Goal: Task Accomplishment & Management: Manage account settings

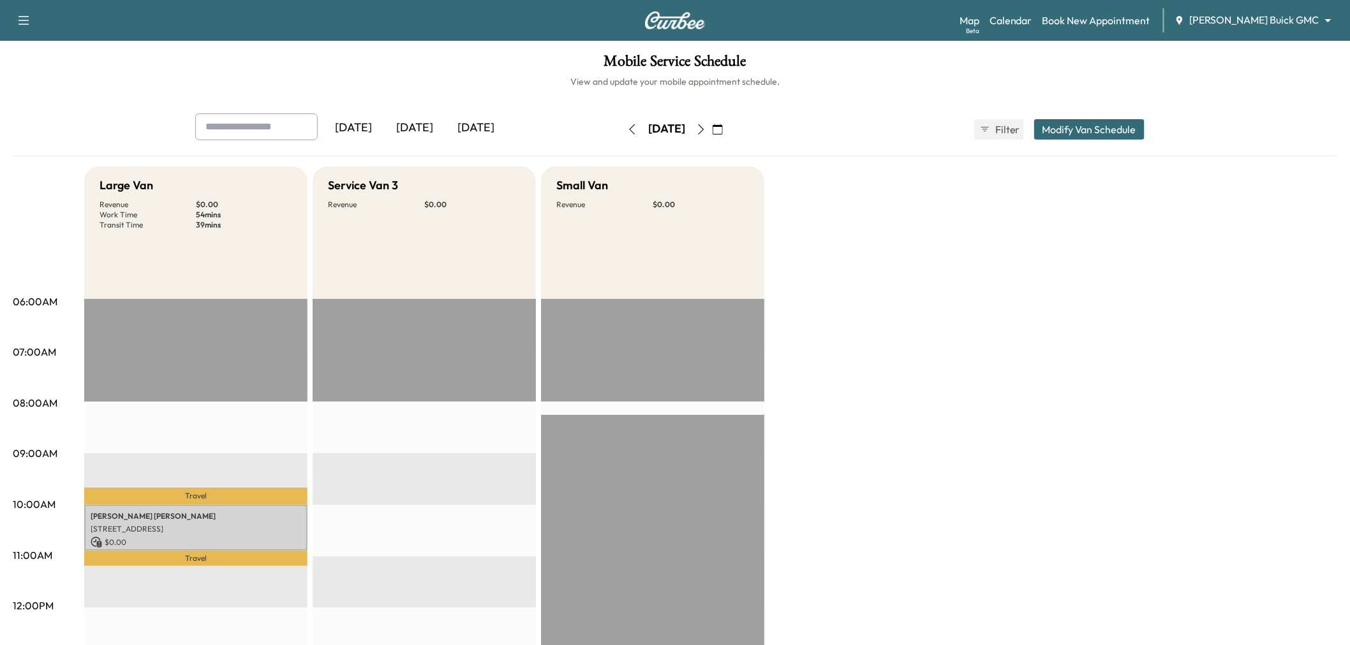
click at [728, 129] on button "button" at bounding box center [718, 129] width 22 height 20
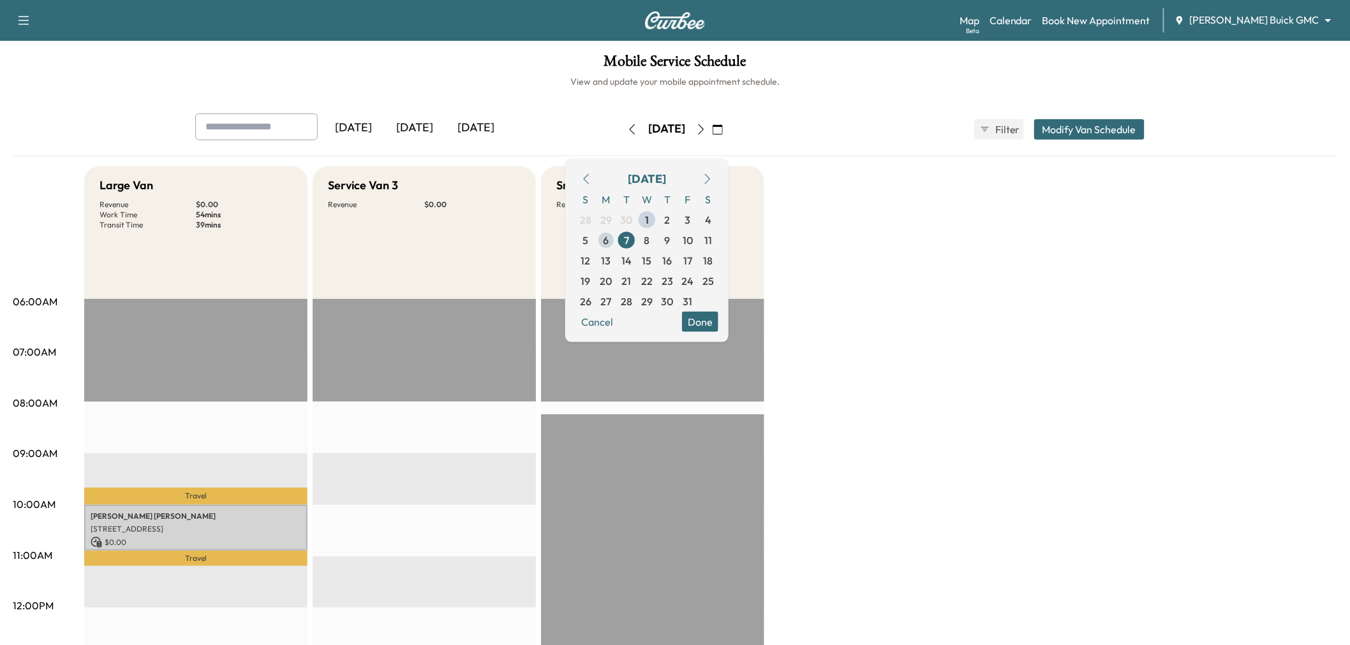
click at [609, 241] on span "6" at bounding box center [606, 239] width 6 height 15
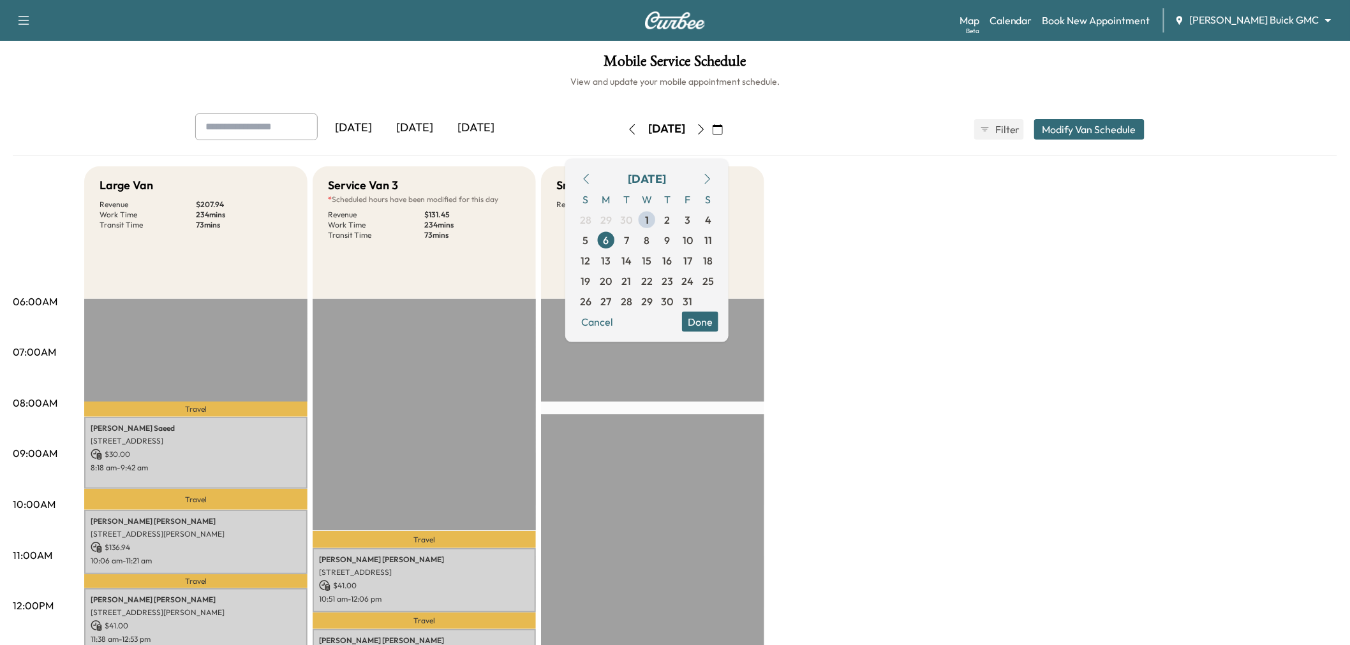
click at [936, 332] on div "Large Van Revenue $ 207.94 Work Time 234 mins Transit Time 73 mins Travel Raksh…" at bounding box center [710, 644] width 1253 height 957
click at [908, 274] on div "Large Van Revenue $ 207.94 Work Time 234 mins Transit Time 73 mins Travel Raksh…" at bounding box center [710, 644] width 1253 height 957
click at [718, 316] on button "Done" at bounding box center [700, 321] width 36 height 20
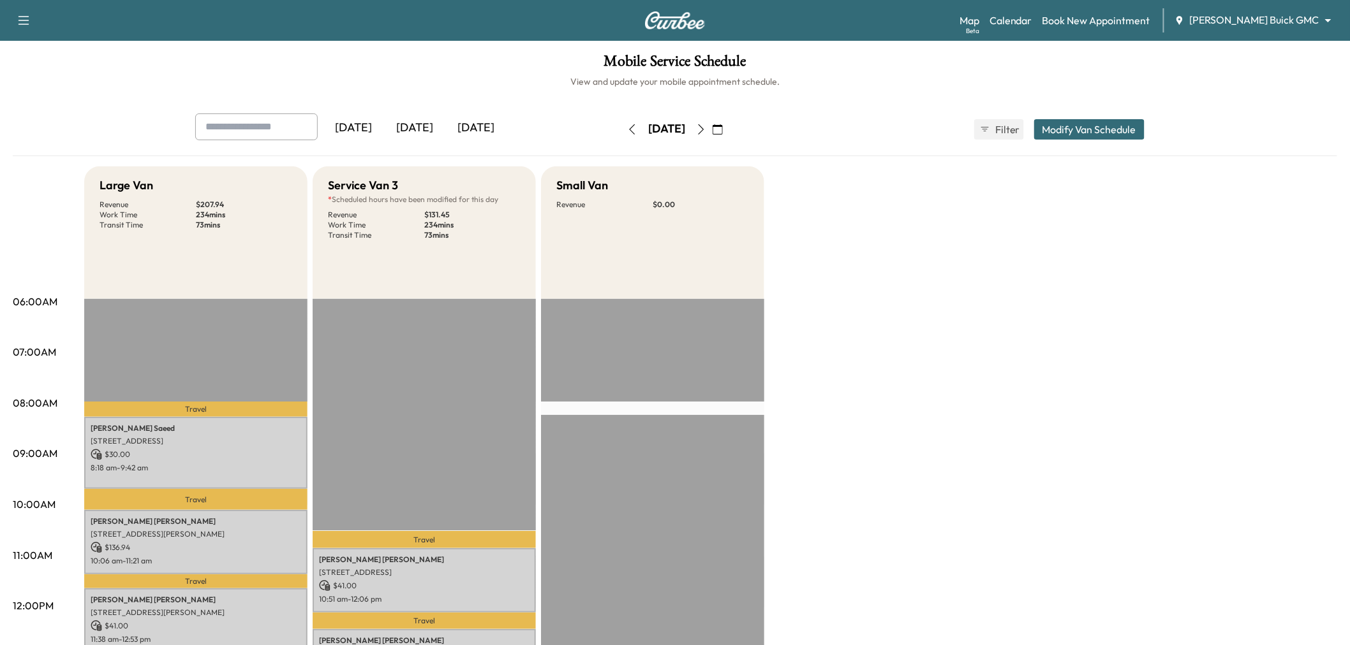
click at [474, 126] on div "[DATE]" at bounding box center [475, 128] width 61 height 29
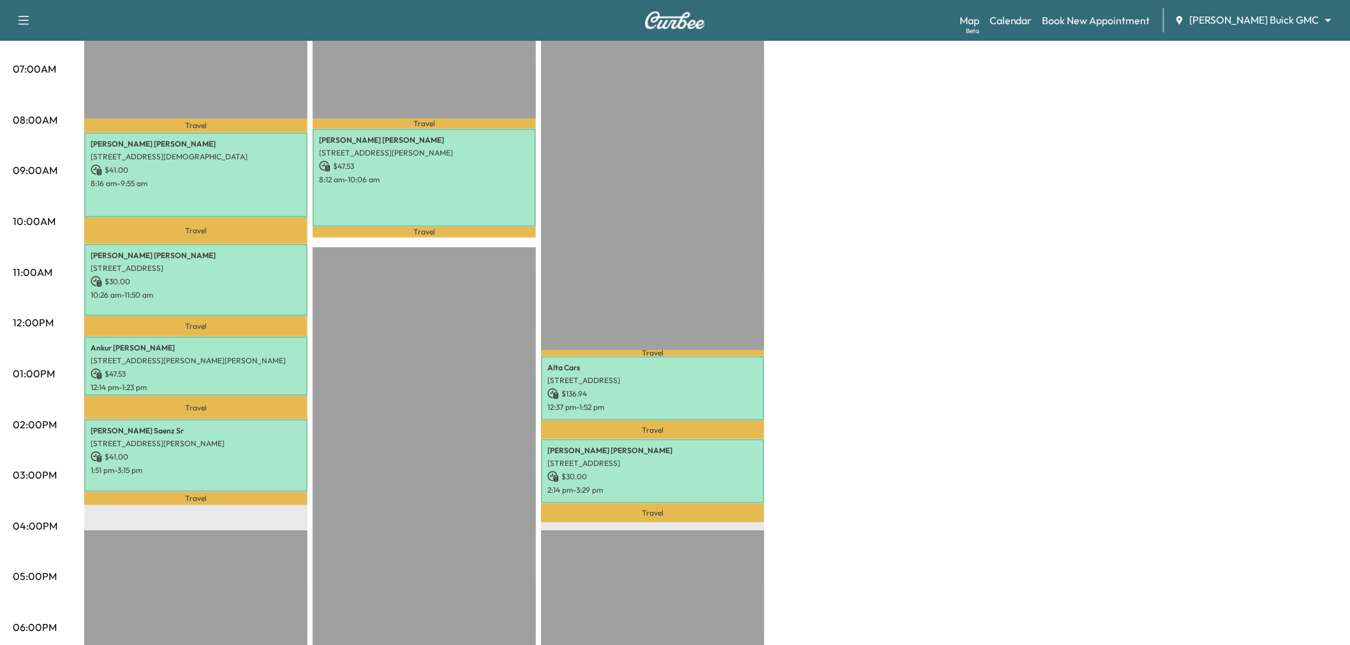
scroll to position [212, 0]
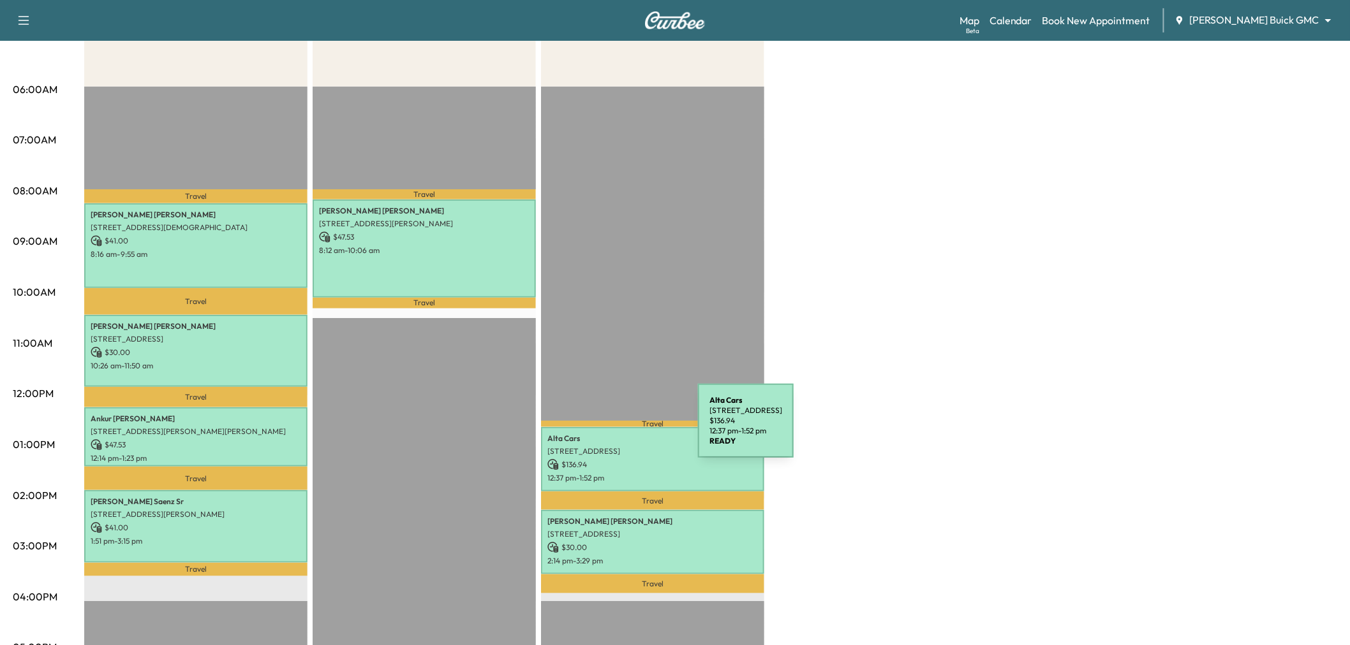
click at [603, 434] on p "Alta Cars" at bounding box center [652, 439] width 210 height 10
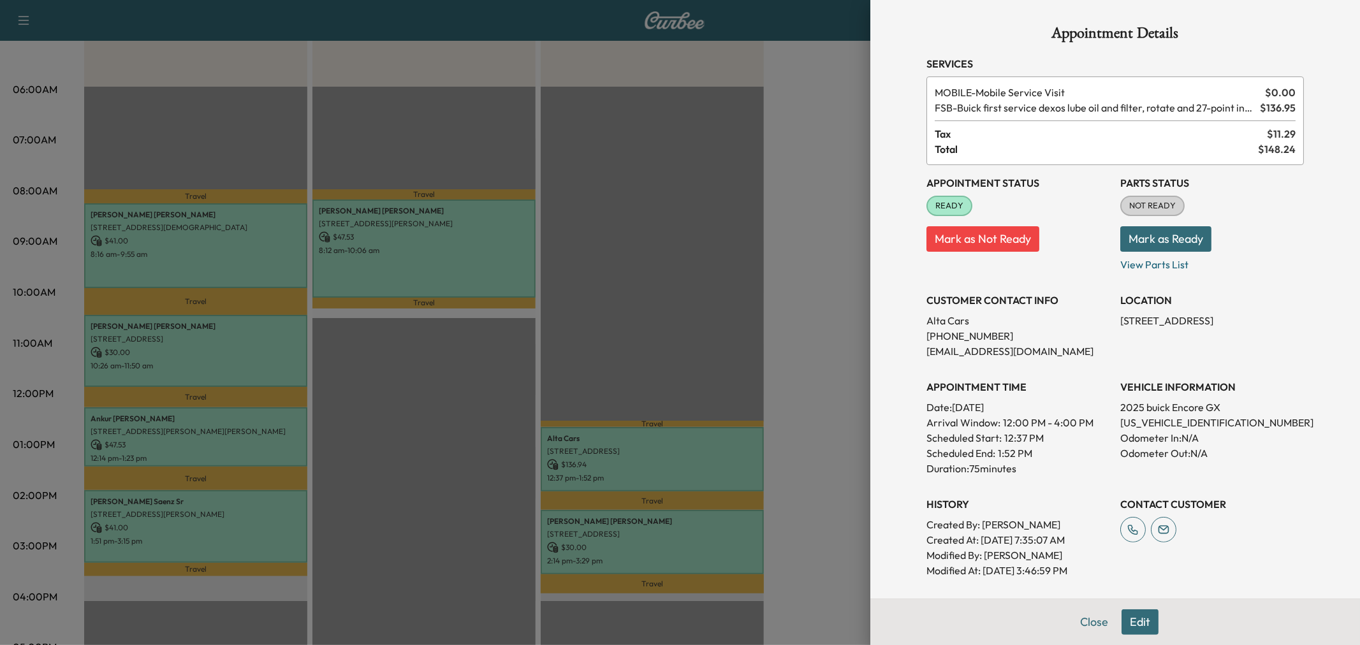
click at [621, 459] on div at bounding box center [680, 322] width 1360 height 645
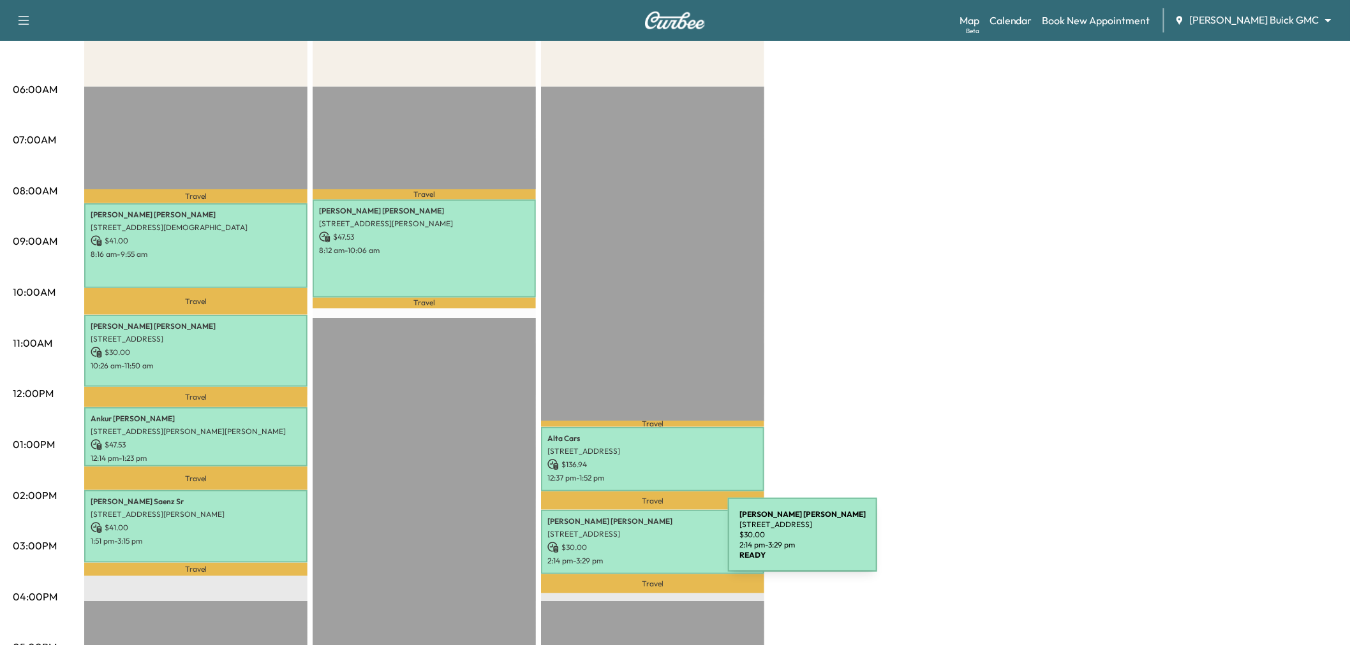
click at [632, 543] on p "$ 30.00" at bounding box center [652, 547] width 210 height 11
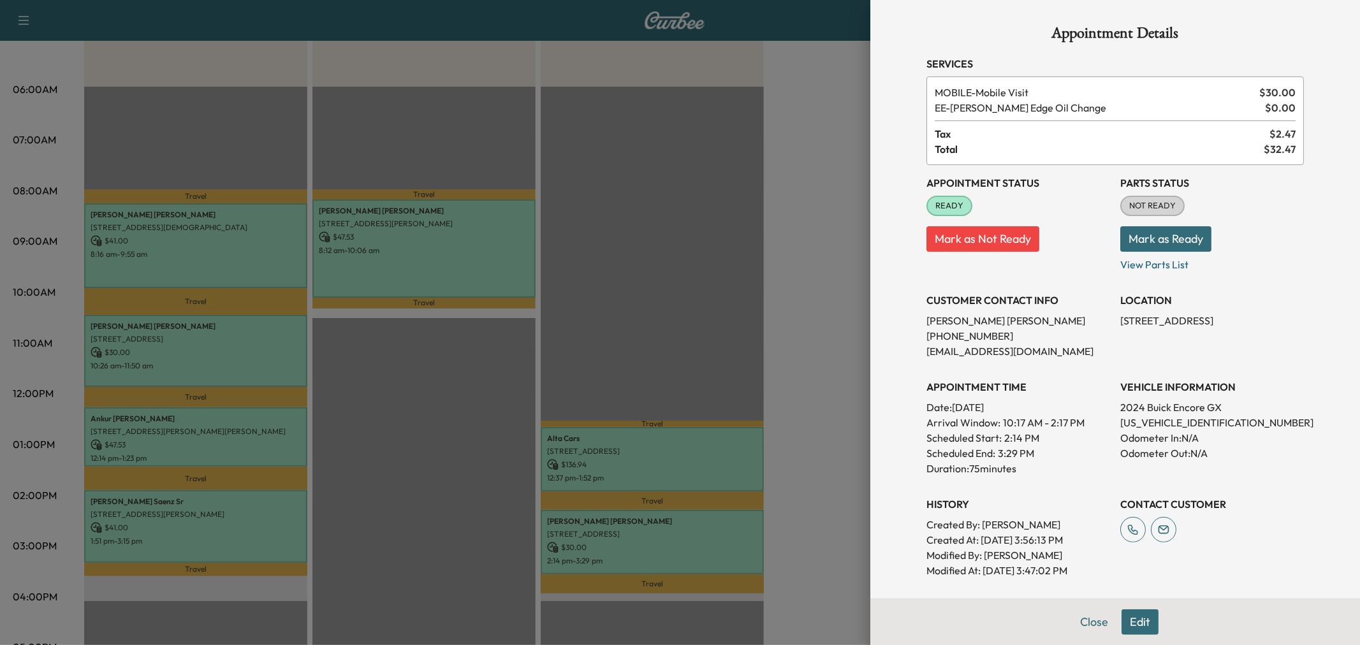
click at [632, 543] on div at bounding box center [680, 322] width 1360 height 645
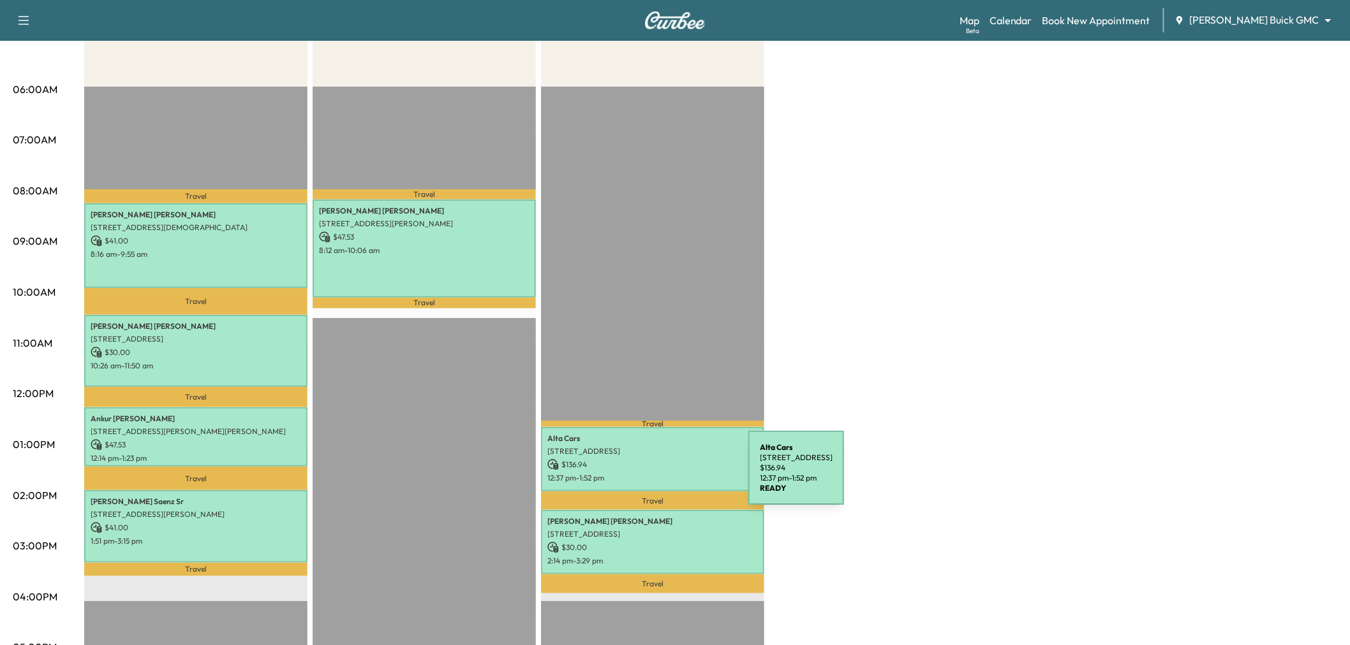
click at [652, 476] on p "12:37 pm - 1:52 pm" at bounding box center [652, 478] width 210 height 10
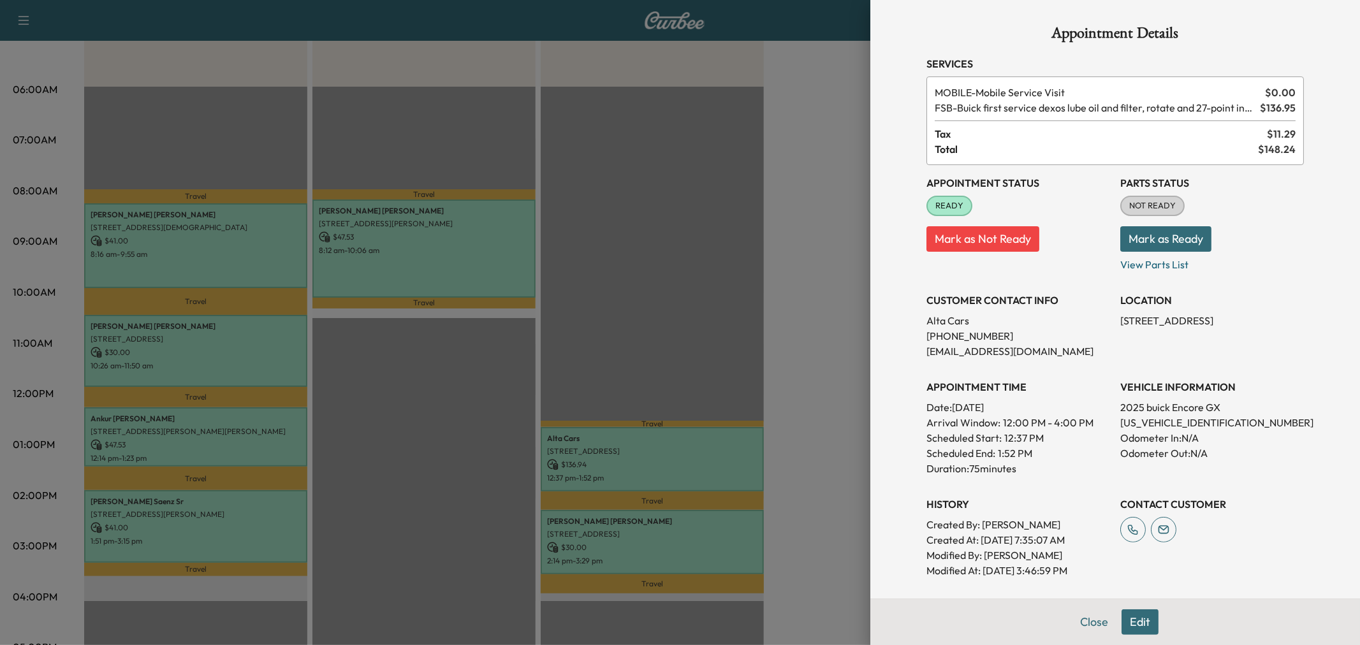
click at [640, 471] on div at bounding box center [680, 322] width 1360 height 645
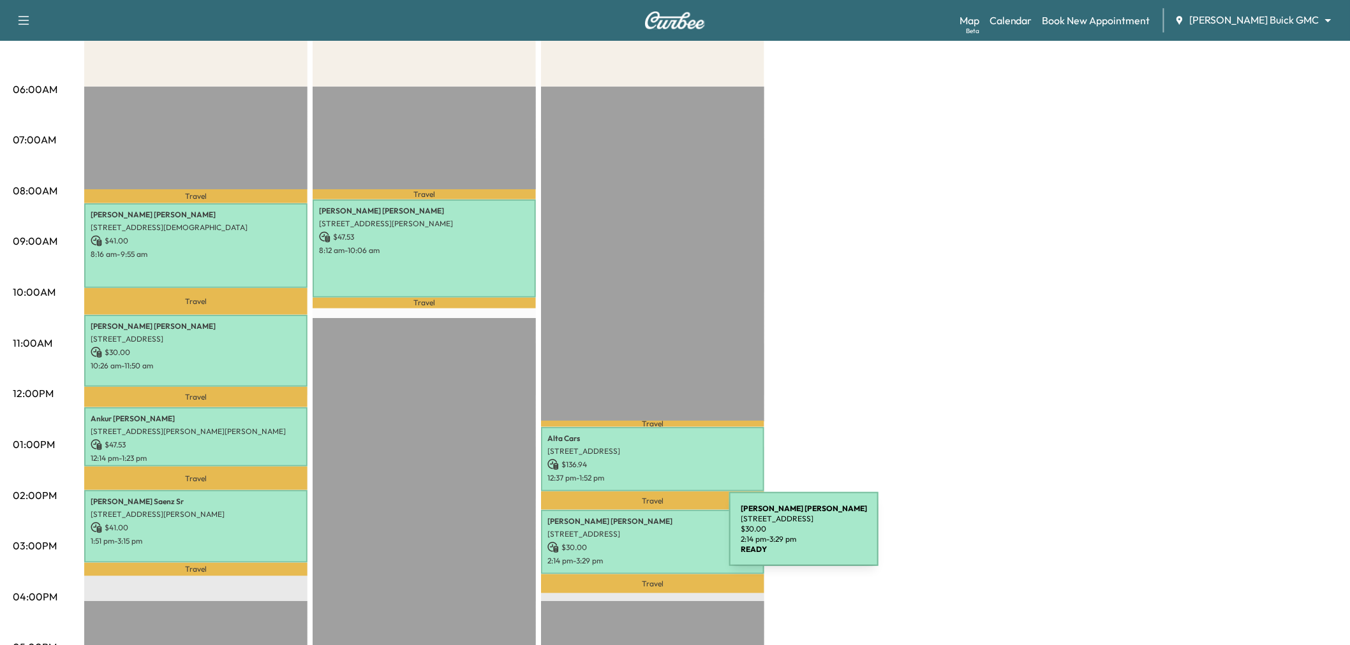
click at [633, 542] on p "$ 30.00" at bounding box center [652, 547] width 210 height 11
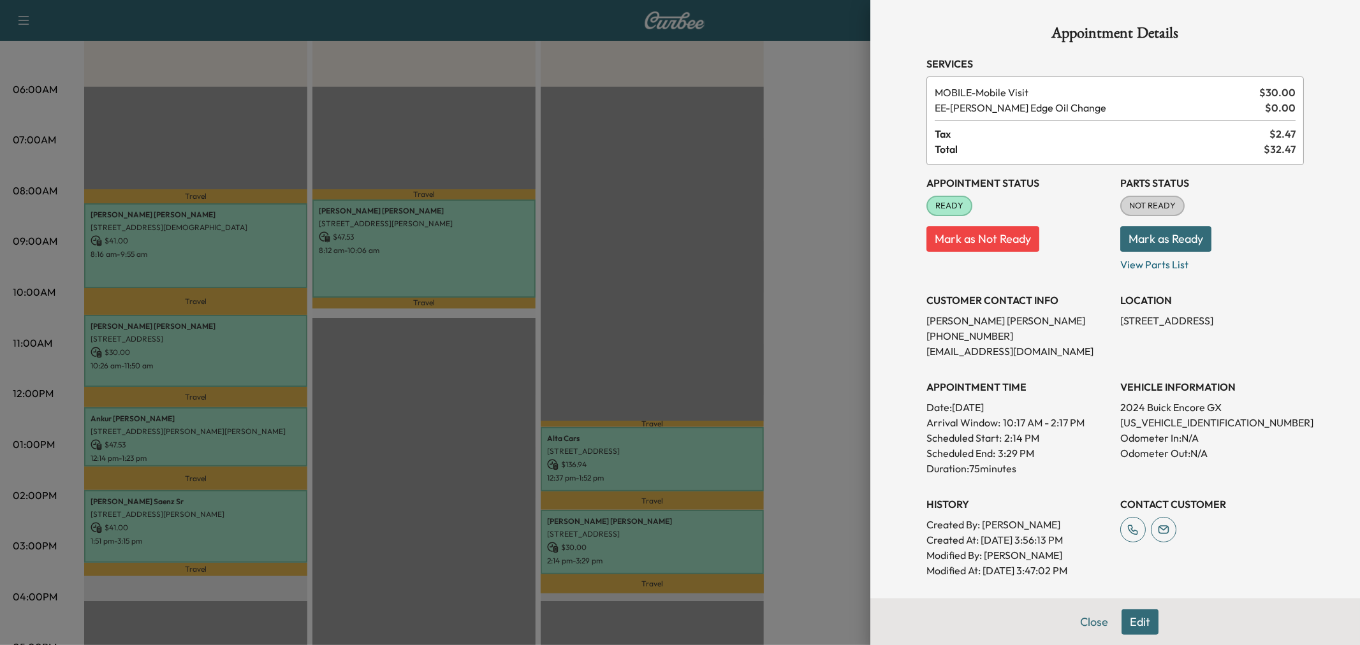
click at [633, 537] on div at bounding box center [680, 322] width 1360 height 645
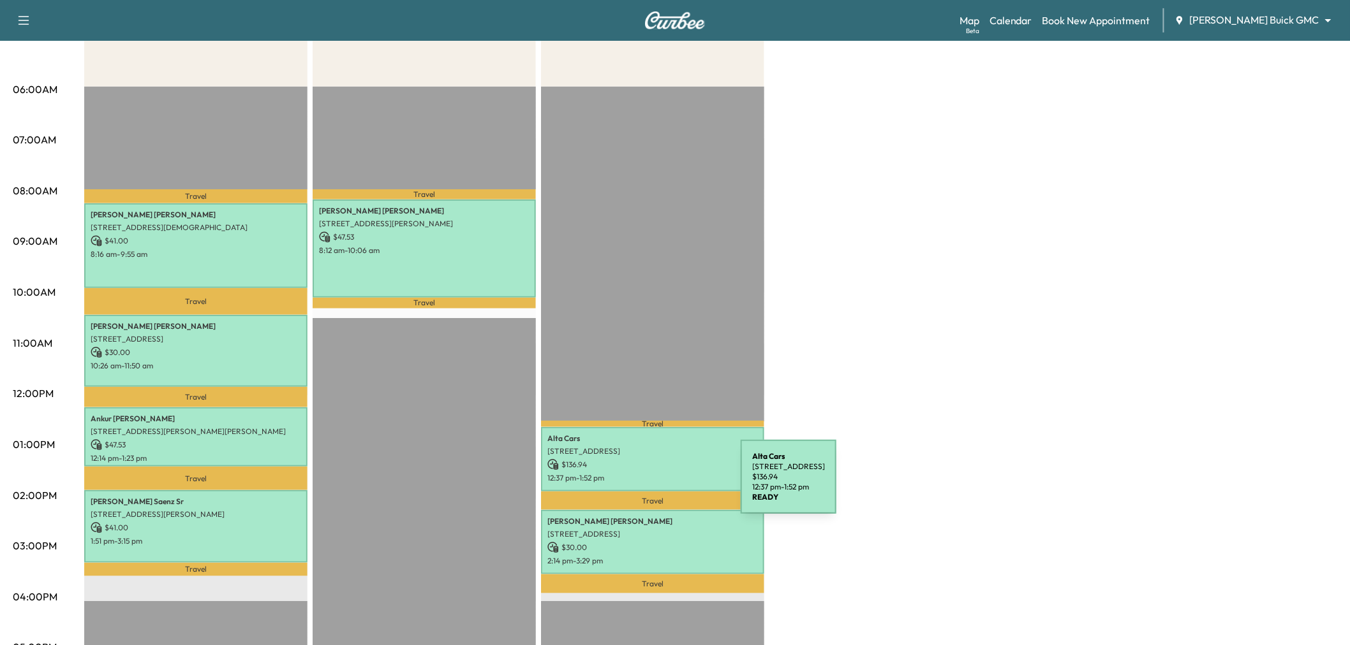
click at [647, 473] on p "12:37 pm - 1:52 pm" at bounding box center [652, 478] width 210 height 10
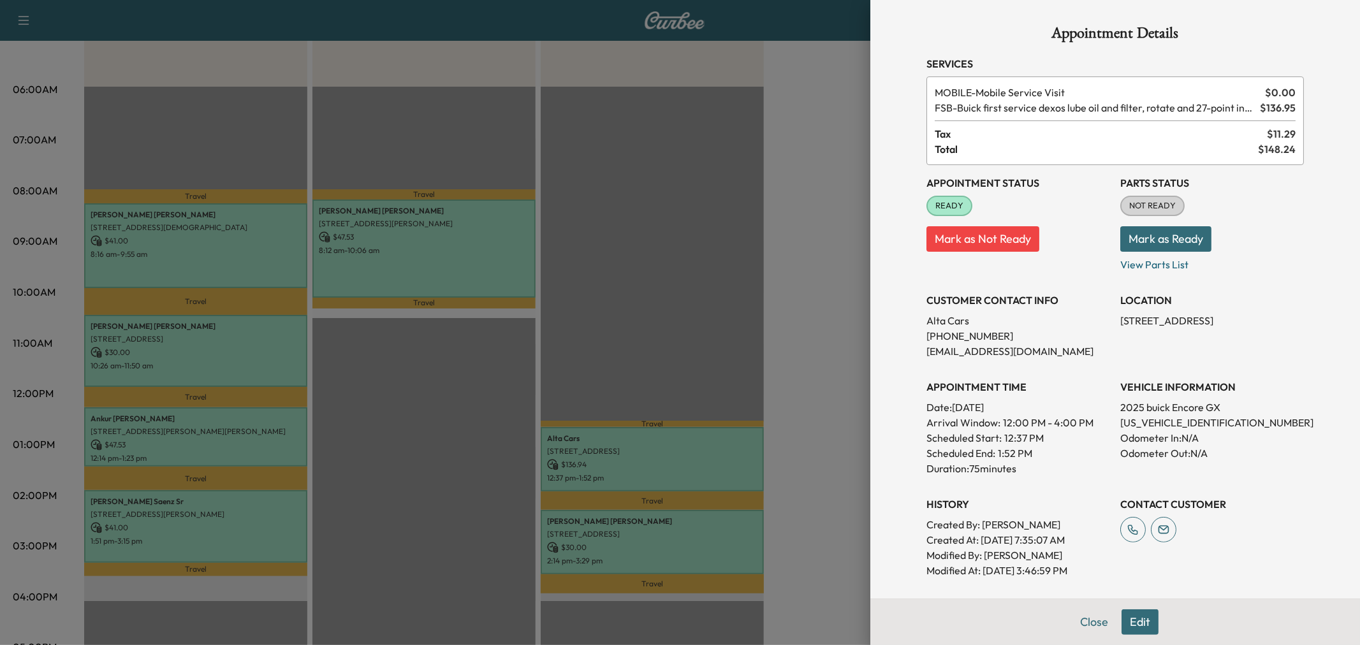
click at [647, 470] on div at bounding box center [680, 322] width 1360 height 645
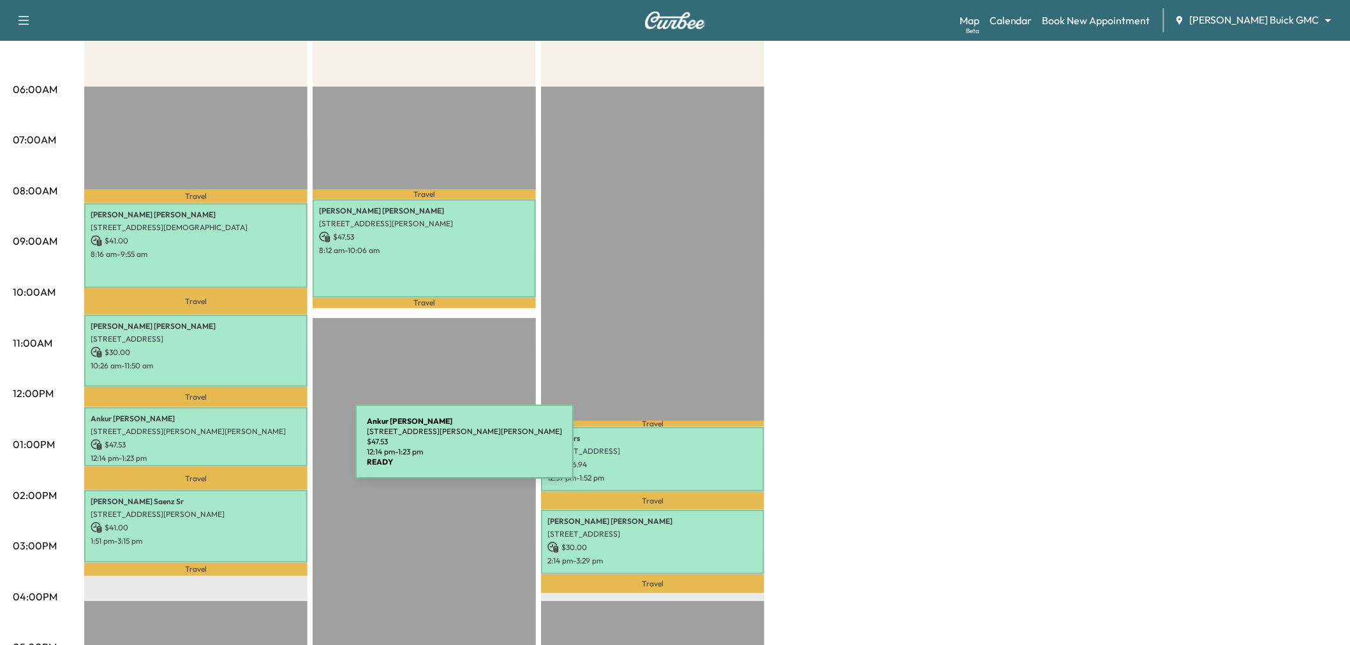
click at [260, 453] on p "12:14 pm - 1:23 pm" at bounding box center [196, 458] width 210 height 10
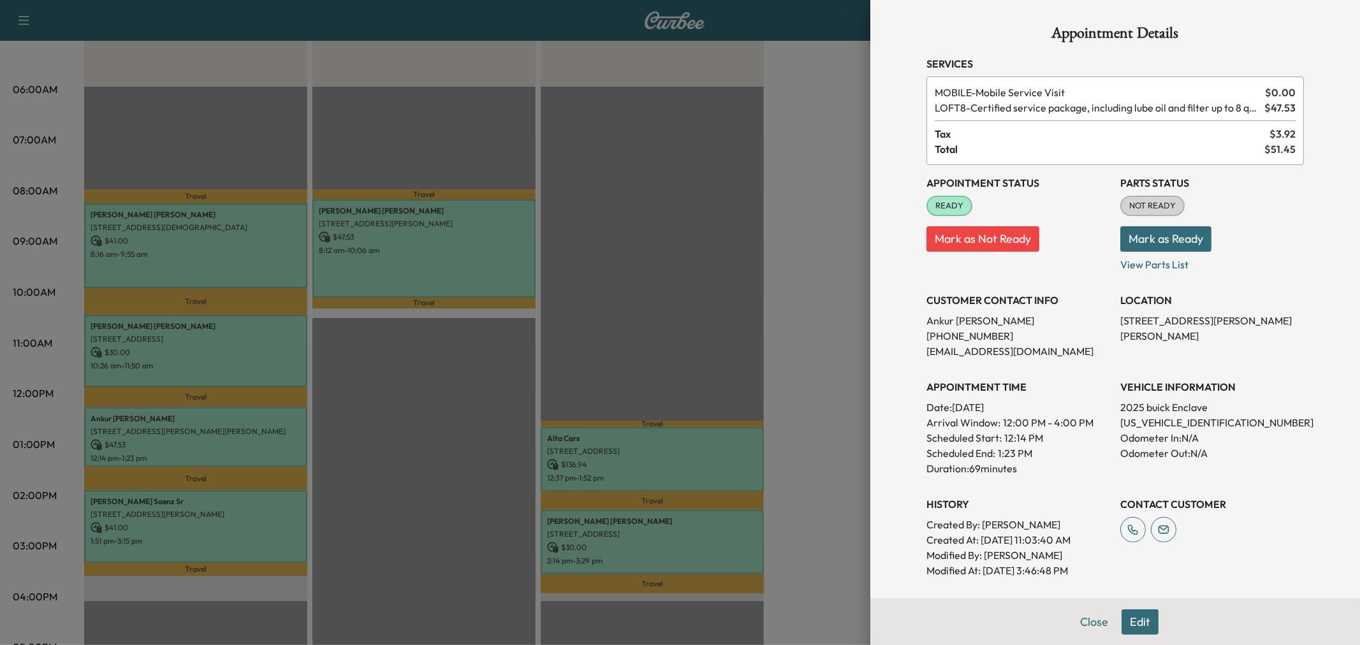
click at [260, 450] on div at bounding box center [680, 322] width 1360 height 645
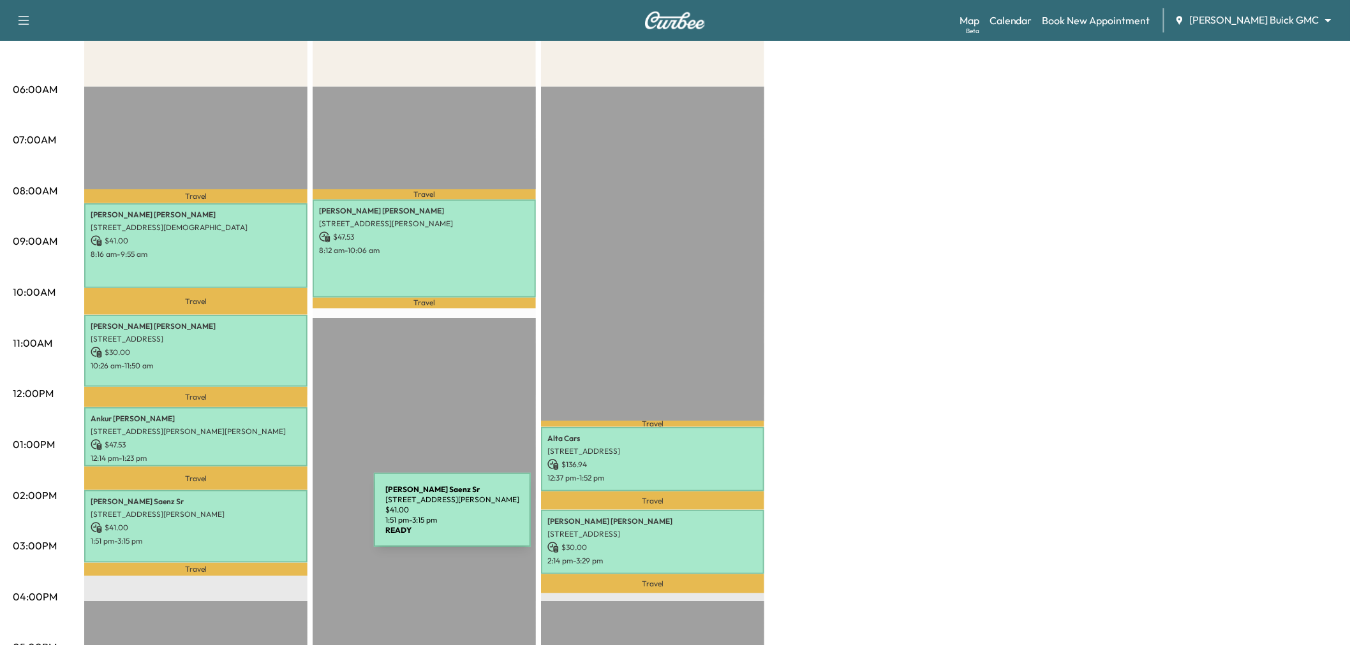
click at [278, 522] on p "$ 41.00" at bounding box center [196, 527] width 210 height 11
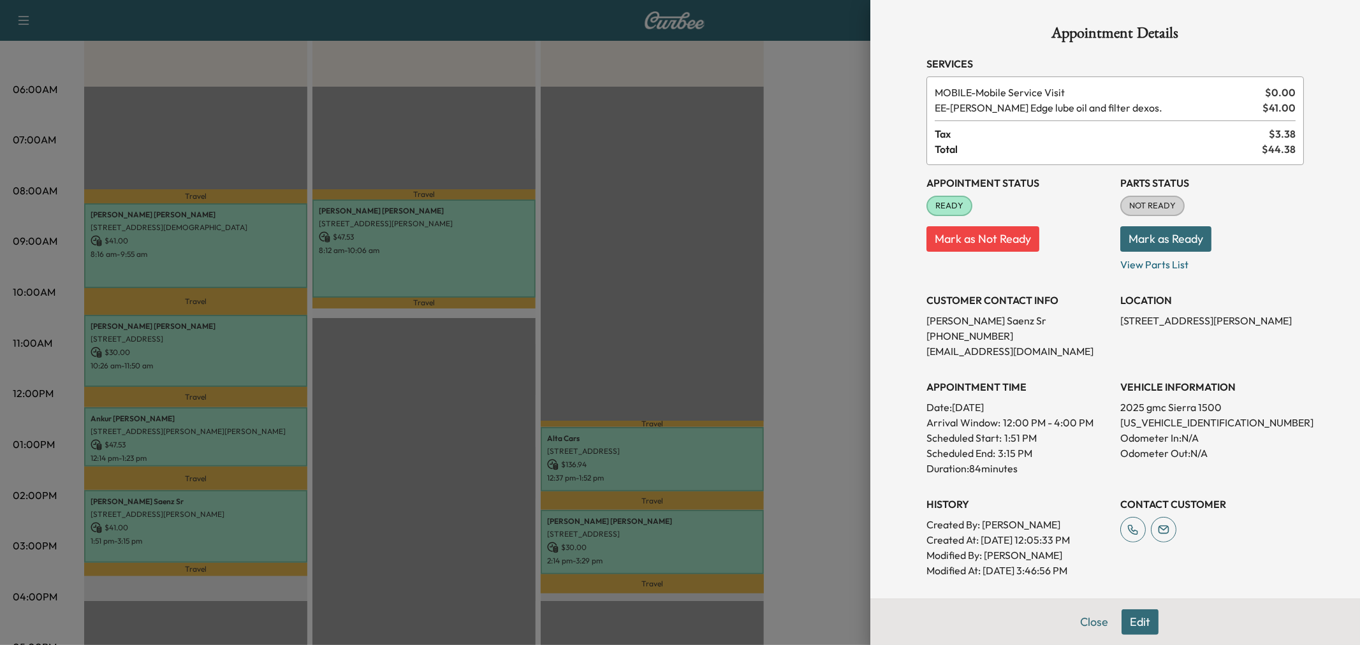
click at [278, 518] on div at bounding box center [680, 322] width 1360 height 645
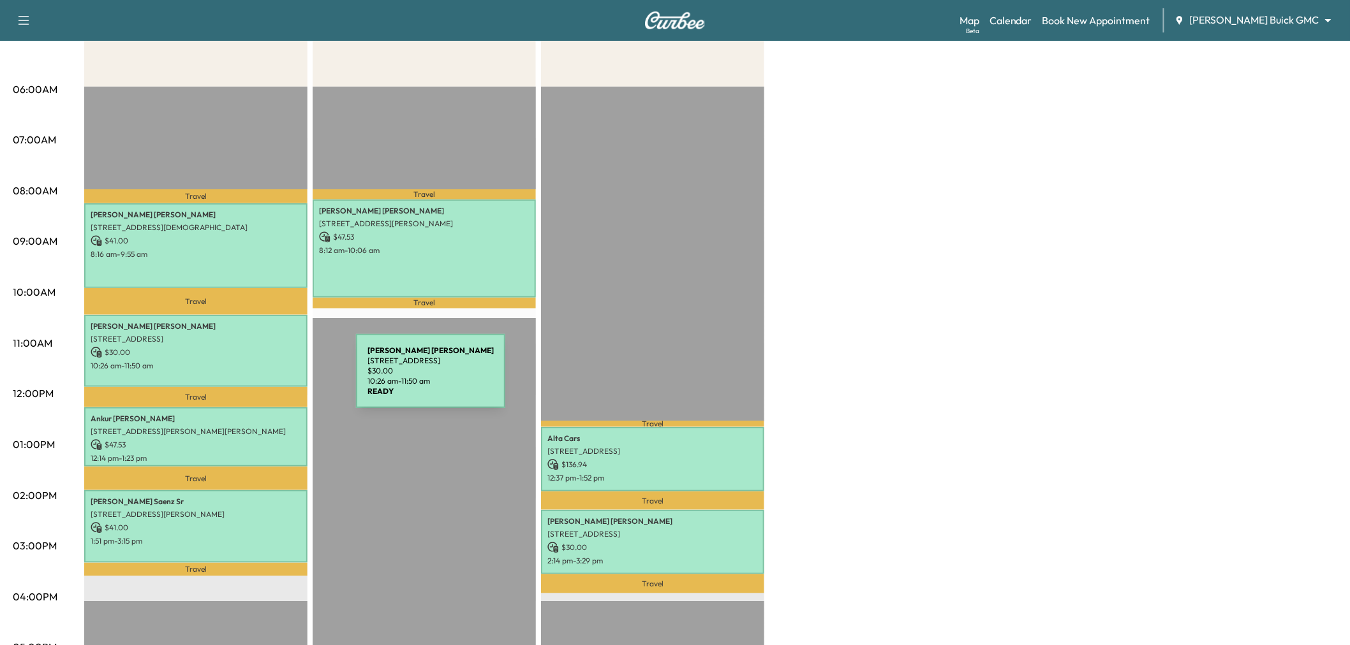
click at [224, 339] on p "750 Blue Ridge Drive, Prosper, TX 75078, US" at bounding box center [196, 339] width 210 height 10
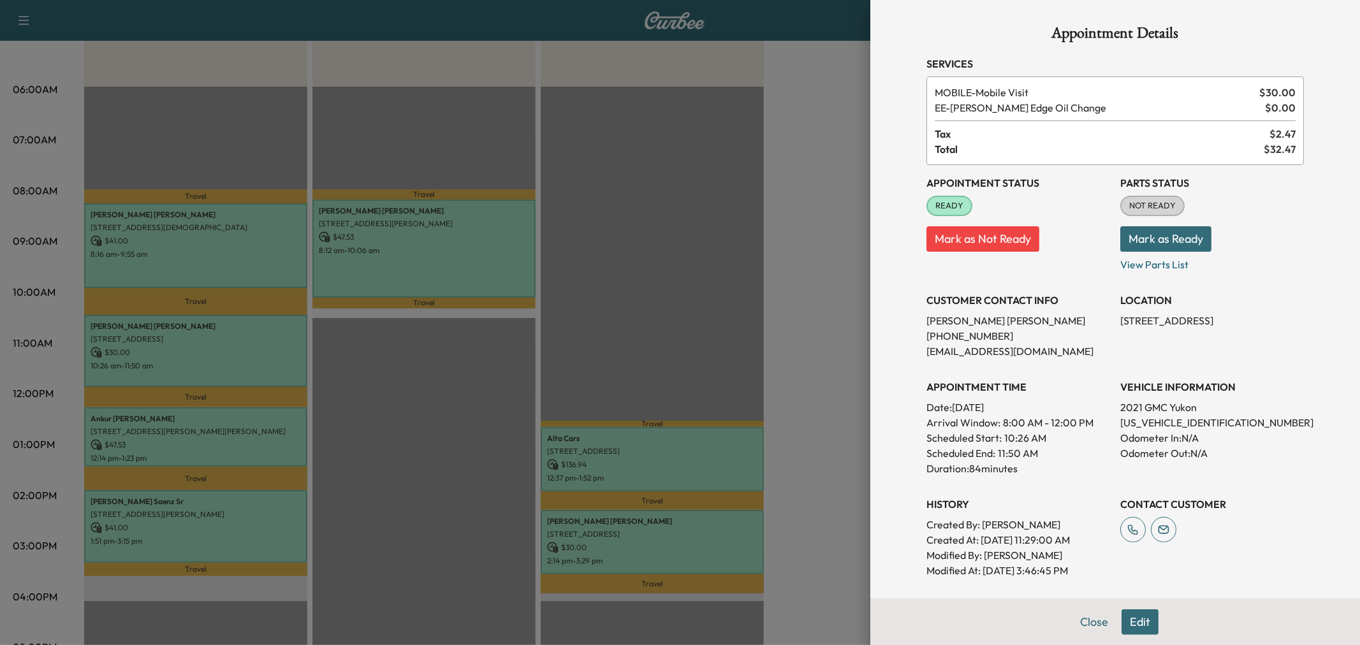
click at [237, 356] on div at bounding box center [680, 322] width 1360 height 645
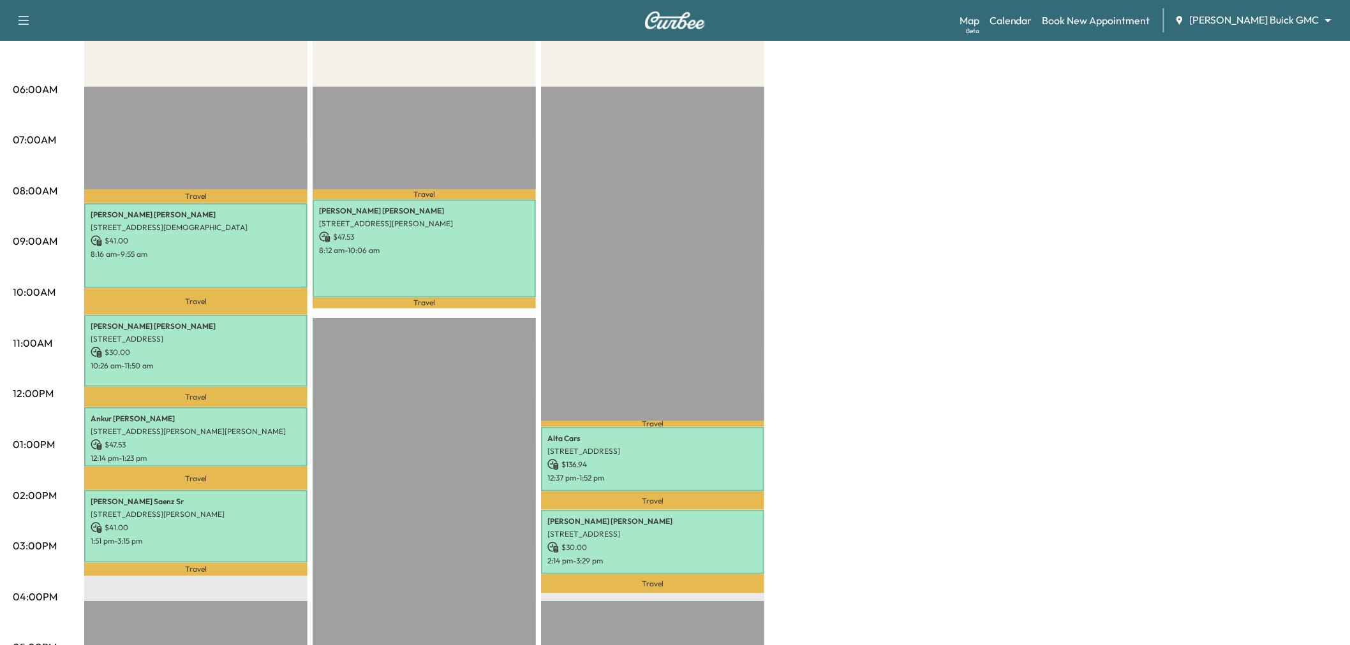
click at [231, 276] on div "Eric Preston 2352 Lady Cornwall Drive, Lewisville, TX 75056, US $ 41.00 8:16 am…" at bounding box center [195, 245] width 223 height 85
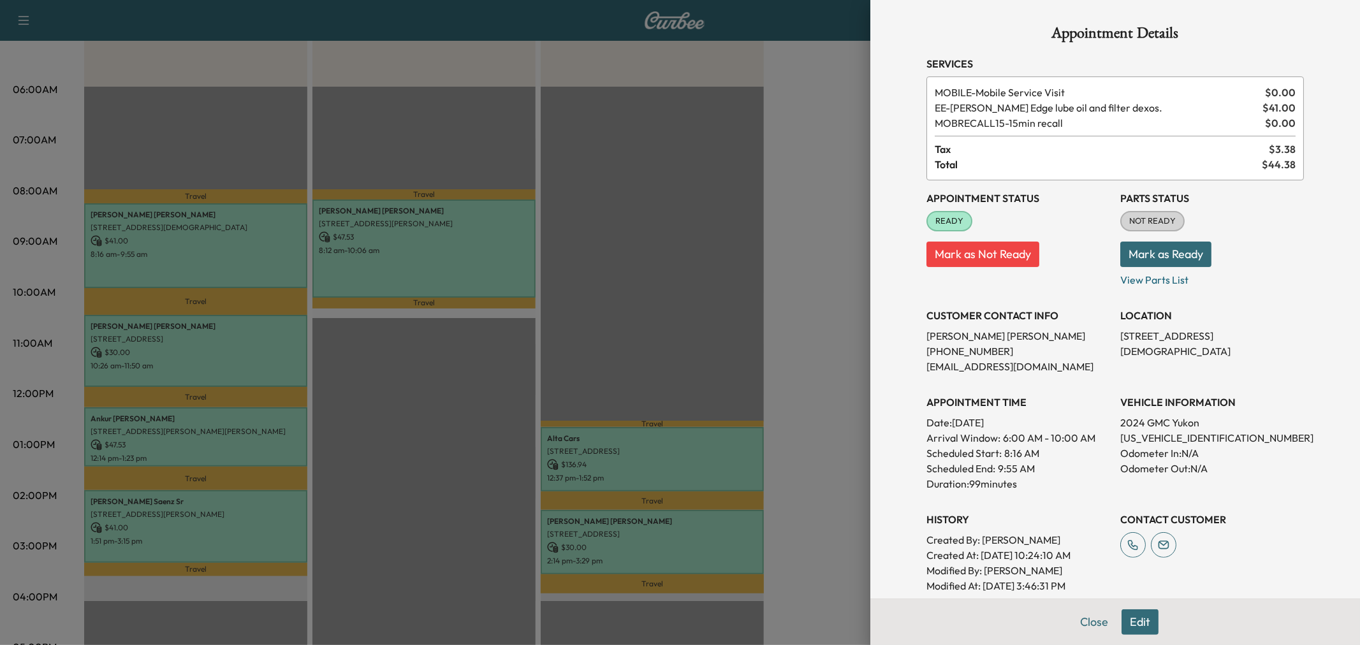
click at [237, 278] on div at bounding box center [680, 322] width 1360 height 645
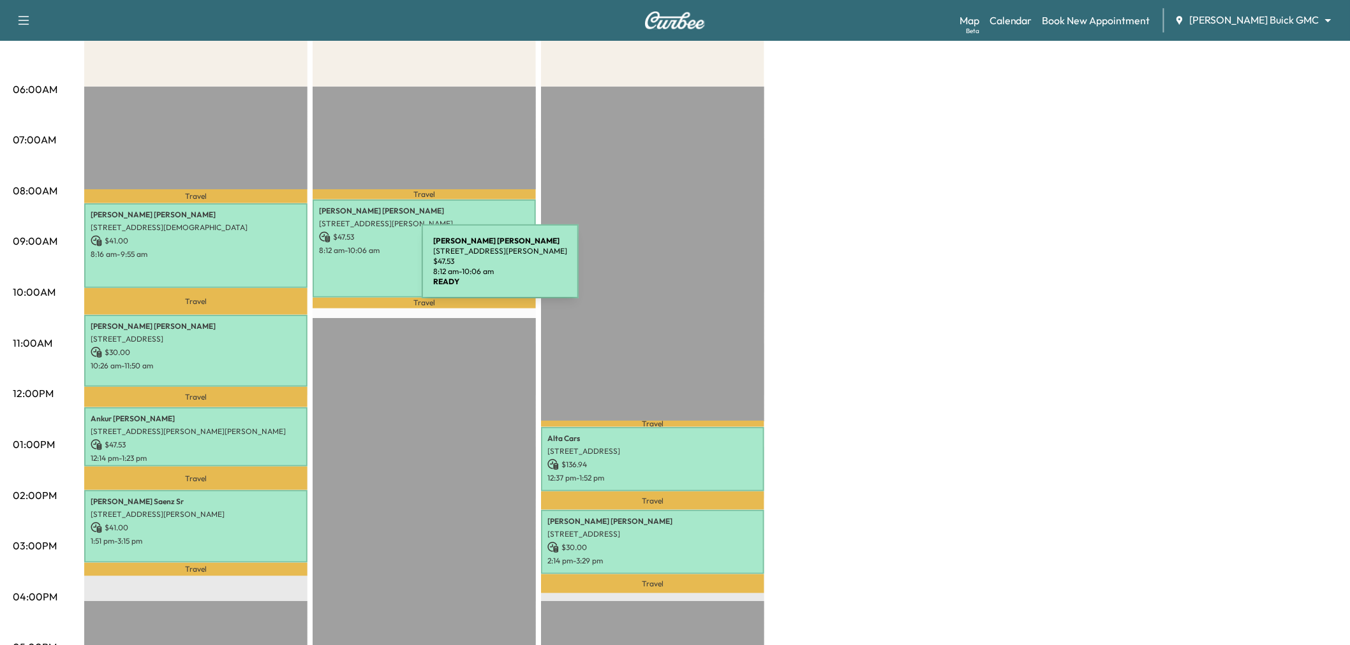
click at [344, 269] on div "Luke Parkhurst 17405 Woods Edge Dr, Dallas, TX 75287, USA $ 47.53 8:12 am - 10:…" at bounding box center [424, 249] width 223 height 98
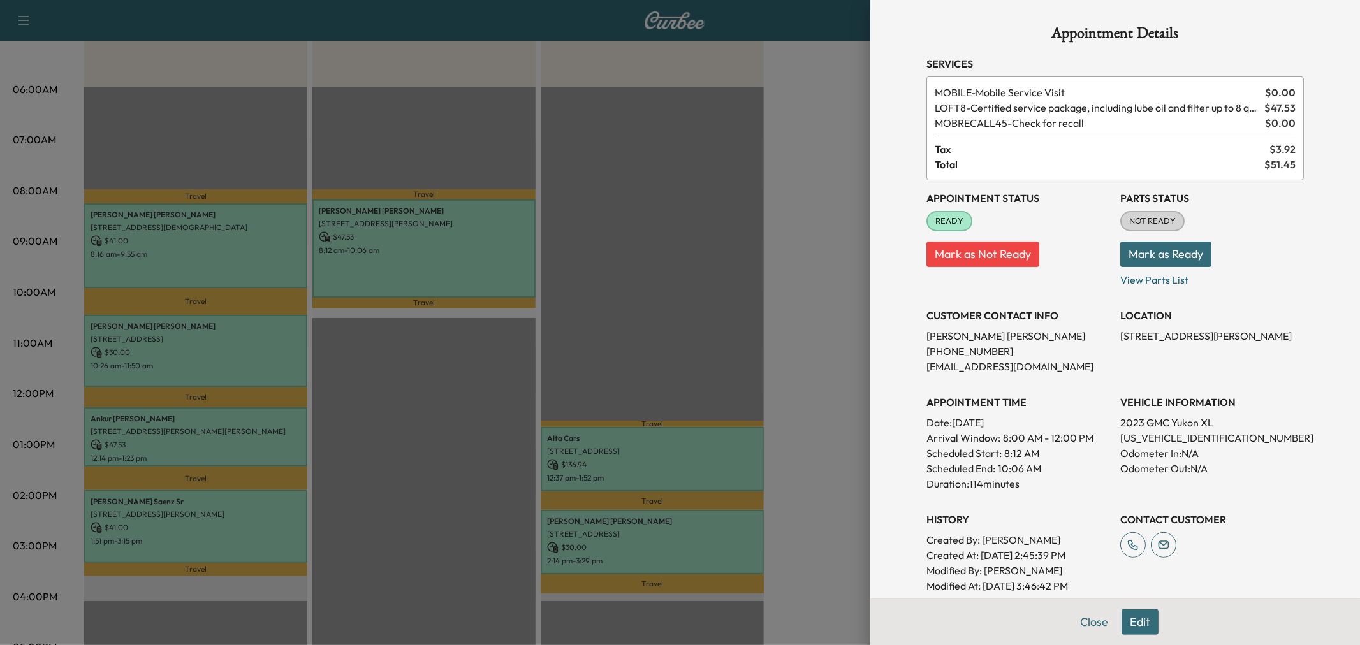
click at [170, 255] on div at bounding box center [680, 322] width 1360 height 645
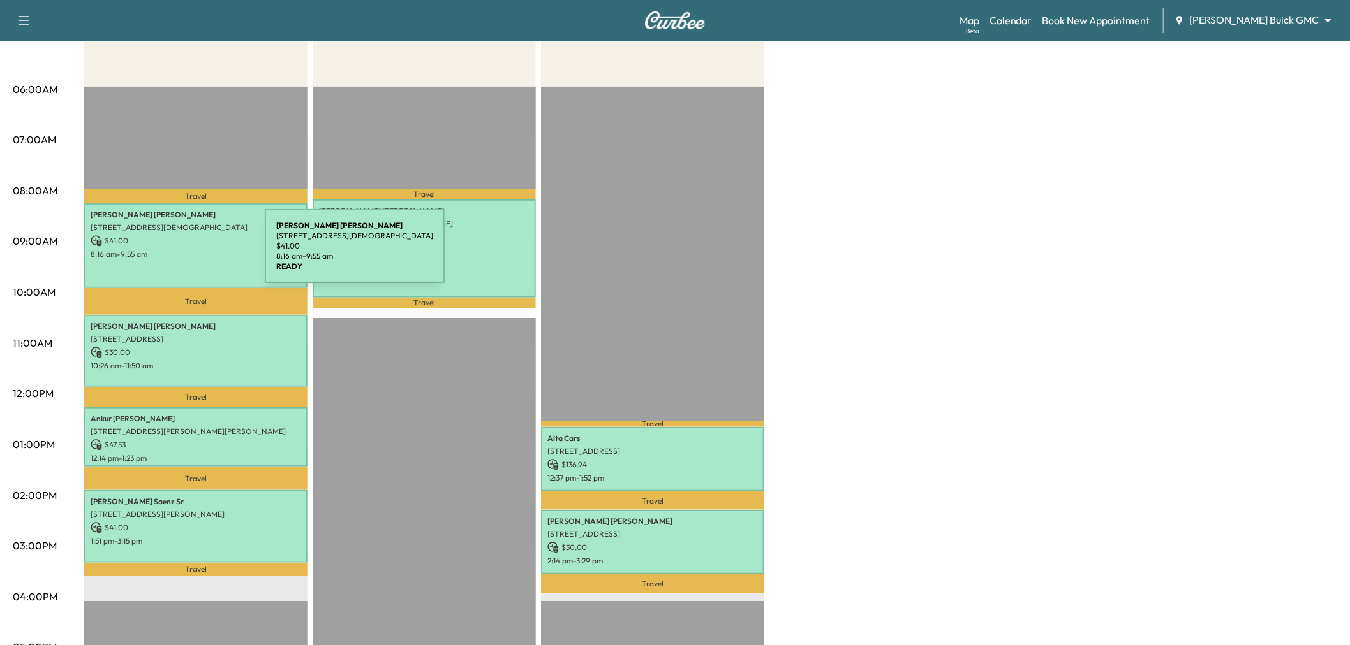
click at [169, 254] on p "8:16 am - 9:55 am" at bounding box center [196, 254] width 210 height 10
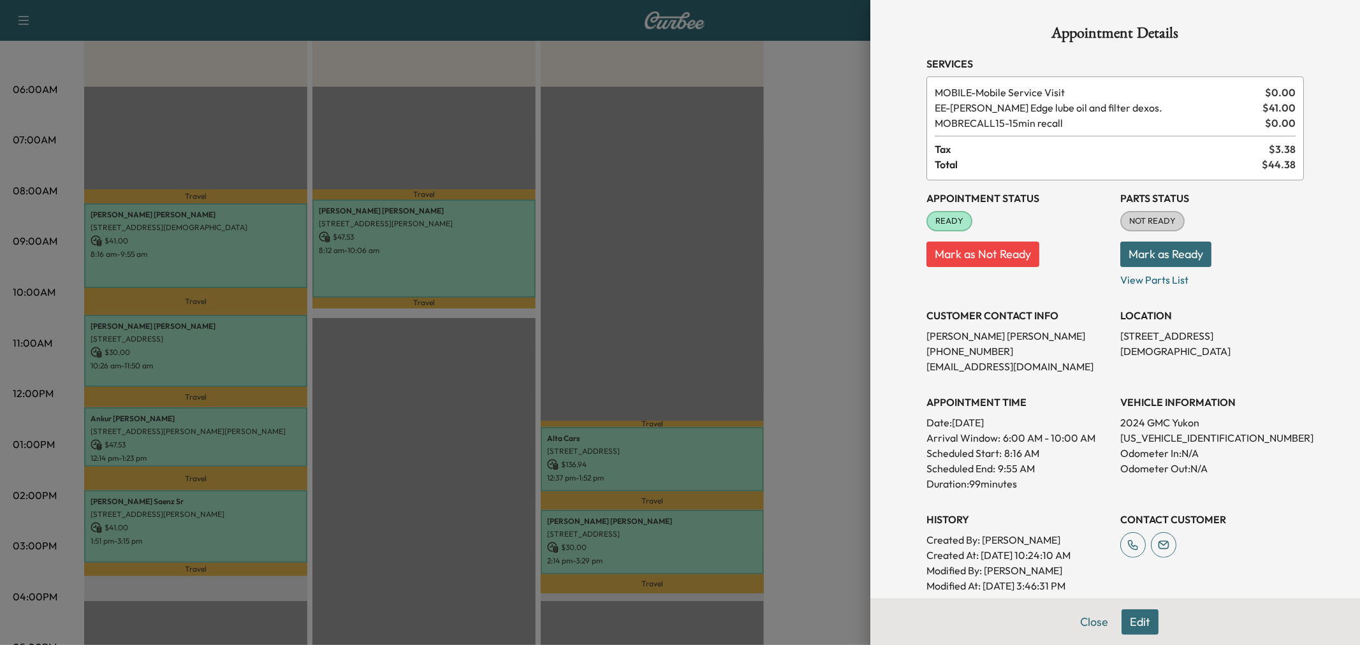
click at [365, 266] on div at bounding box center [680, 322] width 1360 height 645
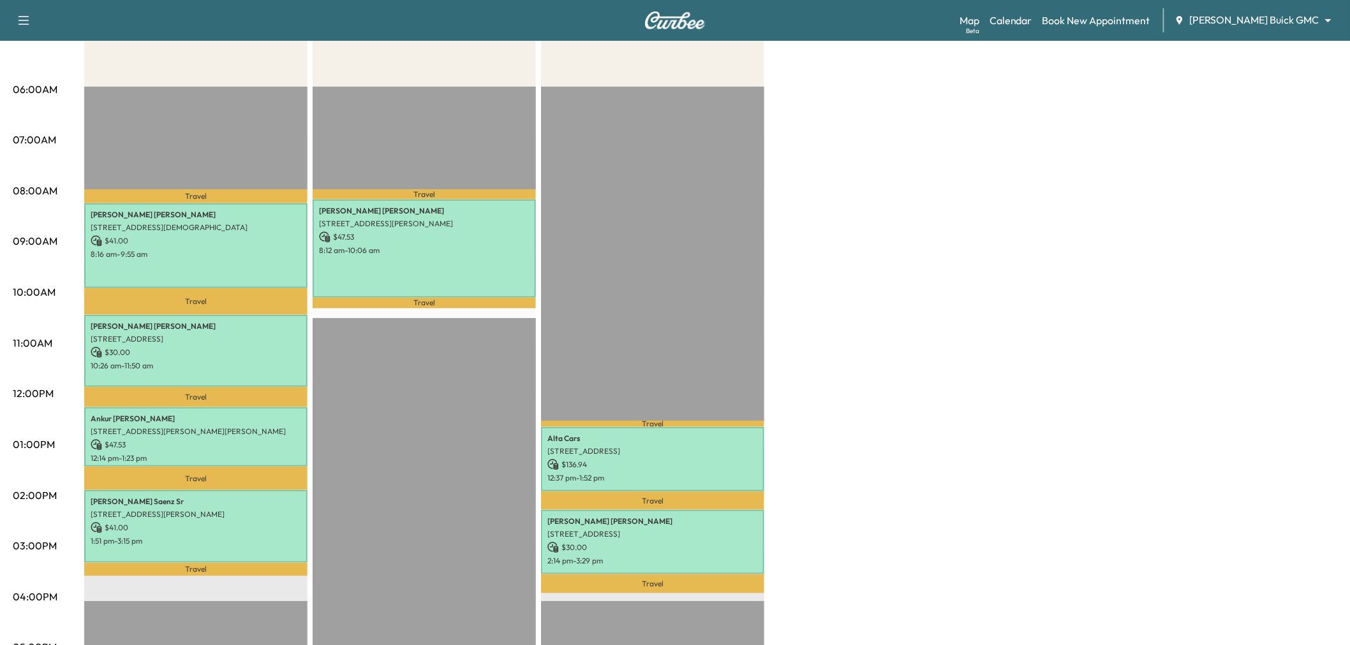
click at [473, 517] on div "Travel Luke Parkhurst 17405 Woods Edge Dr, Dallas, TX 75287, USA $ 47.53 8:12 a…" at bounding box center [424, 499] width 223 height 824
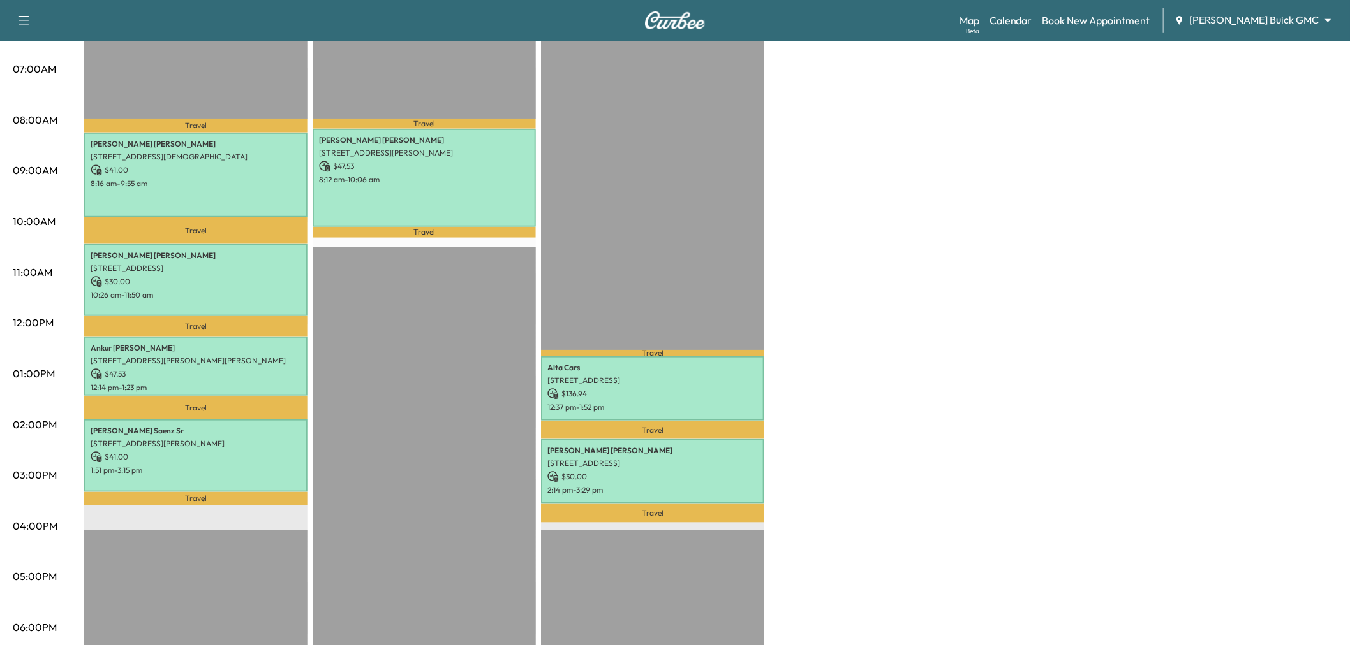
click at [921, 218] on div "Large Van Revenue $ 159.53 Work Time 336 mins Transit Time 118 mins Travel Eric…" at bounding box center [710, 361] width 1253 height 957
click at [584, 402] on p "12:37 pm - 1:52 pm" at bounding box center [652, 407] width 210 height 10
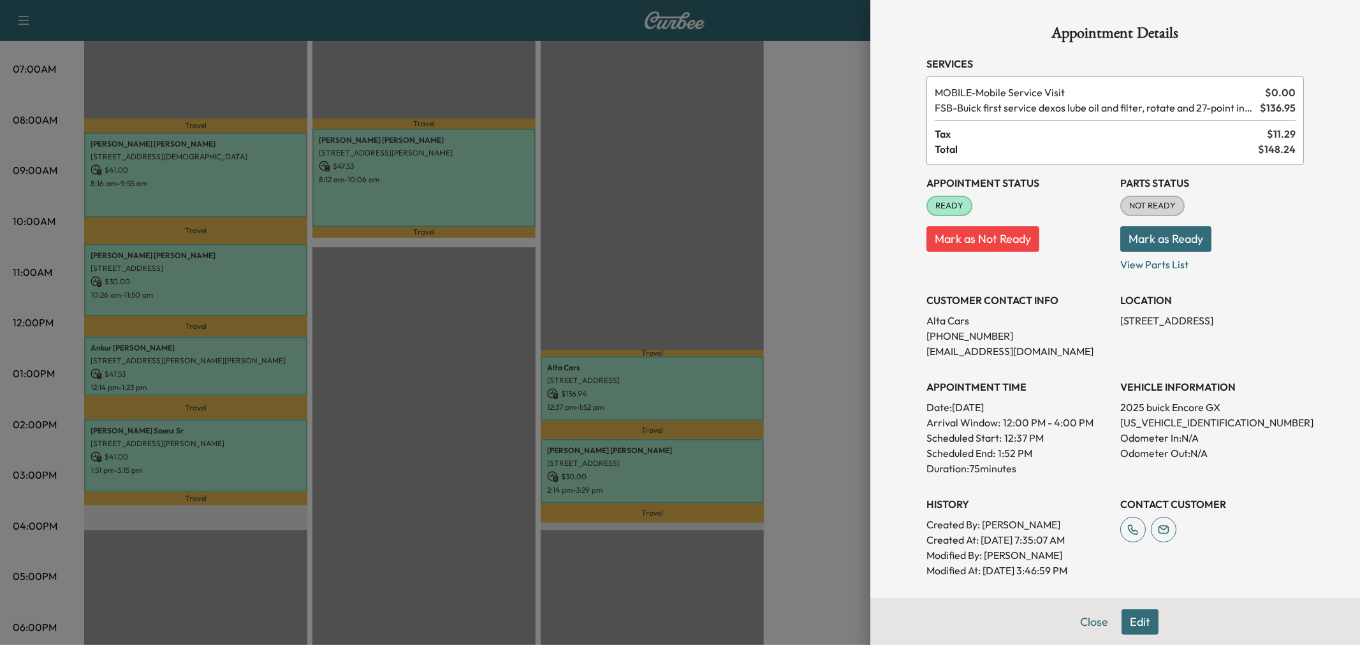
click at [686, 353] on div at bounding box center [680, 322] width 1360 height 645
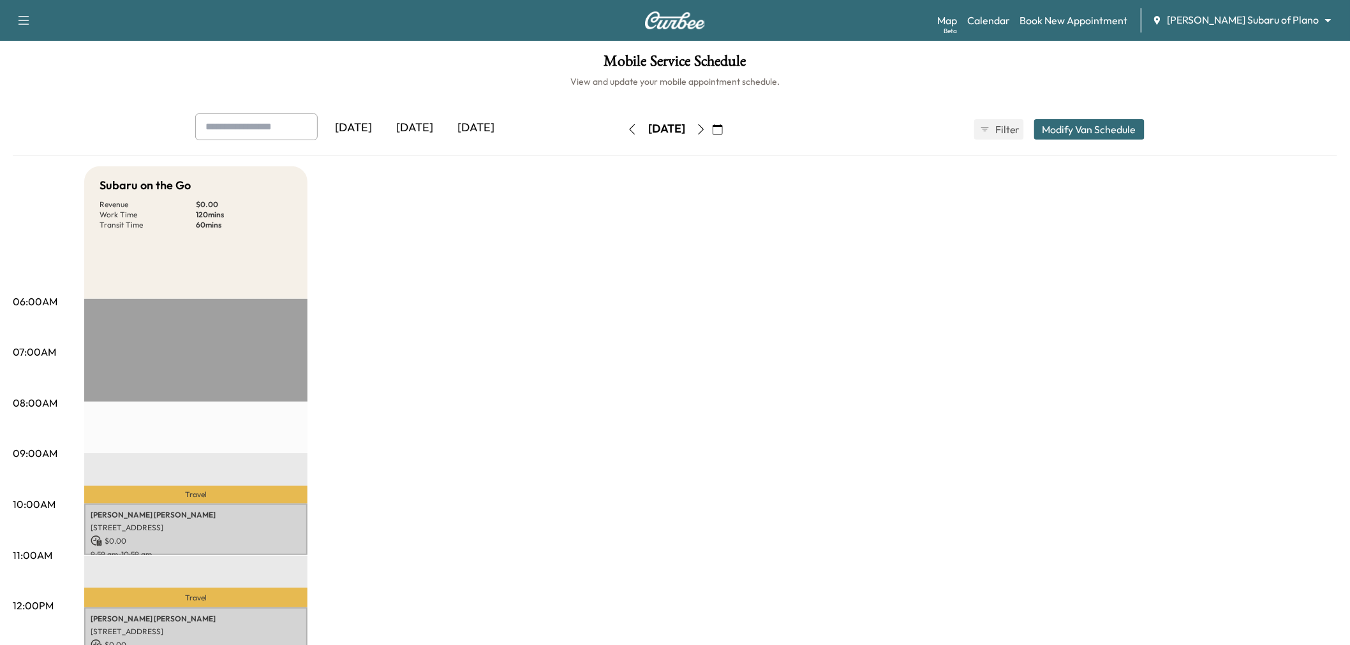
click at [728, 123] on button "button" at bounding box center [718, 129] width 22 height 20
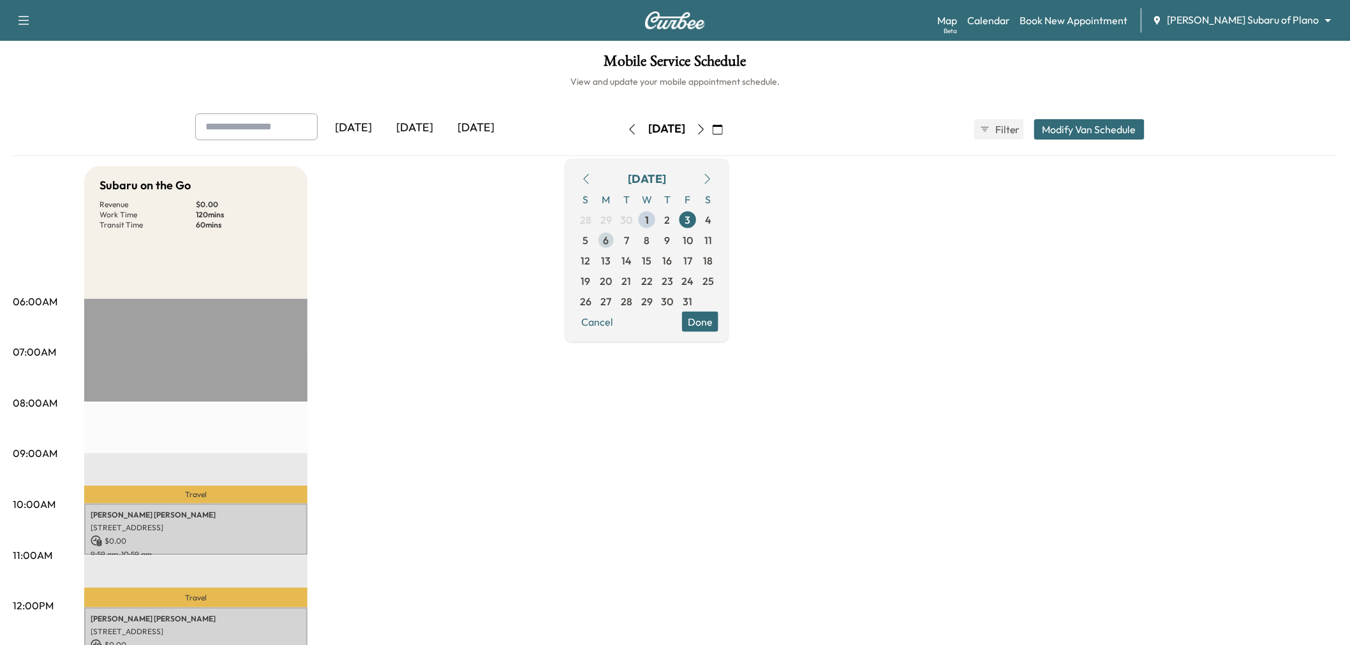
click at [609, 239] on span "6" at bounding box center [606, 239] width 6 height 15
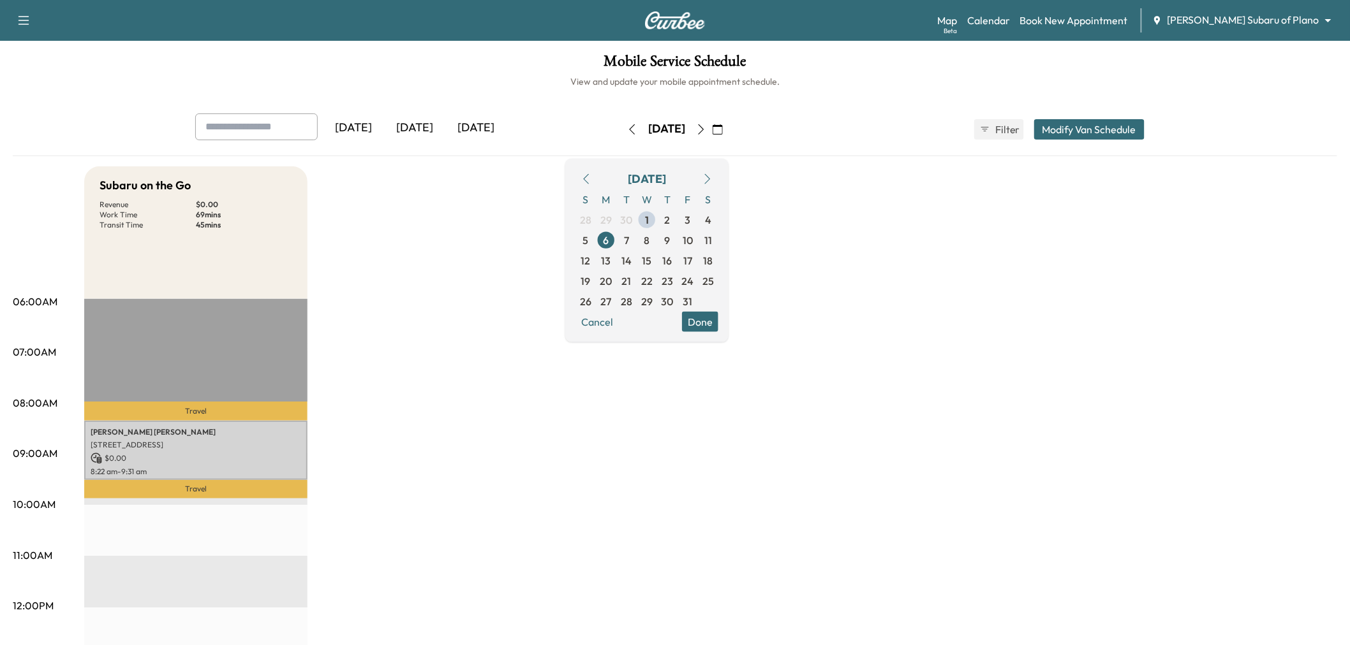
click at [491, 289] on div "Subaru on the Go Revenue $ 0.00 Work Time 69 mins Transit Time 45 mins Travel A…" at bounding box center [710, 644] width 1253 height 957
click at [432, 314] on div "Subaru on the Go Revenue $ 0.00 Work Time 69 mins Transit Time 45 mins Travel A…" at bounding box center [710, 644] width 1253 height 957
click at [469, 128] on div "[DATE]" at bounding box center [475, 128] width 61 height 29
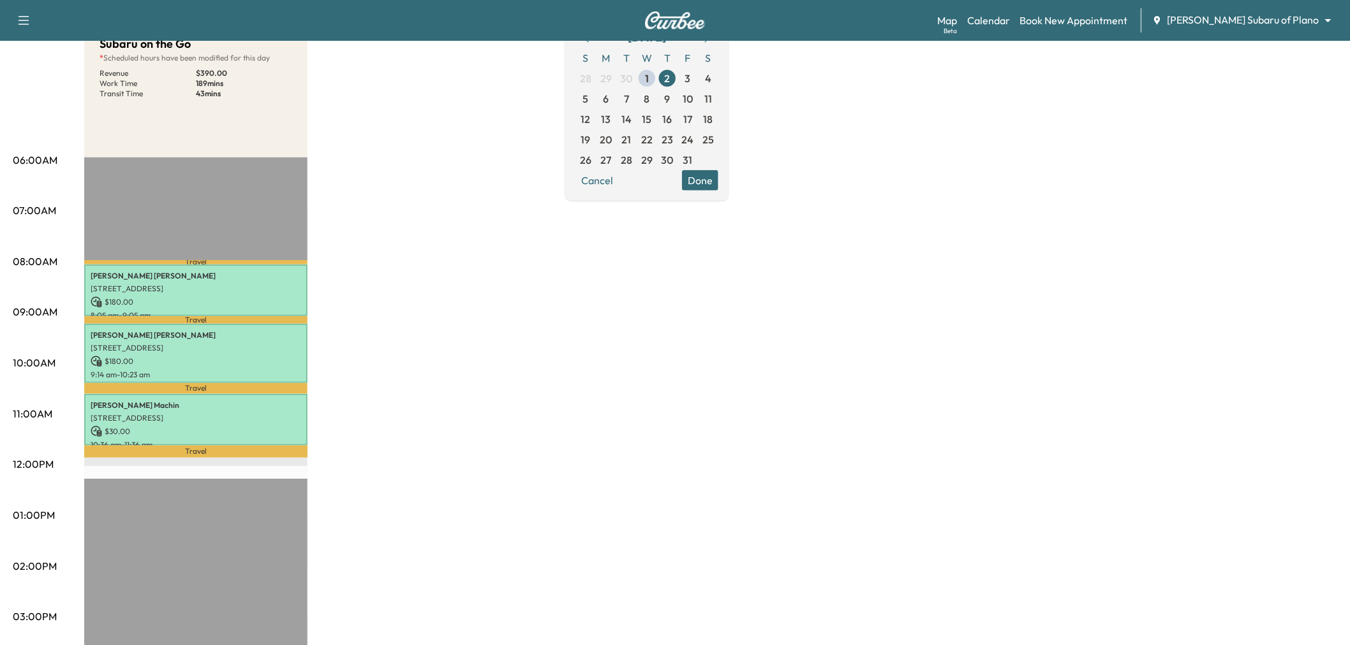
scroll to position [212, 0]
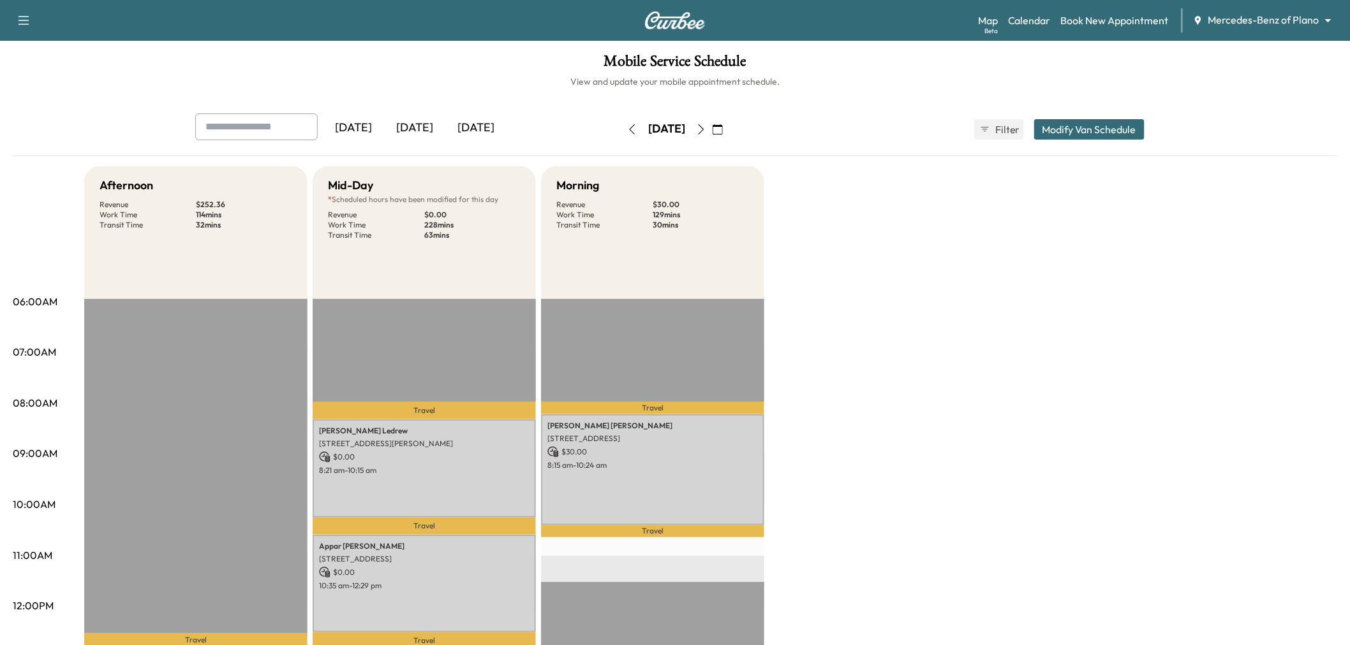
drag, startPoint x: 857, startPoint y: 269, endPoint x: 864, endPoint y: 271, distance: 7.9
click at [857, 270] on div "Afternoon Revenue $ 252.36 Work Time 114 mins Transit Time 32 mins Travel Heath…" at bounding box center [710, 644] width 1253 height 957
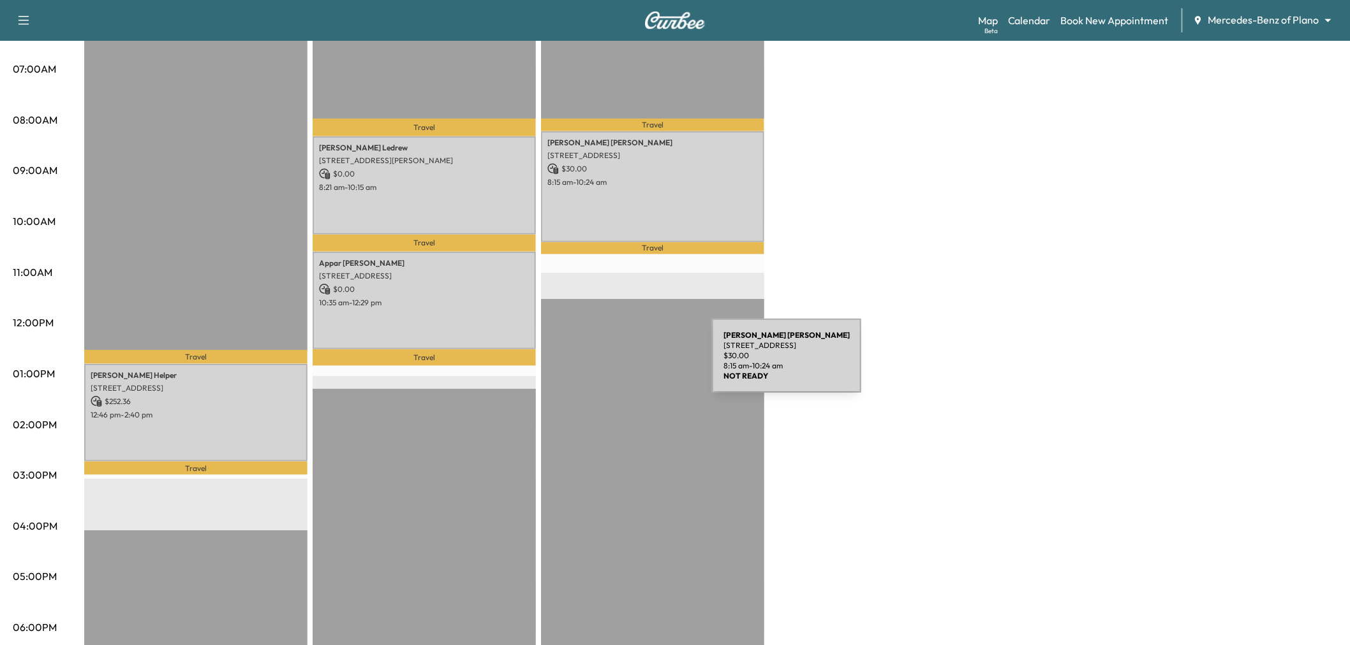
scroll to position [142, 0]
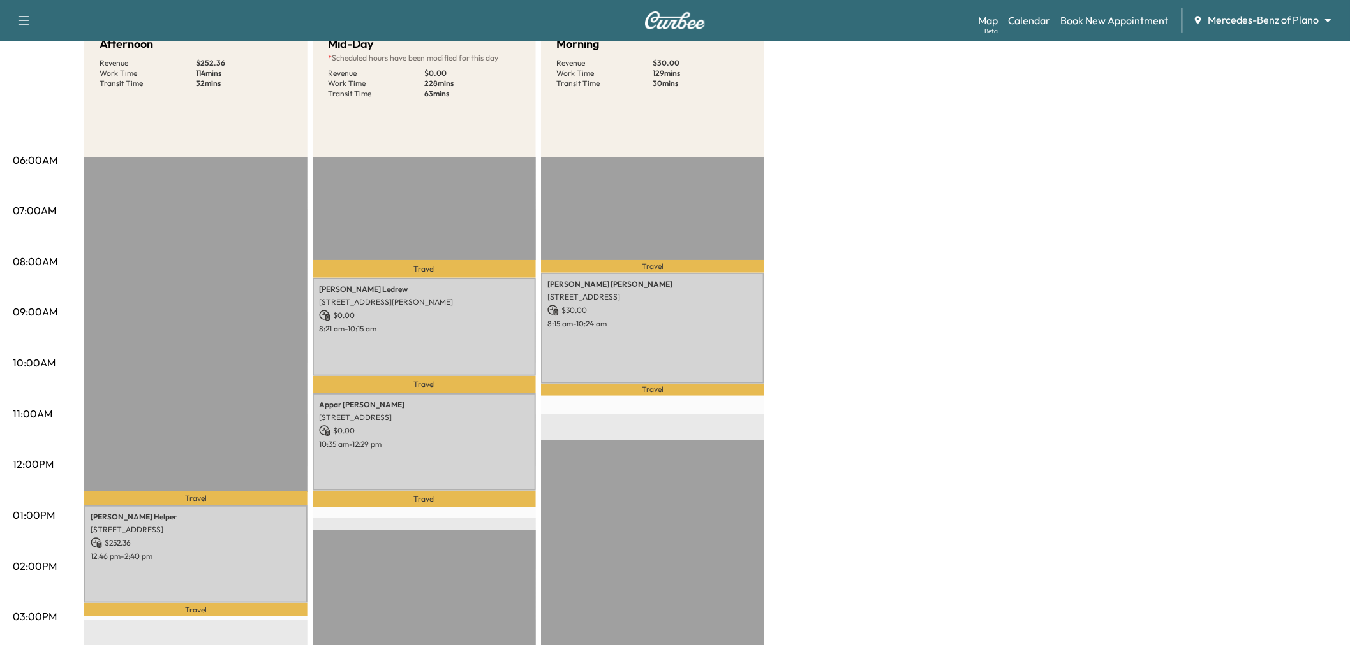
click at [934, 302] on div "Afternoon Revenue $ 252.36 Work Time 114 mins Transit Time 32 mins Travel Heath…" at bounding box center [710, 503] width 1253 height 957
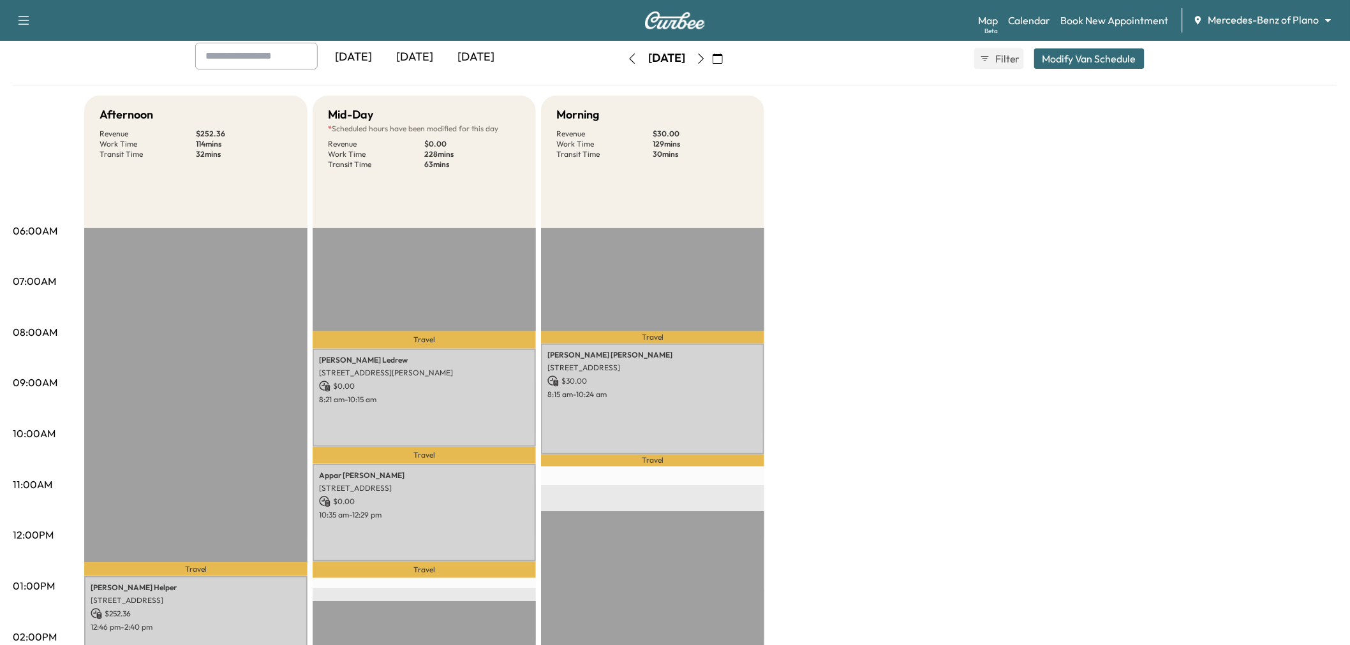
scroll to position [0, 0]
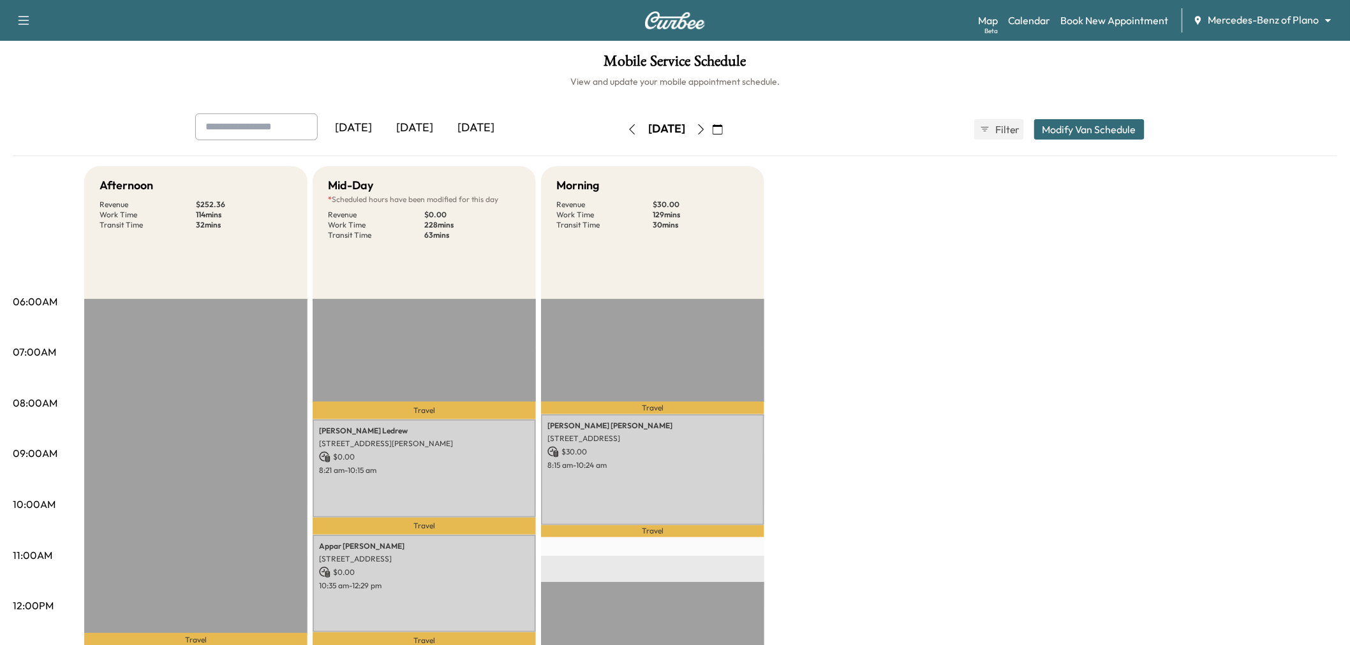
click at [888, 253] on div "Afternoon Revenue $ 252.36 Work Time 114 mins Transit Time 32 mins Travel Heath…" at bounding box center [710, 644] width 1253 height 957
click at [861, 259] on div "Afternoon Revenue $ 252.36 Work Time 114 mins Transit Time 32 mins Travel Heath…" at bounding box center [710, 644] width 1253 height 957
click at [943, 242] on div "Afternoon Revenue $ 252.36 Work Time 114 mins Transit Time 32 mins Travel Heath…" at bounding box center [710, 644] width 1253 height 957
click at [929, 258] on div "Afternoon Revenue $ 252.36 Work Time 114 mins Transit Time 32 mins Travel Heath…" at bounding box center [710, 644] width 1253 height 957
click at [888, 338] on div "Afternoon Revenue $ 252.36 Work Time 114 mins Transit Time 32 mins Travel Heath…" at bounding box center [710, 644] width 1253 height 957
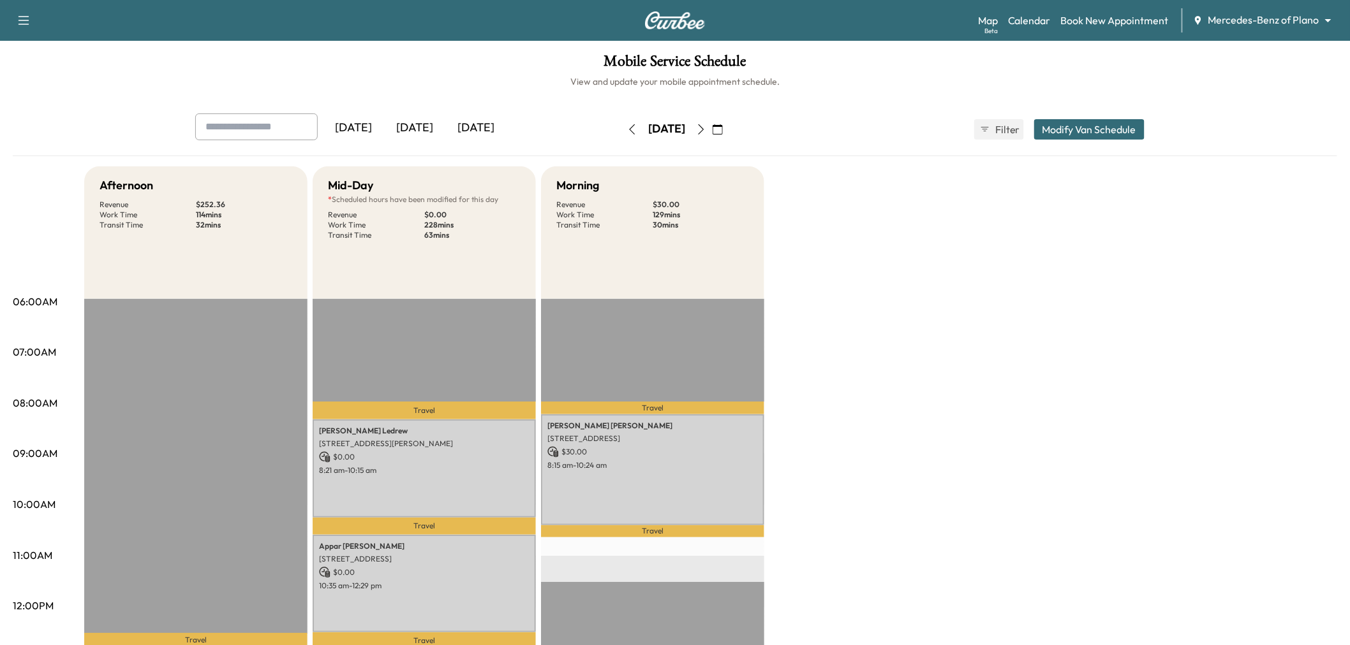
click at [889, 283] on div "Afternoon Revenue $ 252.36 Work Time 114 mins Transit Time 32 mins Travel Heath…" at bounding box center [710, 644] width 1253 height 957
click at [473, 131] on div "[DATE]" at bounding box center [475, 128] width 61 height 29
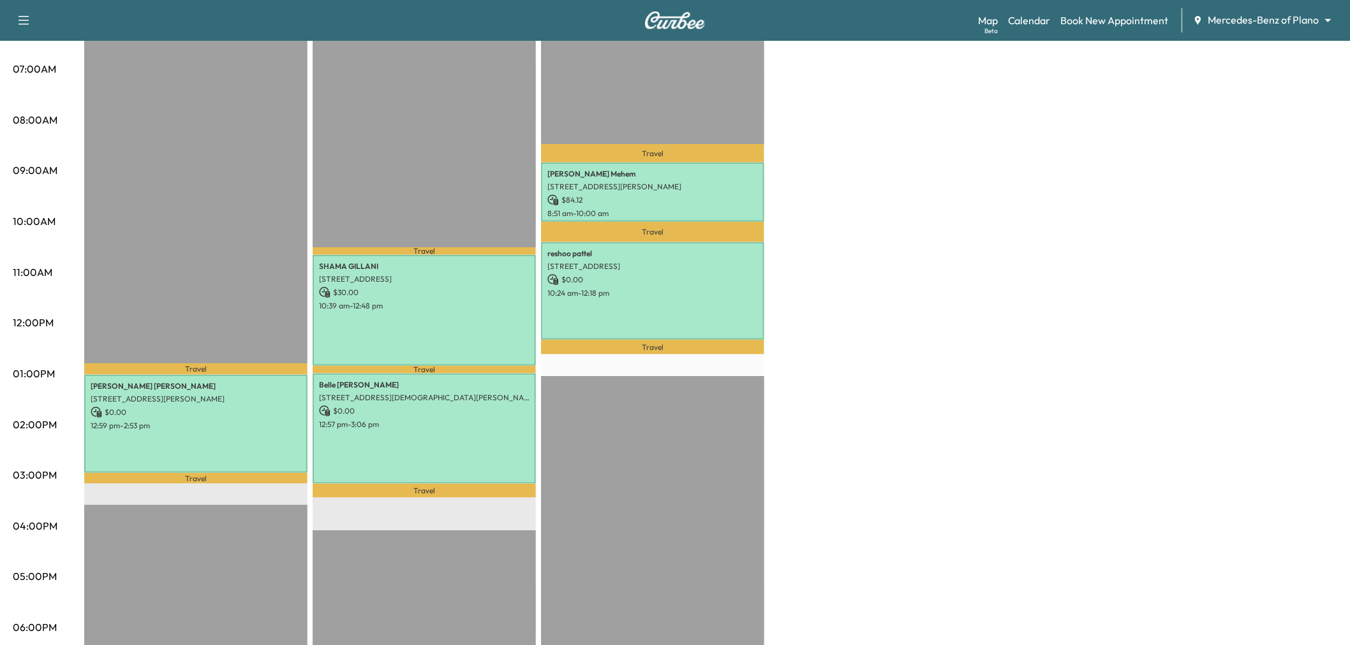
scroll to position [212, 0]
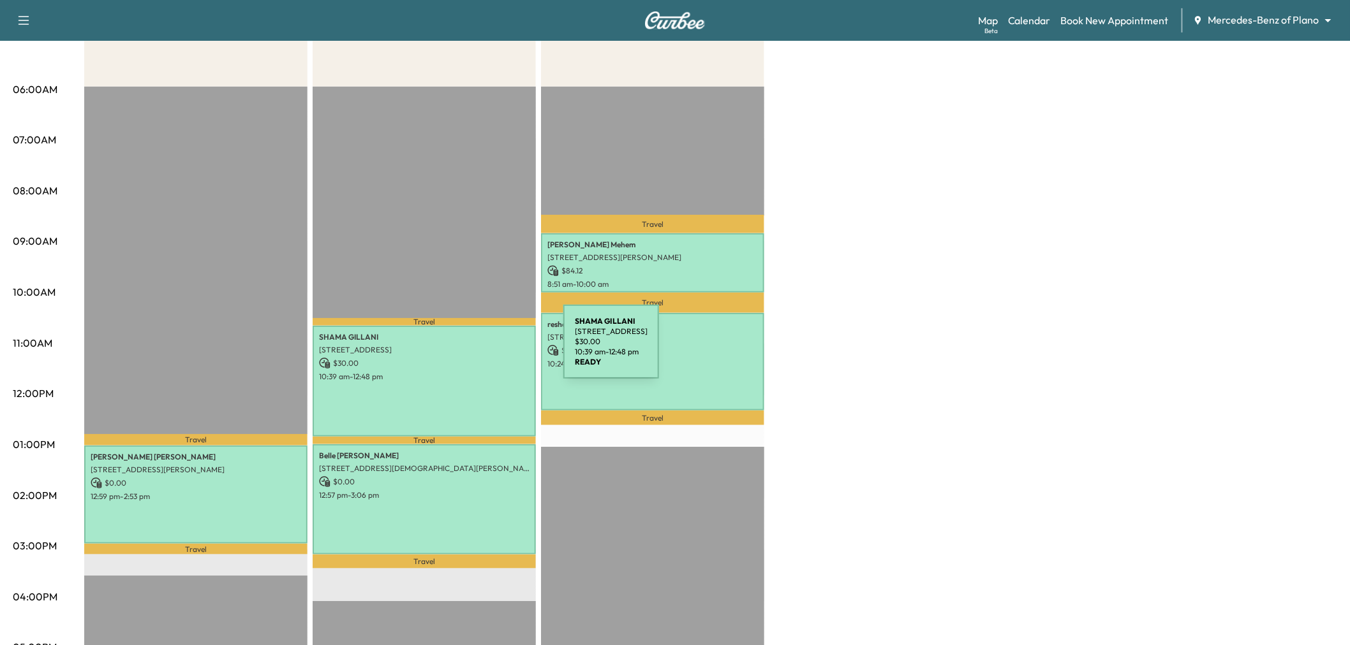
click at [434, 372] on p "10:39 am - 12:48 pm" at bounding box center [424, 377] width 210 height 10
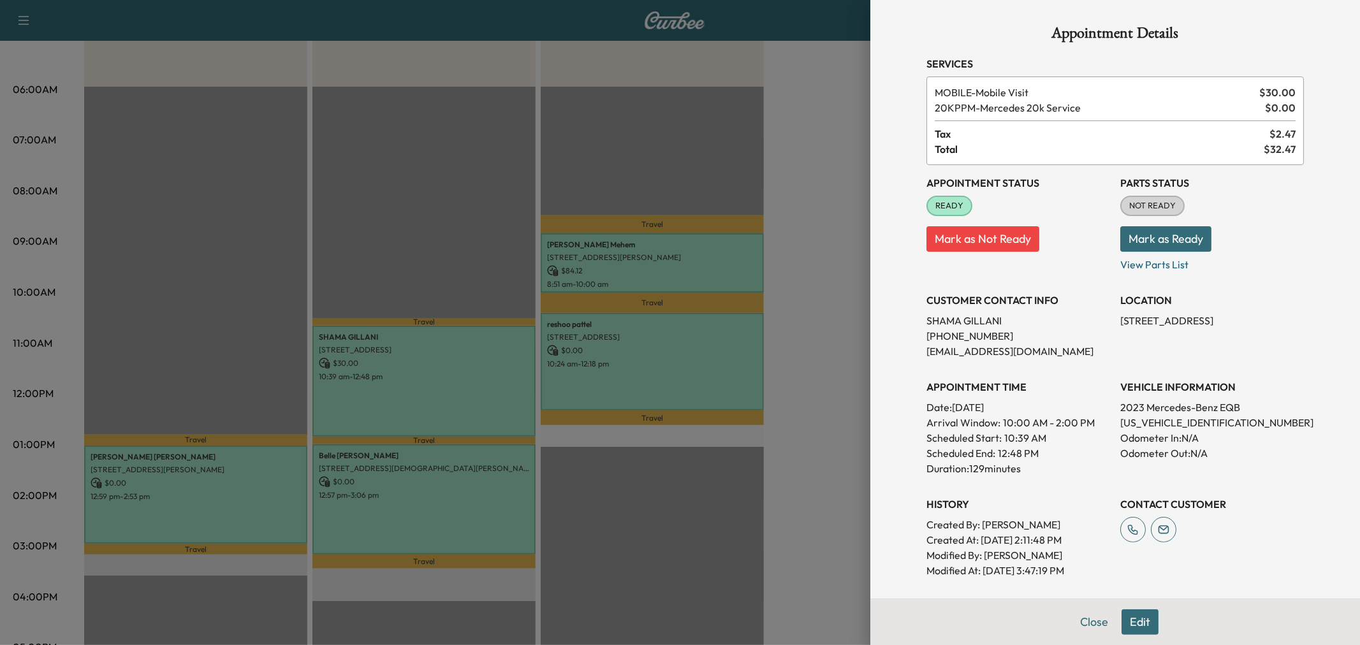
click at [434, 489] on div at bounding box center [680, 322] width 1360 height 645
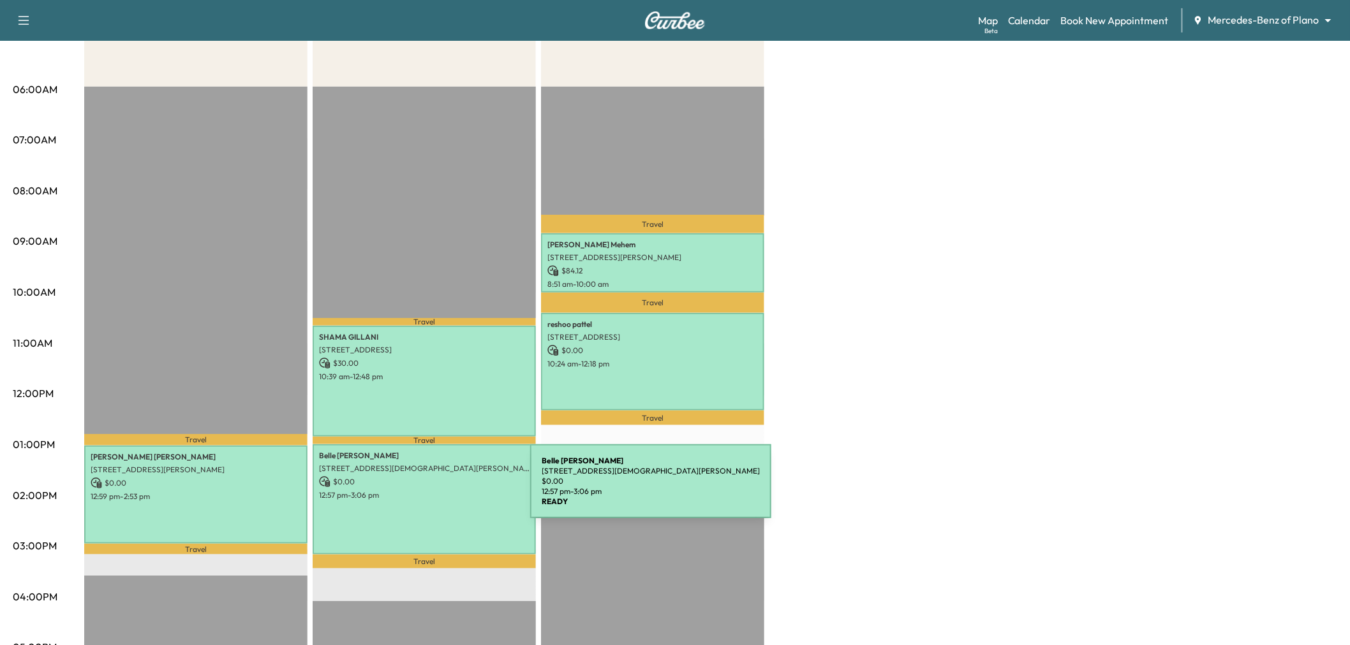
click at [434, 490] on p "12:57 pm - 3:06 pm" at bounding box center [424, 495] width 210 height 10
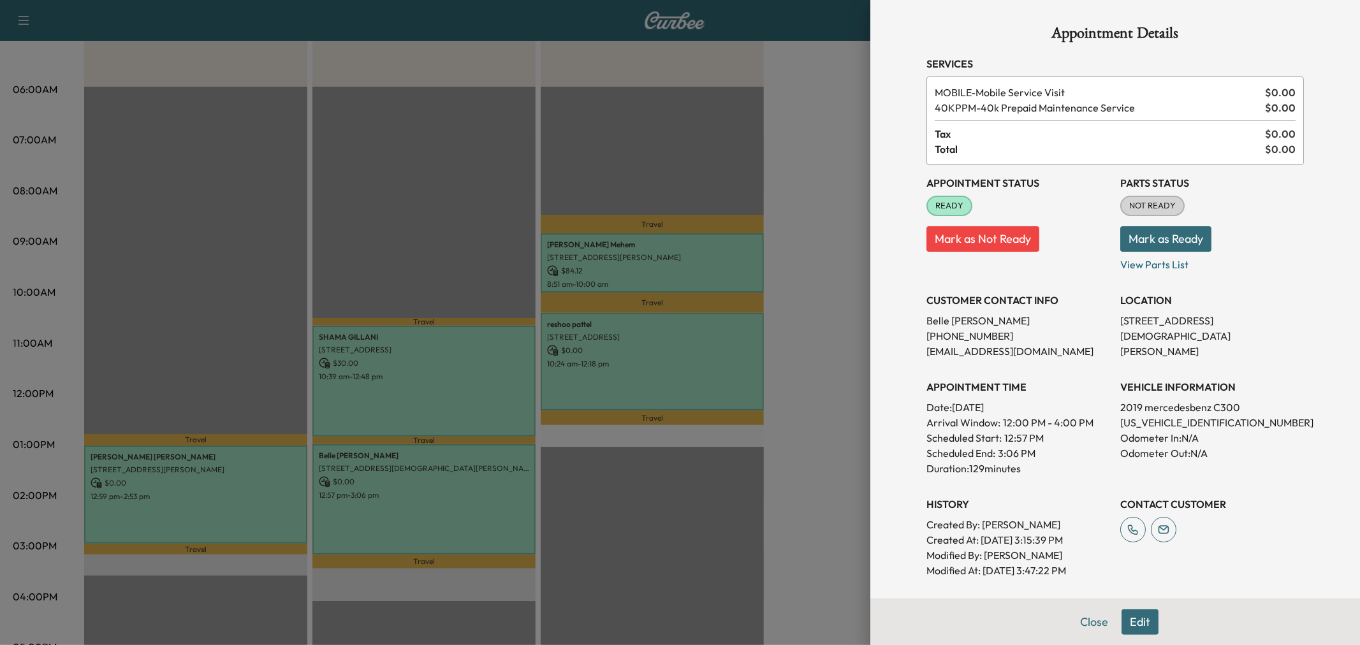
click at [434, 489] on div at bounding box center [680, 322] width 1360 height 645
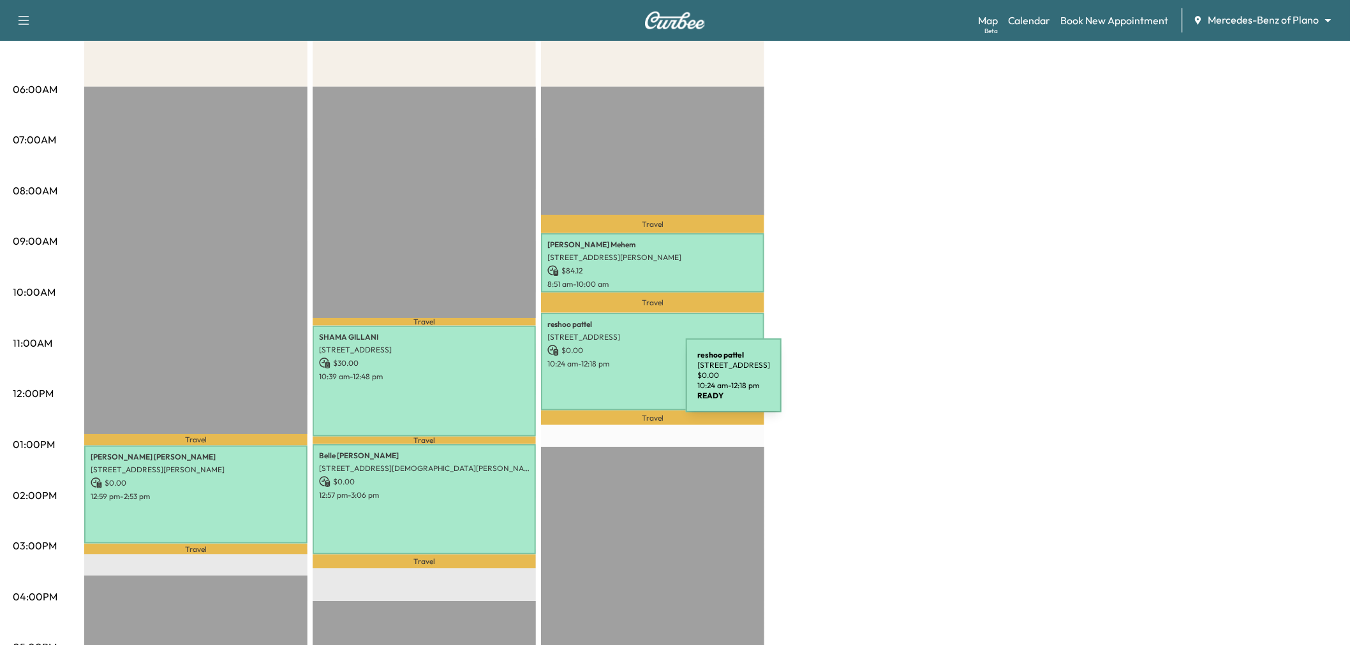
click at [590, 383] on div "[PERSON_NAME] [STREET_ADDRESS] $ 0.00 10:24 am - 12:18 pm" at bounding box center [652, 362] width 223 height 98
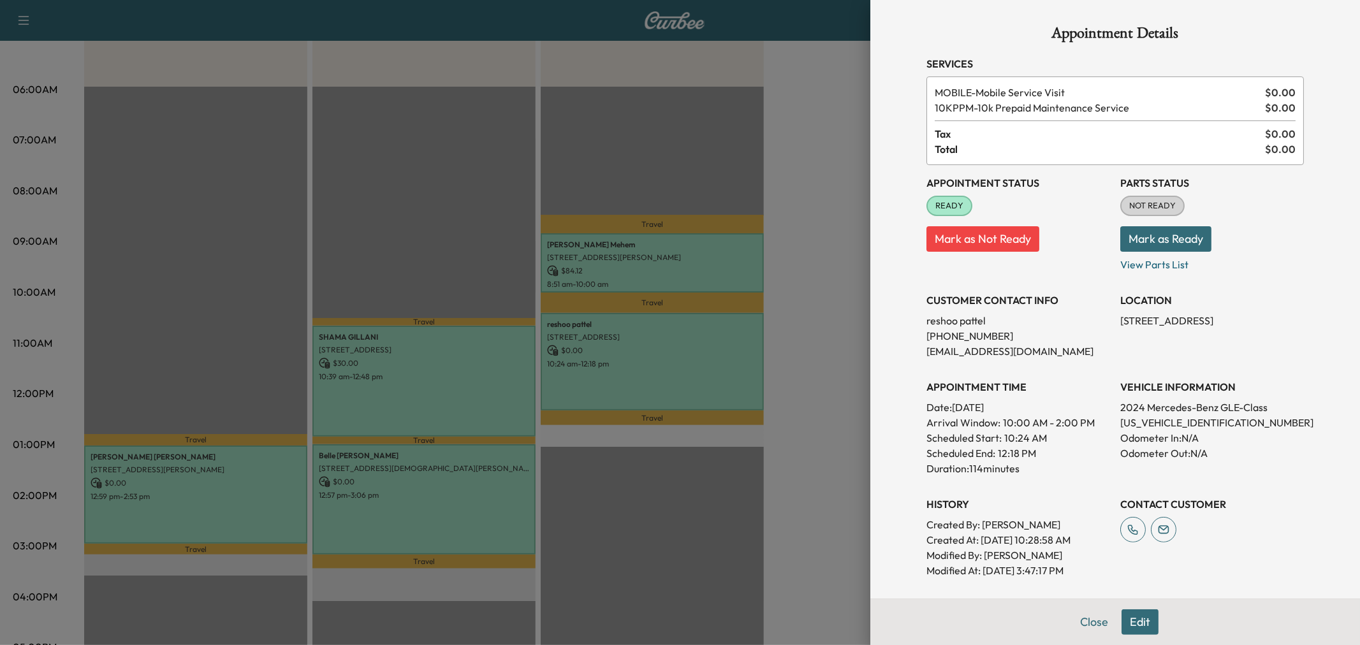
click at [590, 383] on div at bounding box center [680, 322] width 1360 height 645
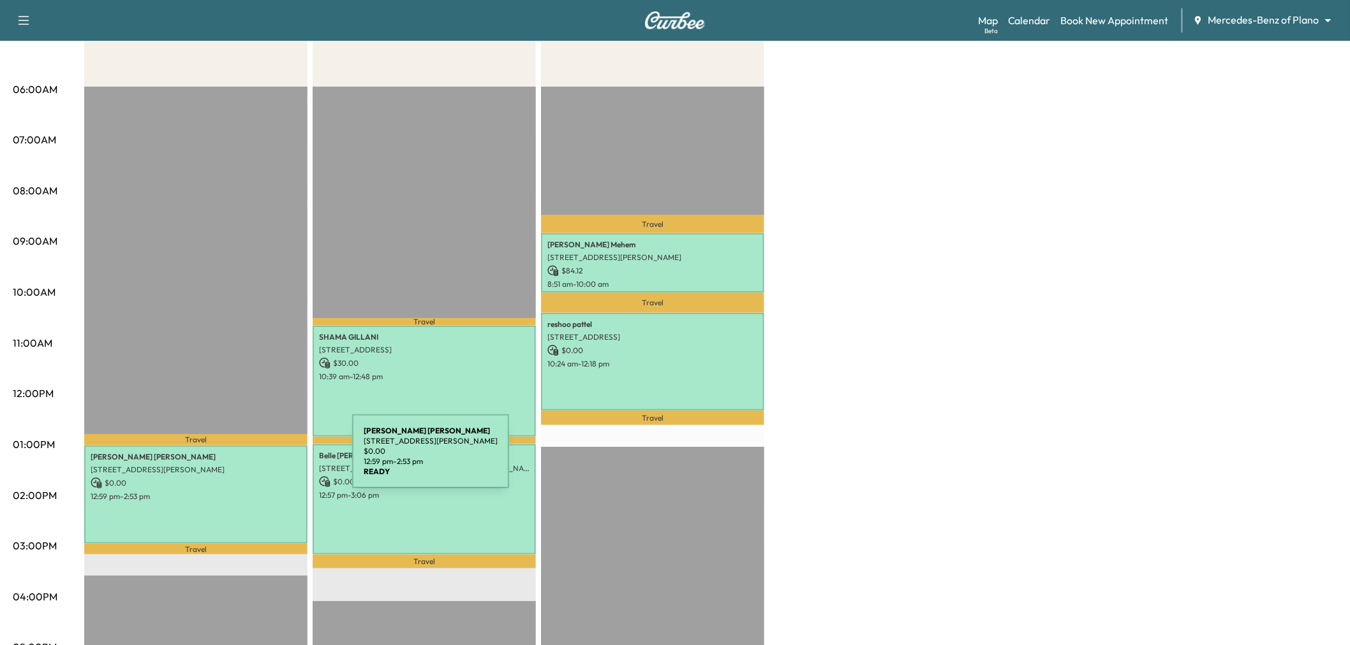
click at [213, 501] on div "[PERSON_NAME] [STREET_ADDRESS][PERSON_NAME] $ 0.00 12:59 pm - 2:53 pm" at bounding box center [195, 495] width 223 height 98
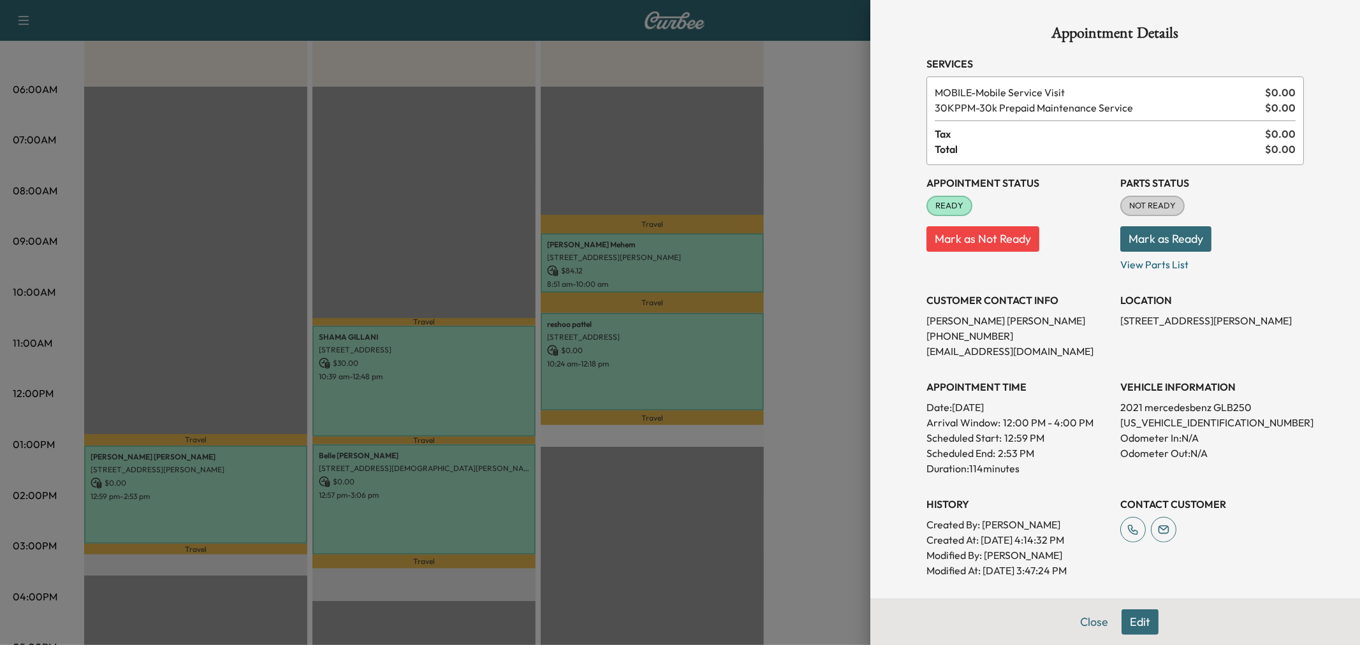
click at [213, 501] on div at bounding box center [680, 322] width 1360 height 645
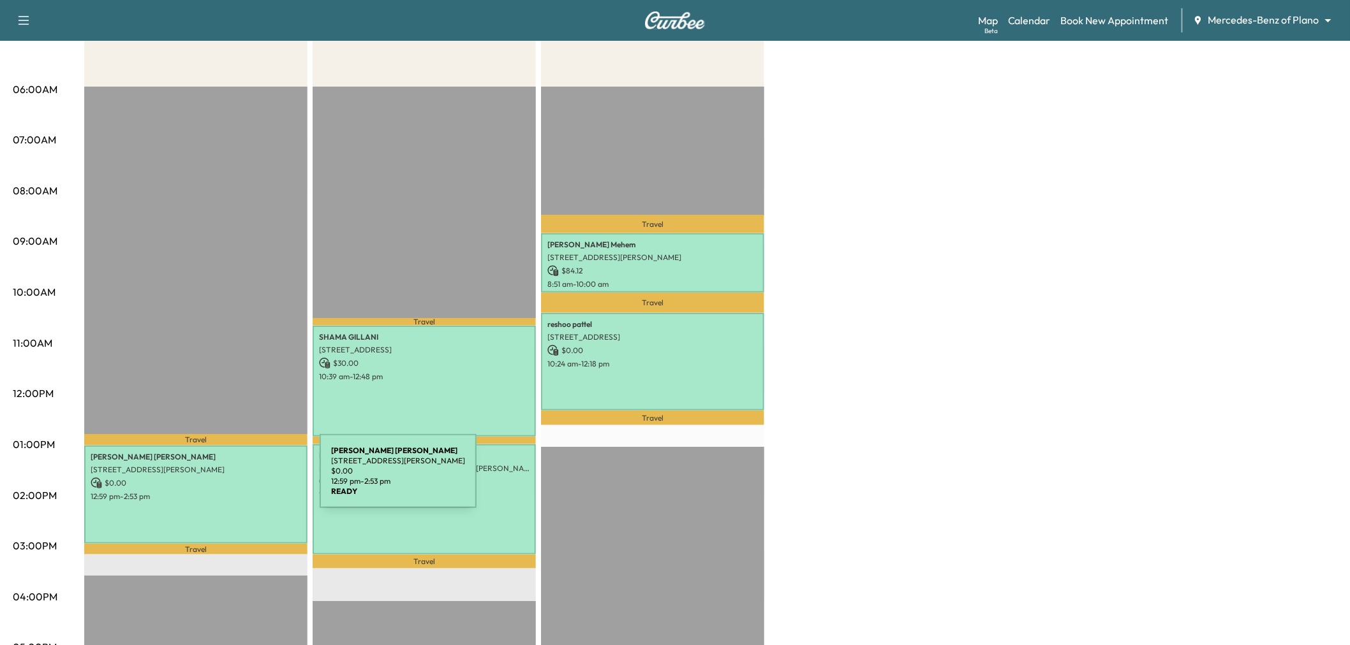
click at [224, 479] on p "$ 0.00" at bounding box center [196, 483] width 210 height 11
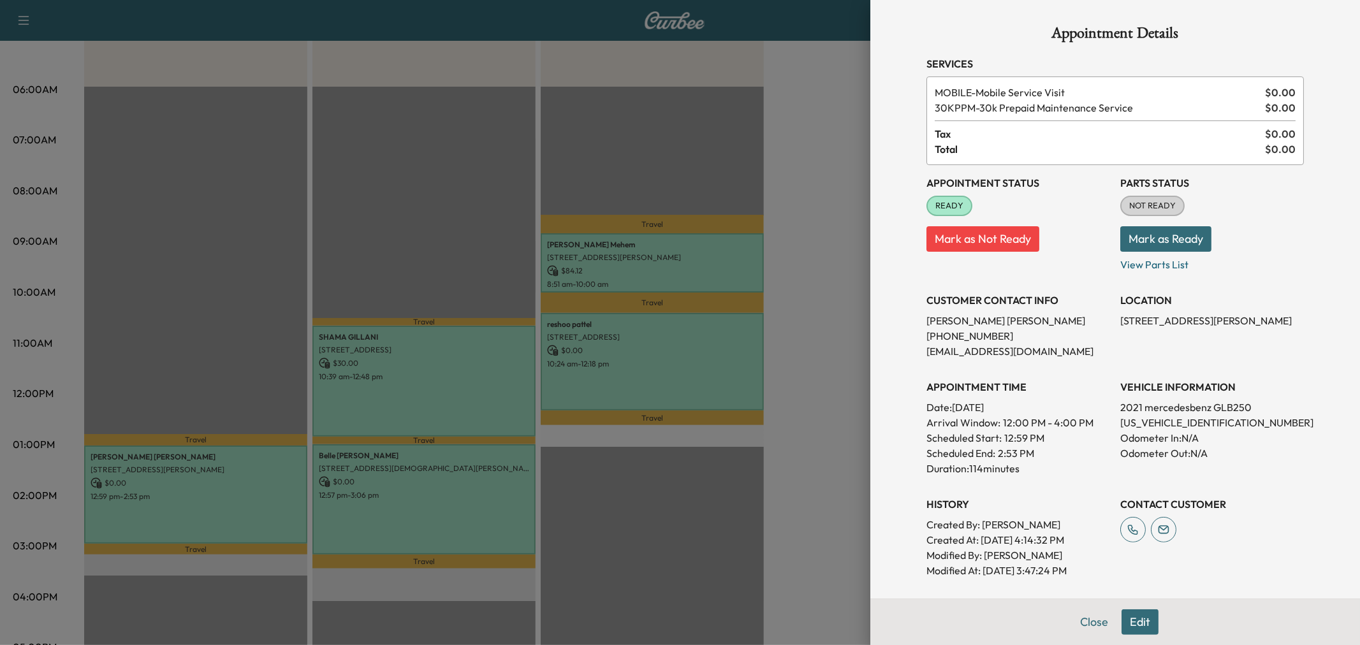
click at [221, 480] on div at bounding box center [680, 322] width 1360 height 645
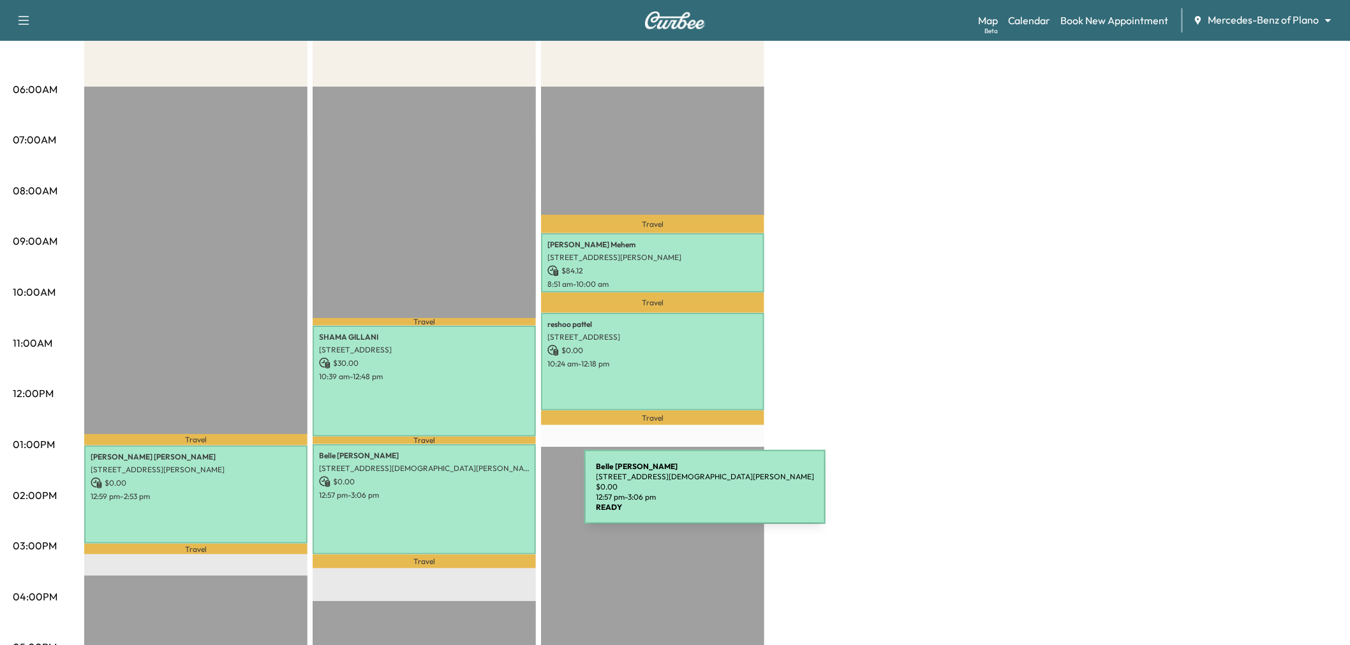
click at [457, 496] on div "[PERSON_NAME] [STREET_ADDRESS][DEMOGRAPHIC_DATA][PERSON_NAME] $ 0.00 12:57 pm -…" at bounding box center [424, 500] width 223 height 111
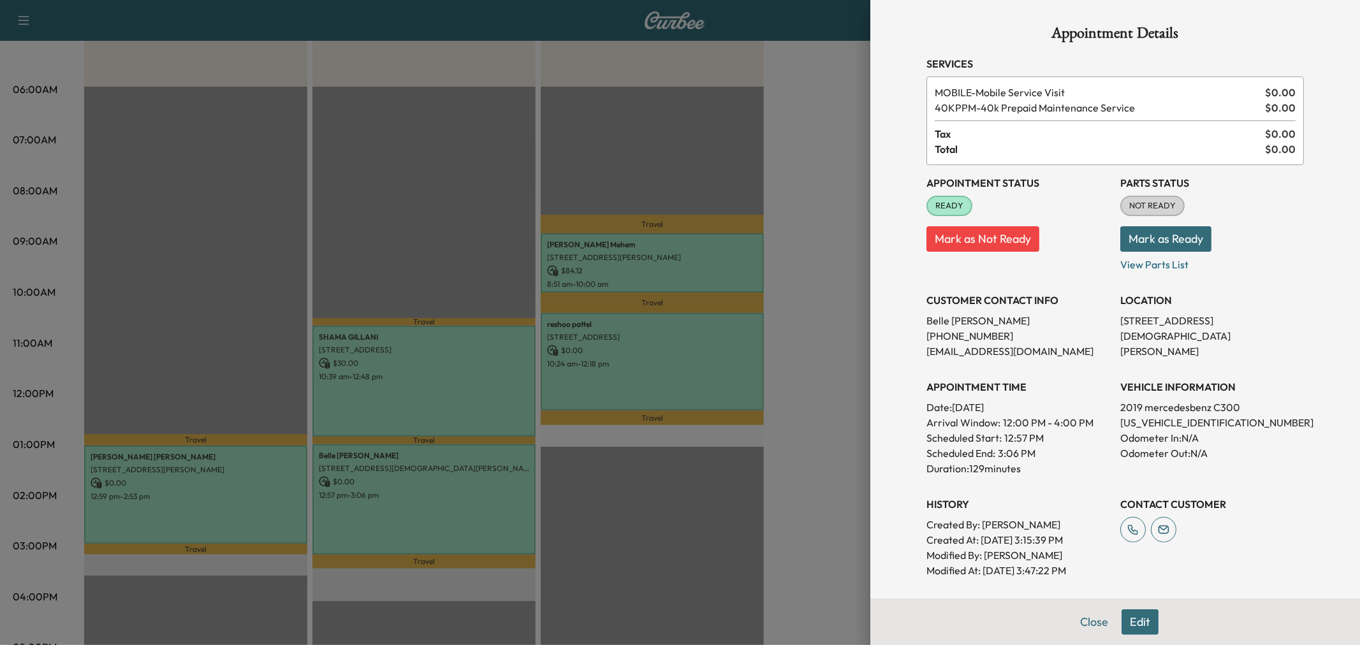
click at [205, 502] on div at bounding box center [680, 322] width 1360 height 645
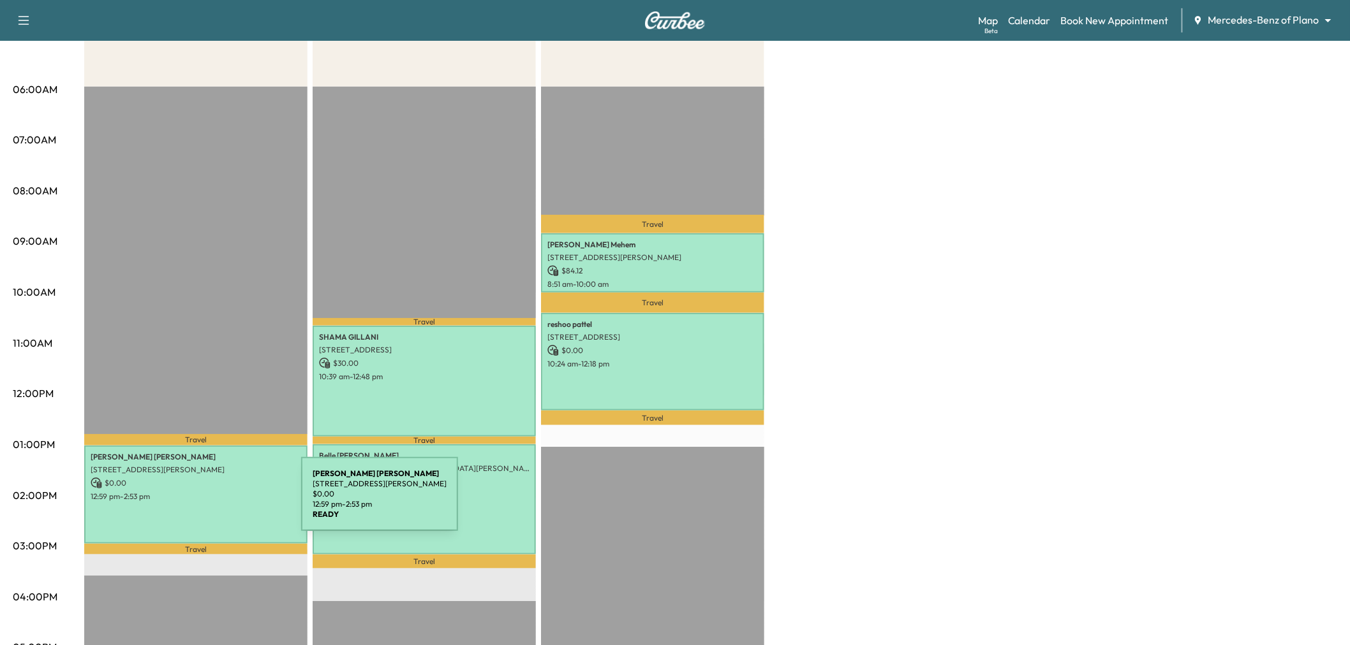
click at [205, 502] on div "[PERSON_NAME] [STREET_ADDRESS][PERSON_NAME] $ 0.00 12:59 pm - 2:53 pm" at bounding box center [195, 495] width 223 height 98
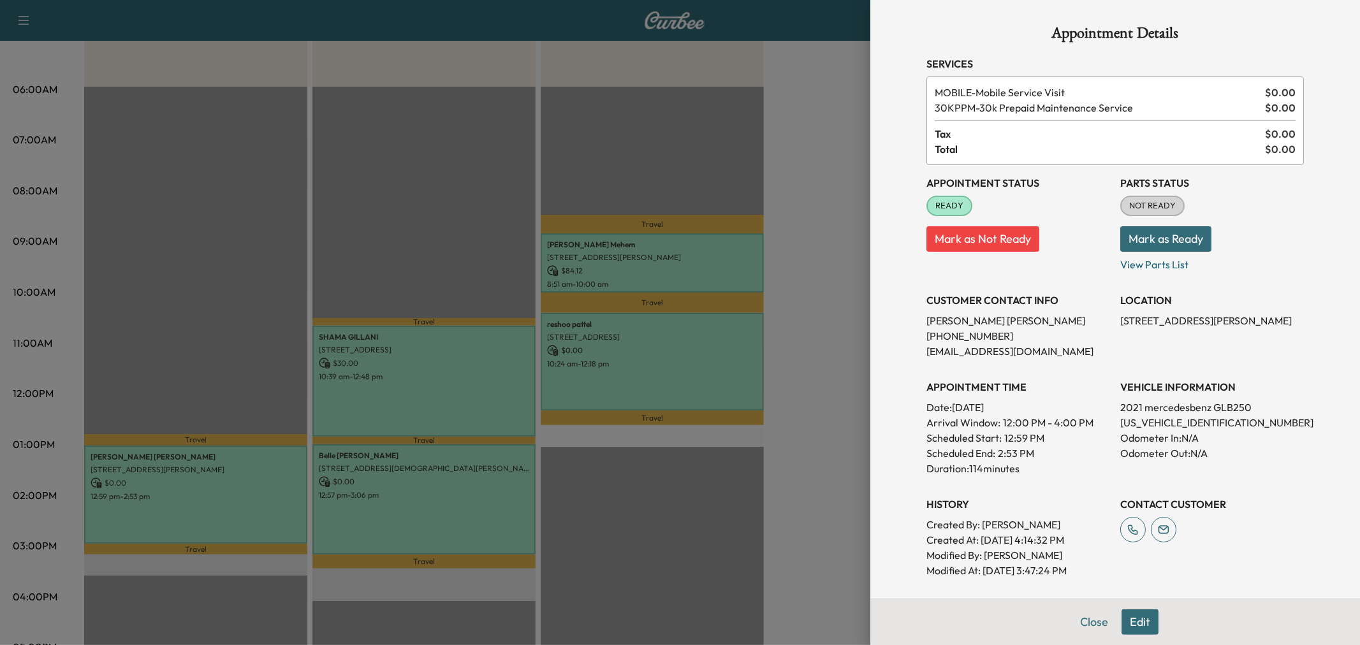
click at [205, 502] on div at bounding box center [680, 322] width 1360 height 645
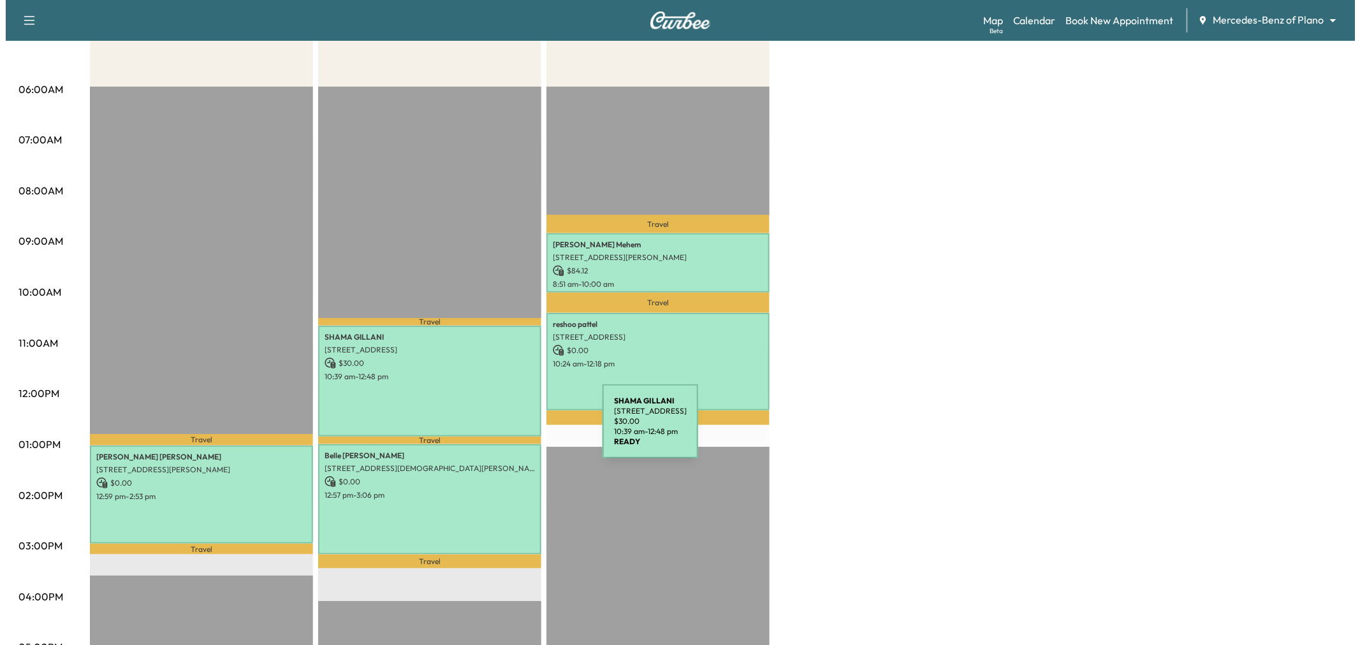
scroll to position [71, 0]
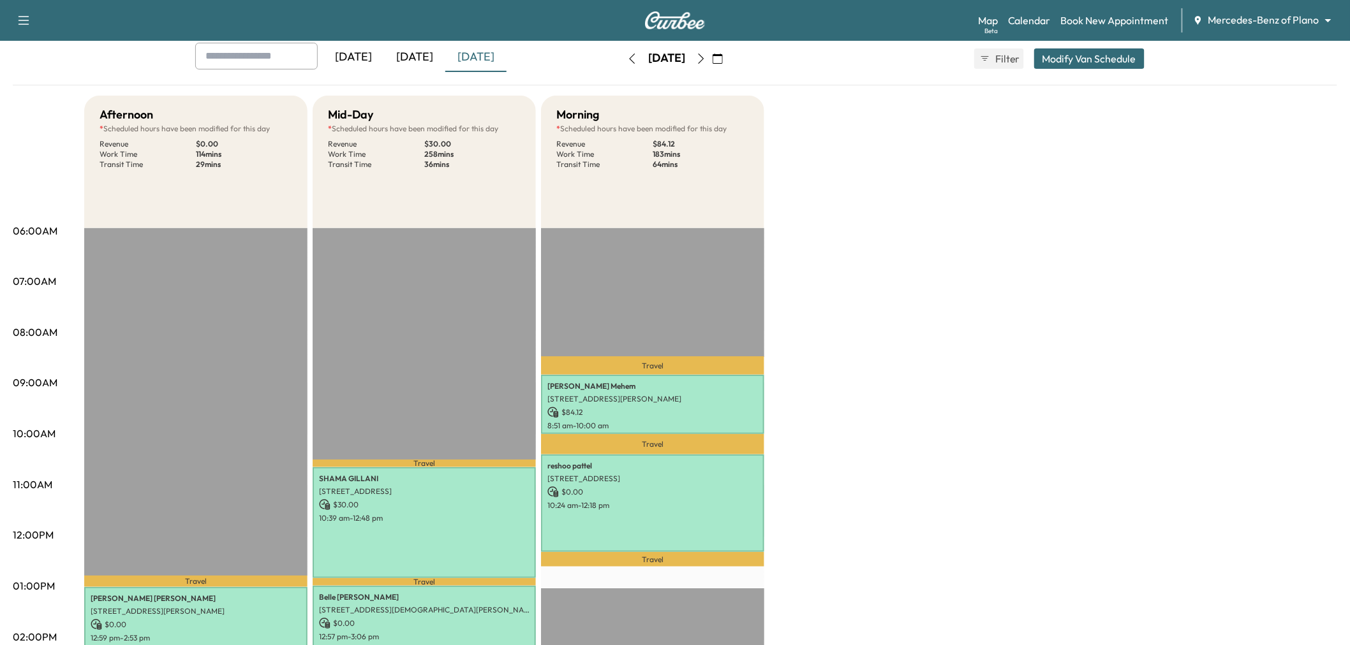
click at [1062, 57] on button "Modify Van Schedule" at bounding box center [1089, 58] width 110 height 20
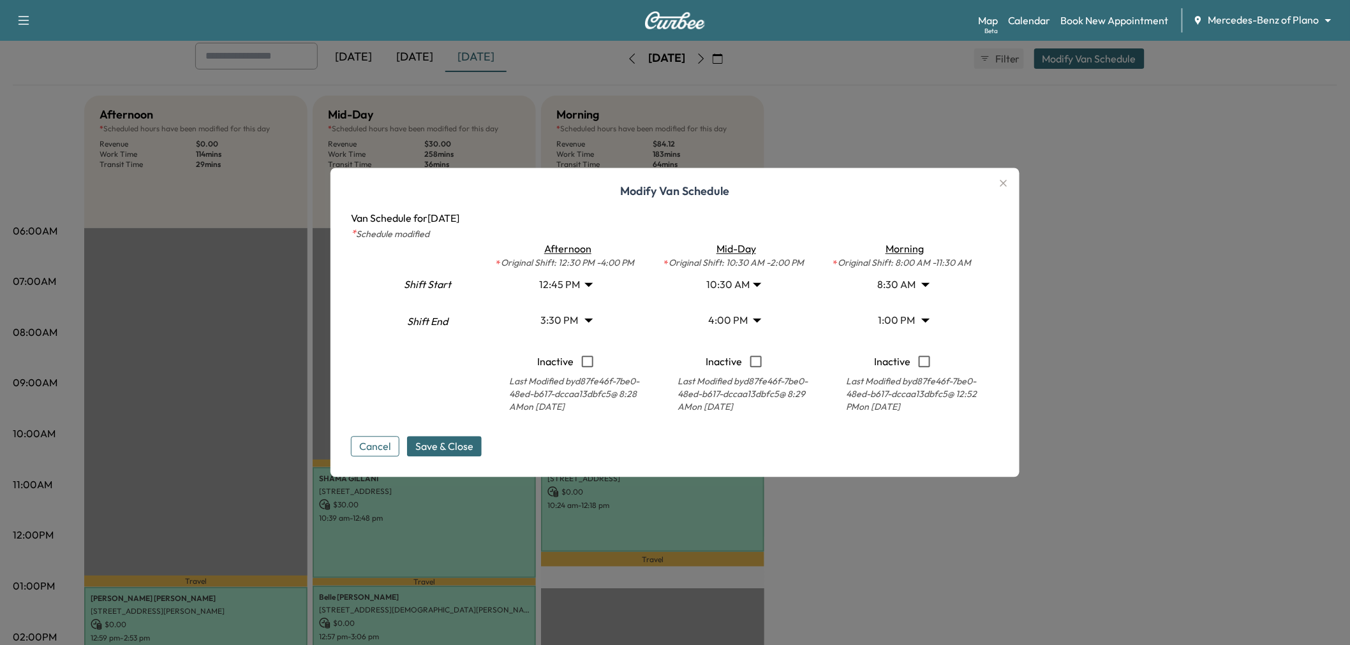
click at [915, 320] on body "Support Log Out Map Beta Calendar Book New Appointment Mercedes-Benz of Plano *…" at bounding box center [675, 251] width 1350 height 645
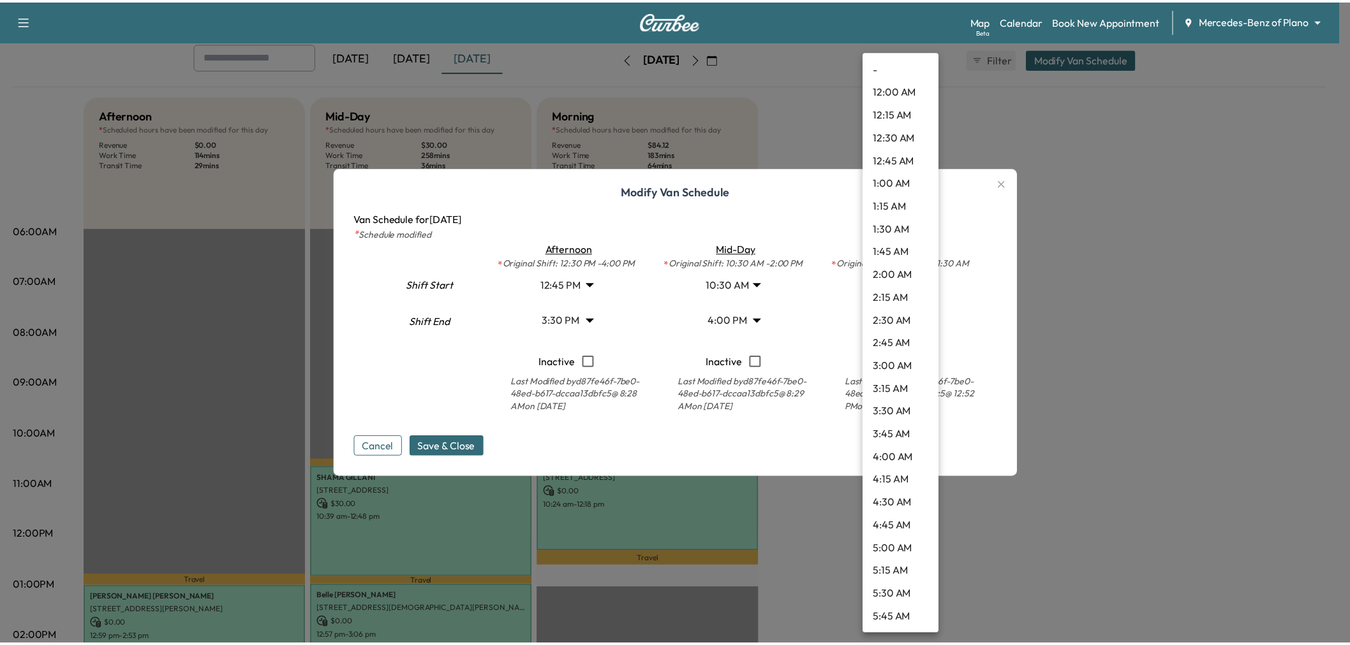
scroll to position [941, 0]
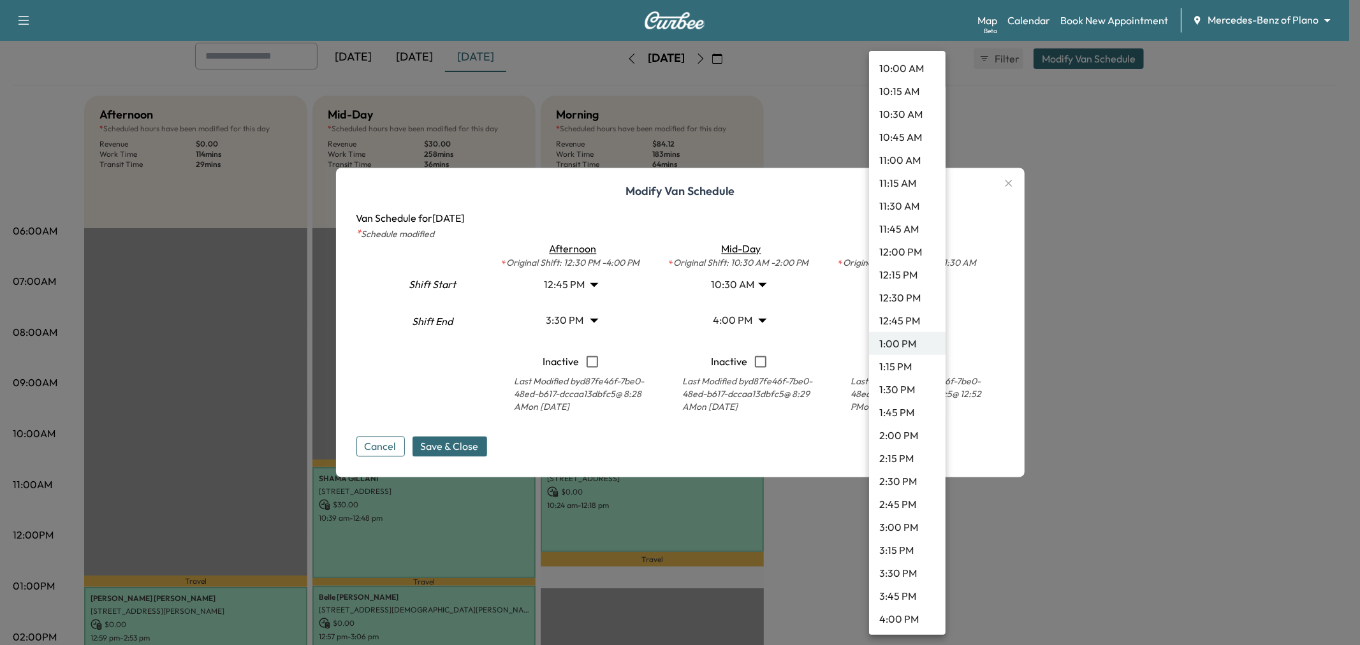
click at [897, 615] on li "4:00 PM" at bounding box center [907, 619] width 77 height 23
type input "**"
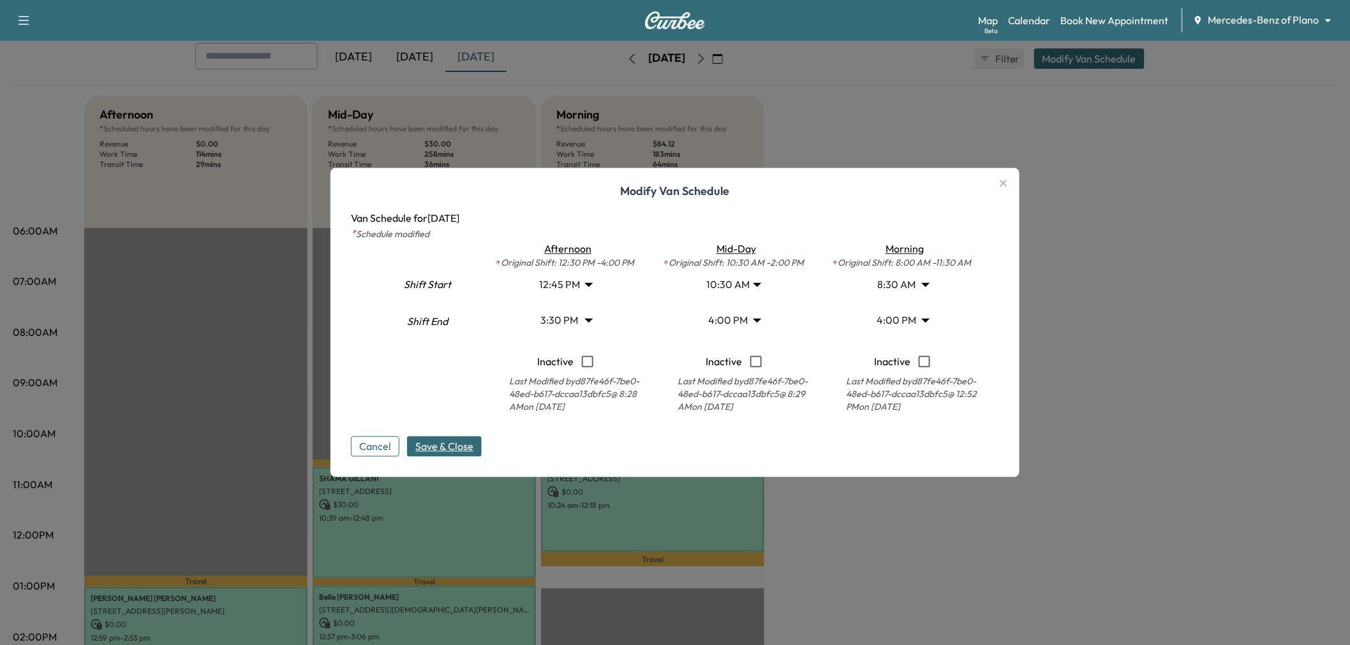
click at [444, 449] on span "Save & Close" at bounding box center [444, 446] width 58 height 15
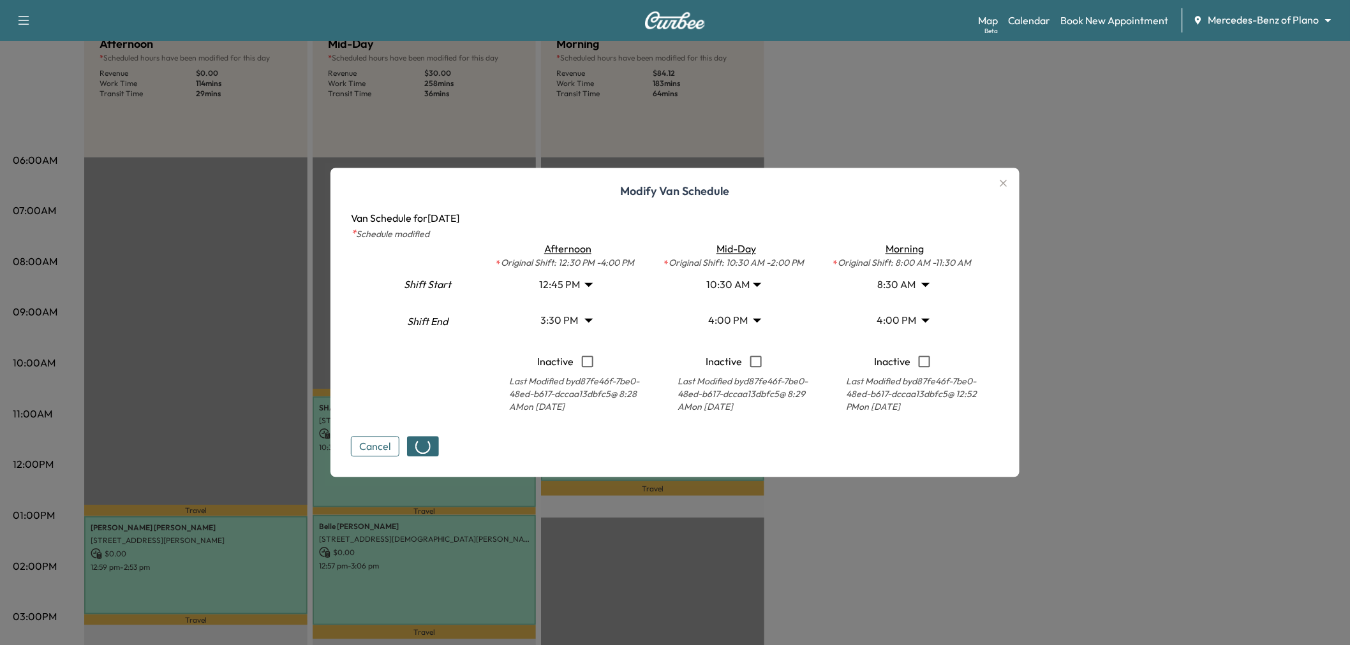
scroll to position [212, 0]
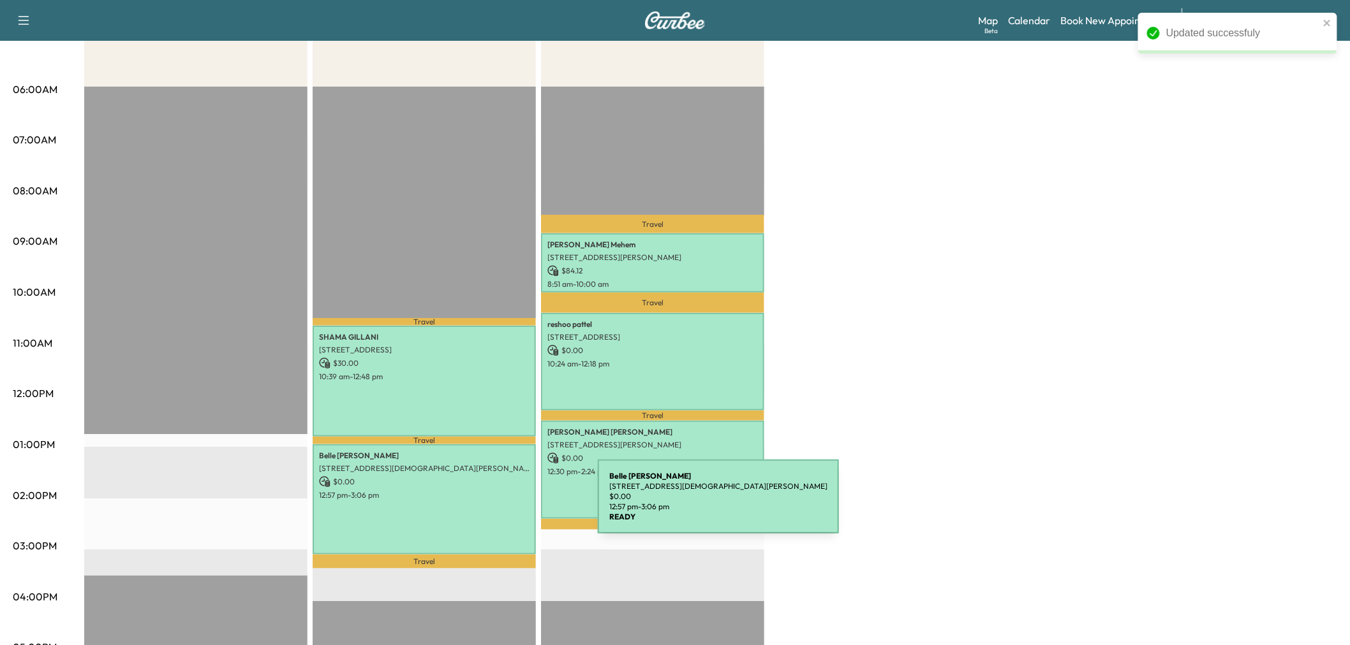
click at [502, 504] on div "[PERSON_NAME] [STREET_ADDRESS][DEMOGRAPHIC_DATA][PERSON_NAME] $ 0.00 12:57 pm -…" at bounding box center [424, 500] width 223 height 111
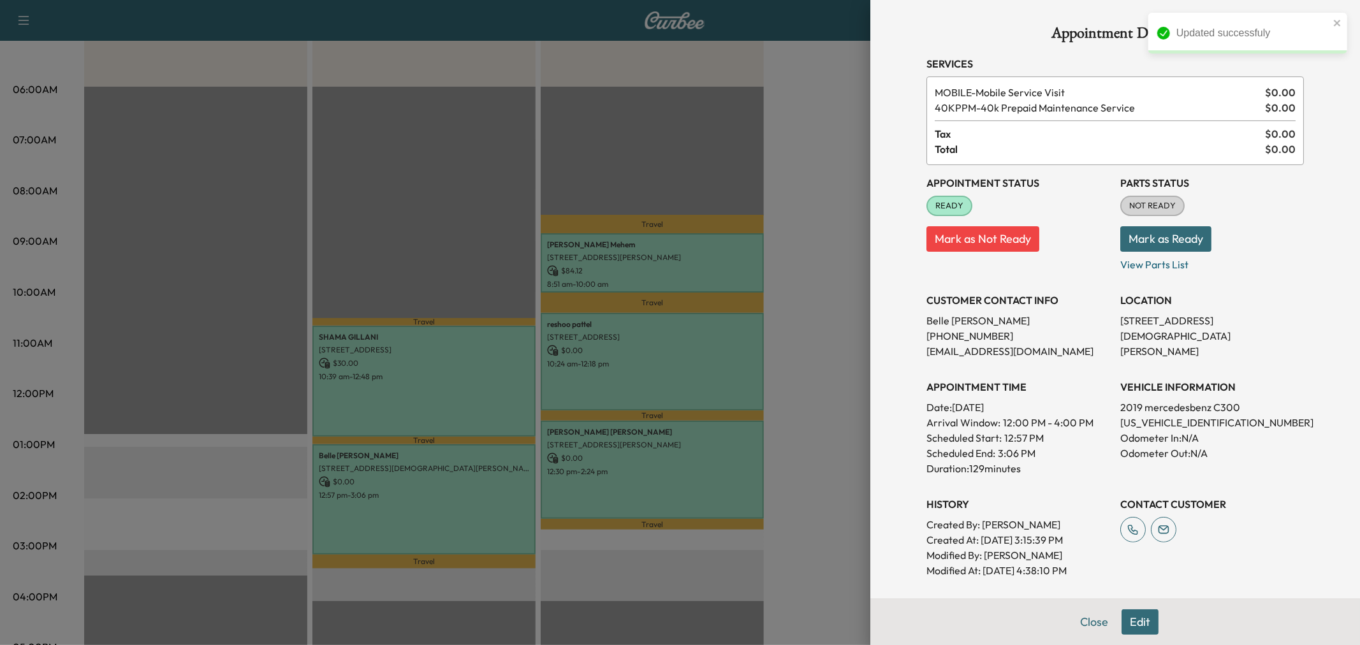
click at [1125, 624] on button "Edit" at bounding box center [1140, 623] width 37 height 26
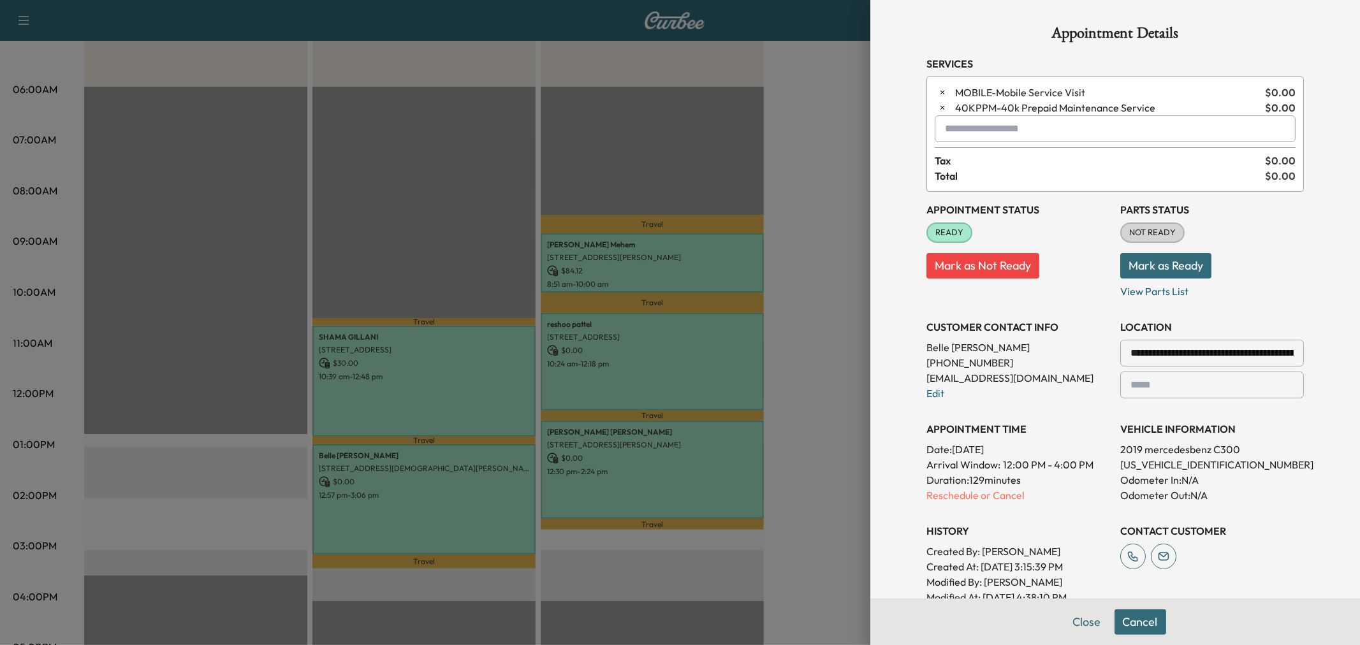
click at [961, 129] on input "text" at bounding box center [1115, 128] width 361 height 27
click at [1034, 164] on p "MORNING - Morning Appointment" at bounding box center [1069, 163] width 277 height 18
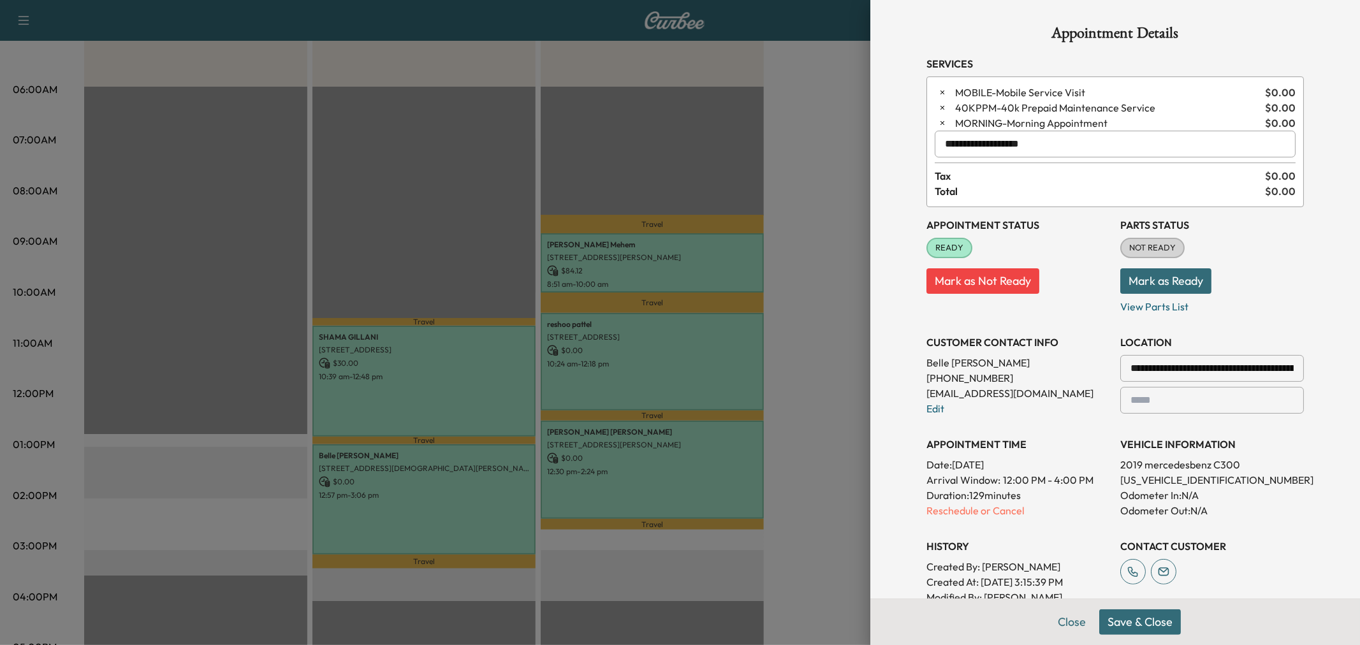
type input "**********"
click at [1130, 642] on div "Close Save & Close" at bounding box center [1116, 622] width 490 height 47
click at [1131, 632] on button "Save & Close" at bounding box center [1141, 623] width 82 height 26
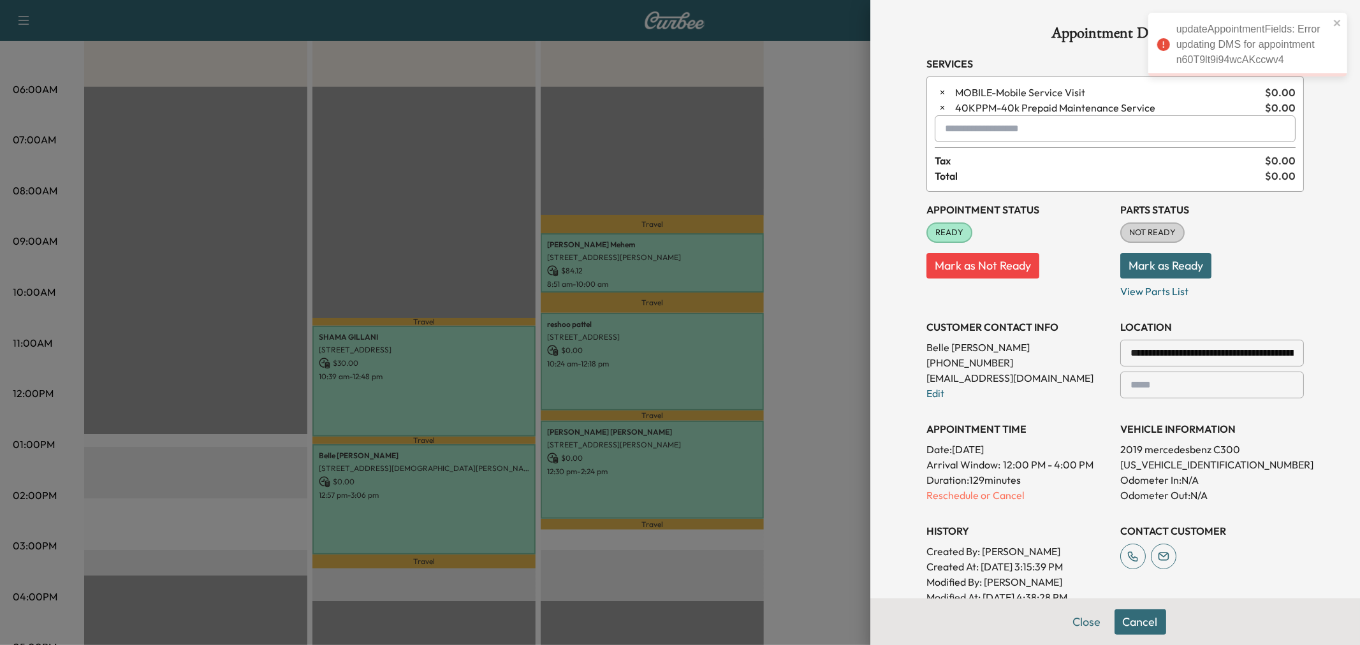
click at [689, 473] on div at bounding box center [680, 322] width 1360 height 645
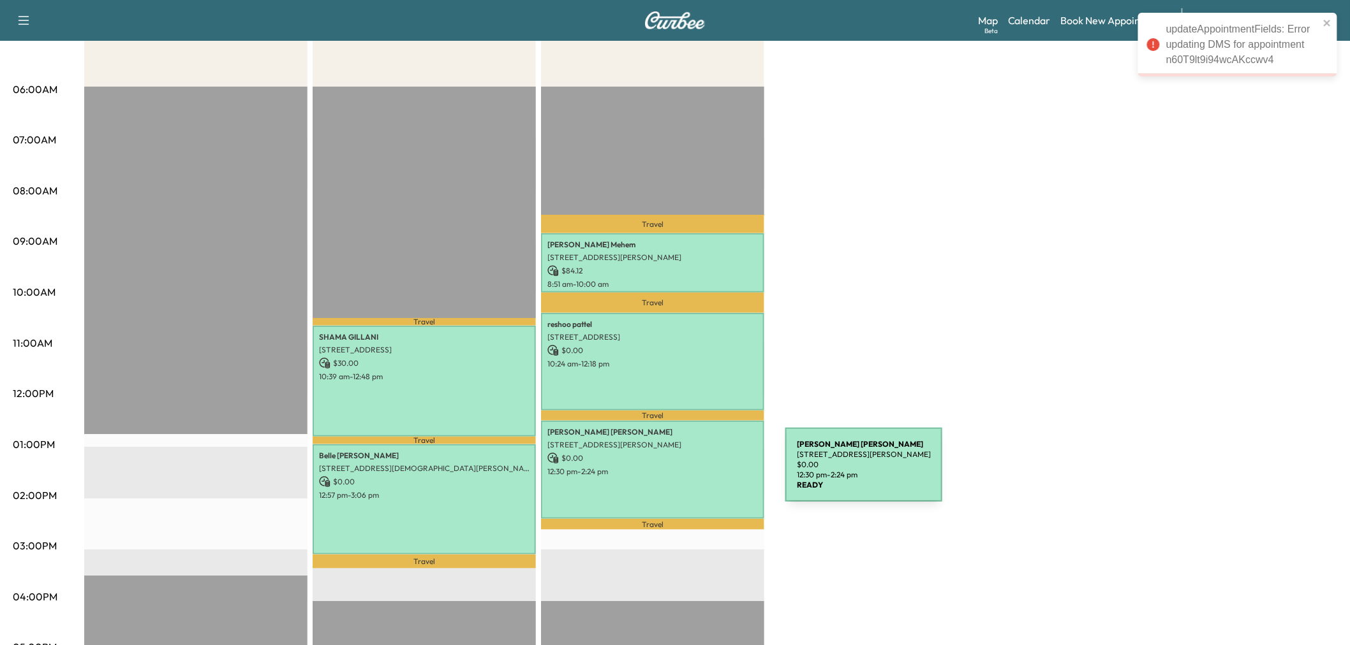
click at [689, 473] on div "[PERSON_NAME] [STREET_ADDRESS][PERSON_NAME] $ 0.00 12:30 pm - 2:24 pm" at bounding box center [652, 470] width 223 height 98
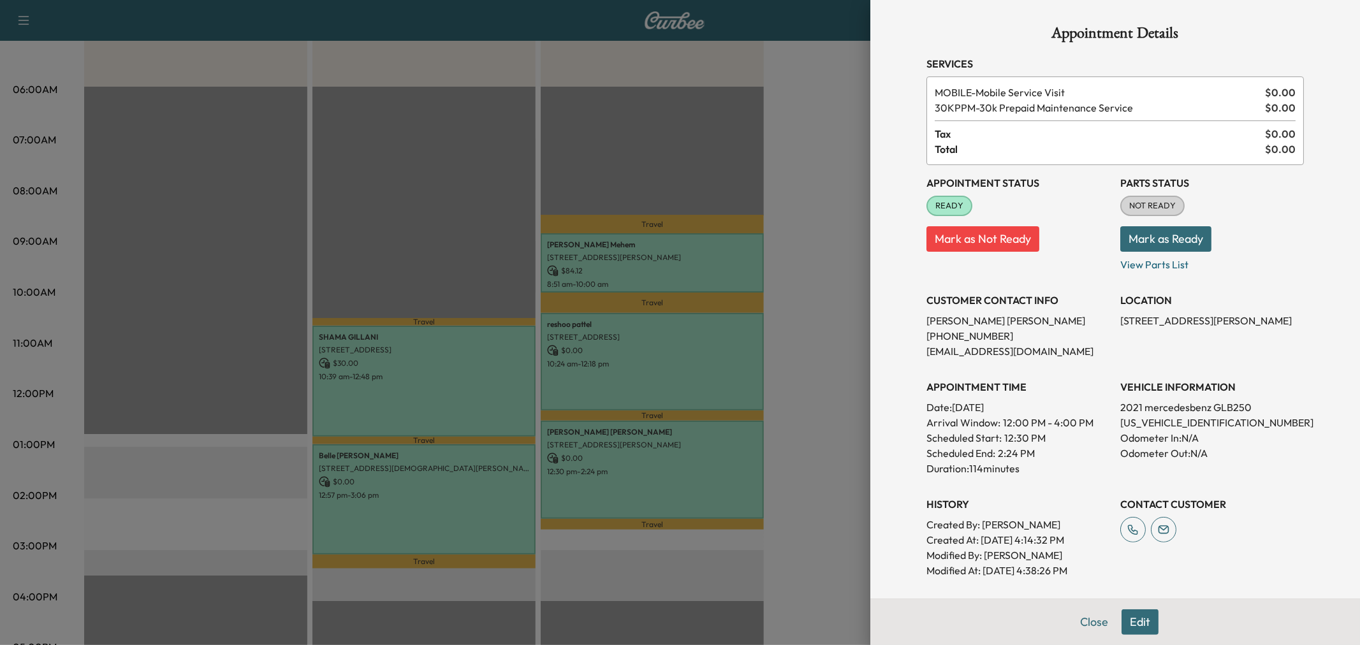
click at [1138, 619] on button "Edit" at bounding box center [1140, 623] width 37 height 26
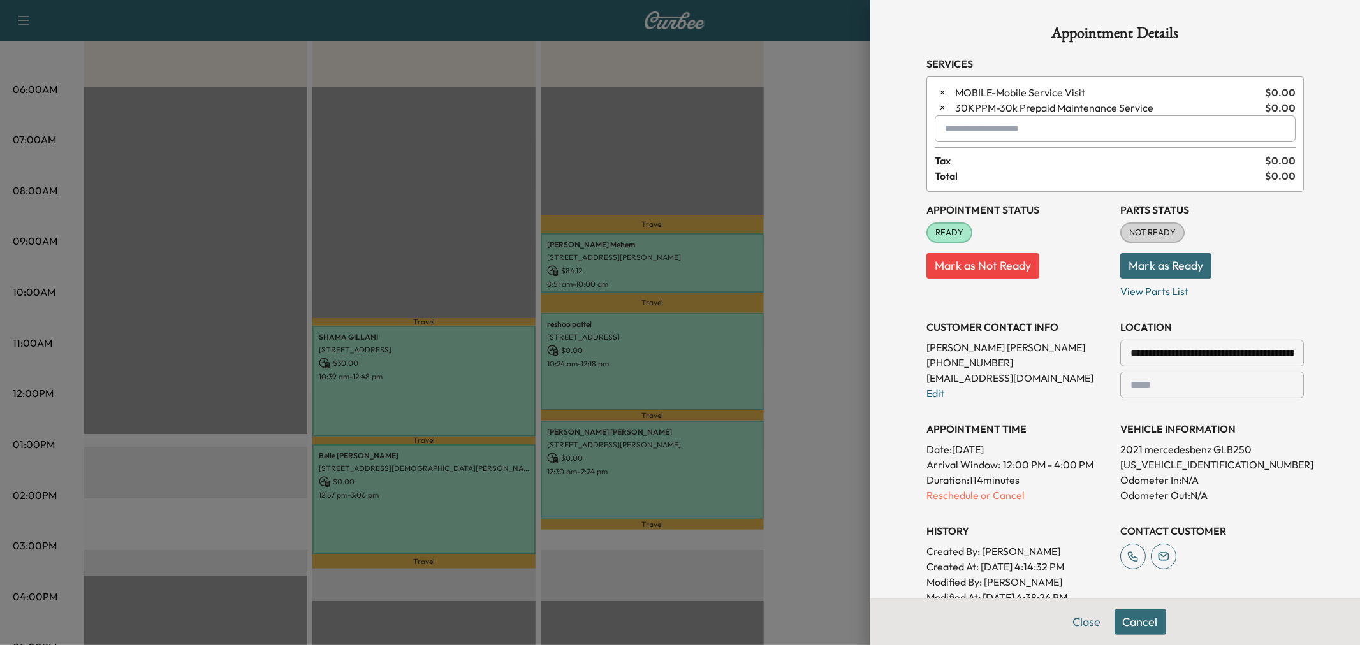
click at [978, 131] on input "text" at bounding box center [1115, 128] width 361 height 27
click at [996, 164] on p "AFTER - Afternoon Appointment" at bounding box center [1069, 163] width 277 height 18
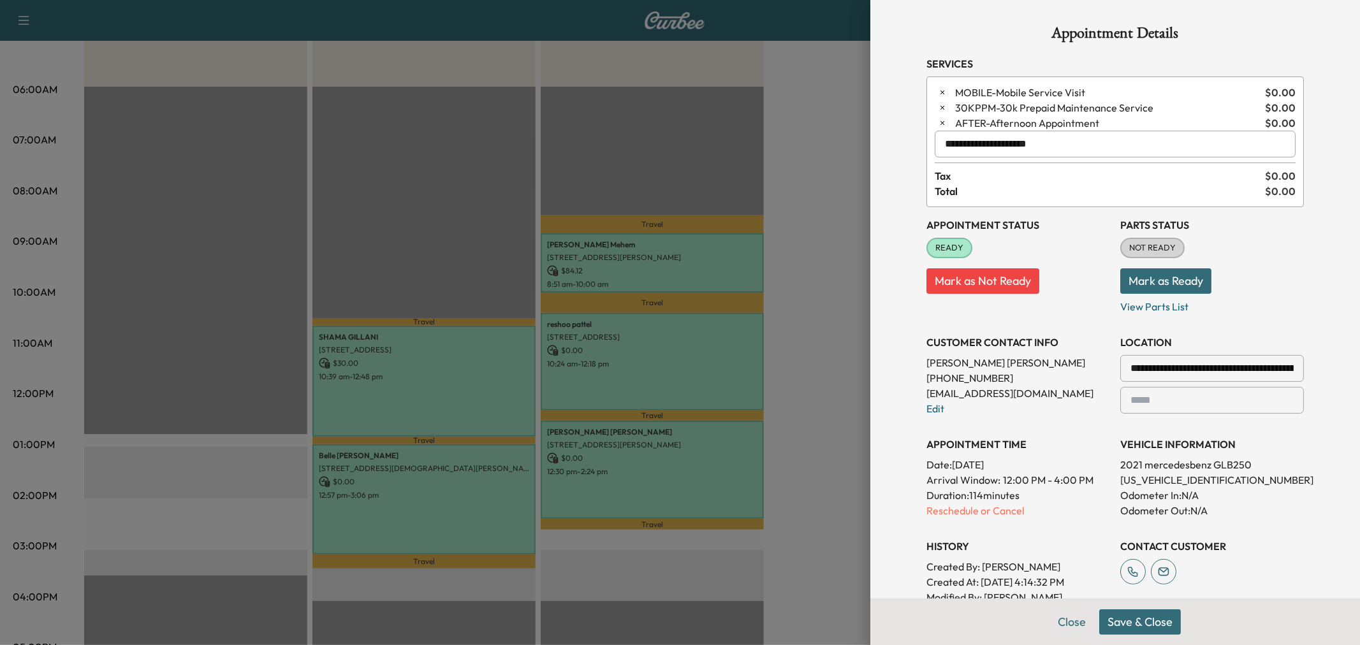
type input "**********"
click at [1137, 626] on button "Save & Close" at bounding box center [1141, 623] width 82 height 26
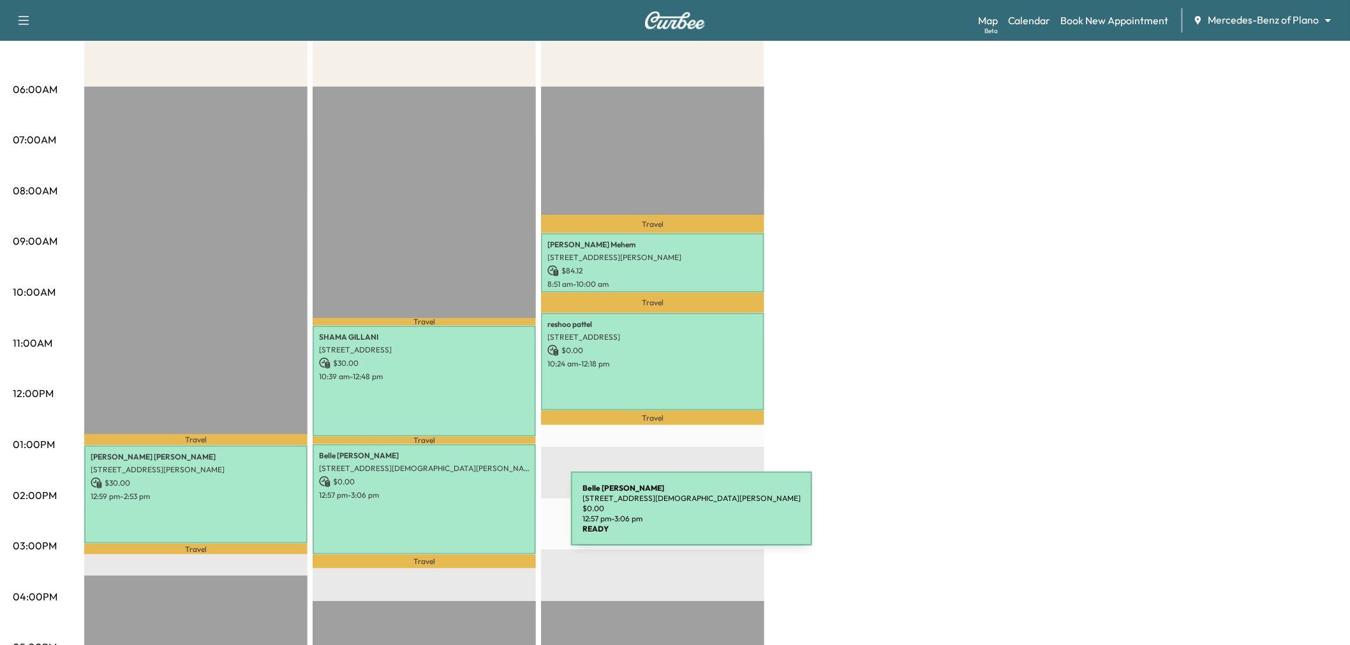
click at [475, 517] on div "[PERSON_NAME] [STREET_ADDRESS][DEMOGRAPHIC_DATA][PERSON_NAME] $ 0.00 12:57 pm -…" at bounding box center [424, 500] width 223 height 111
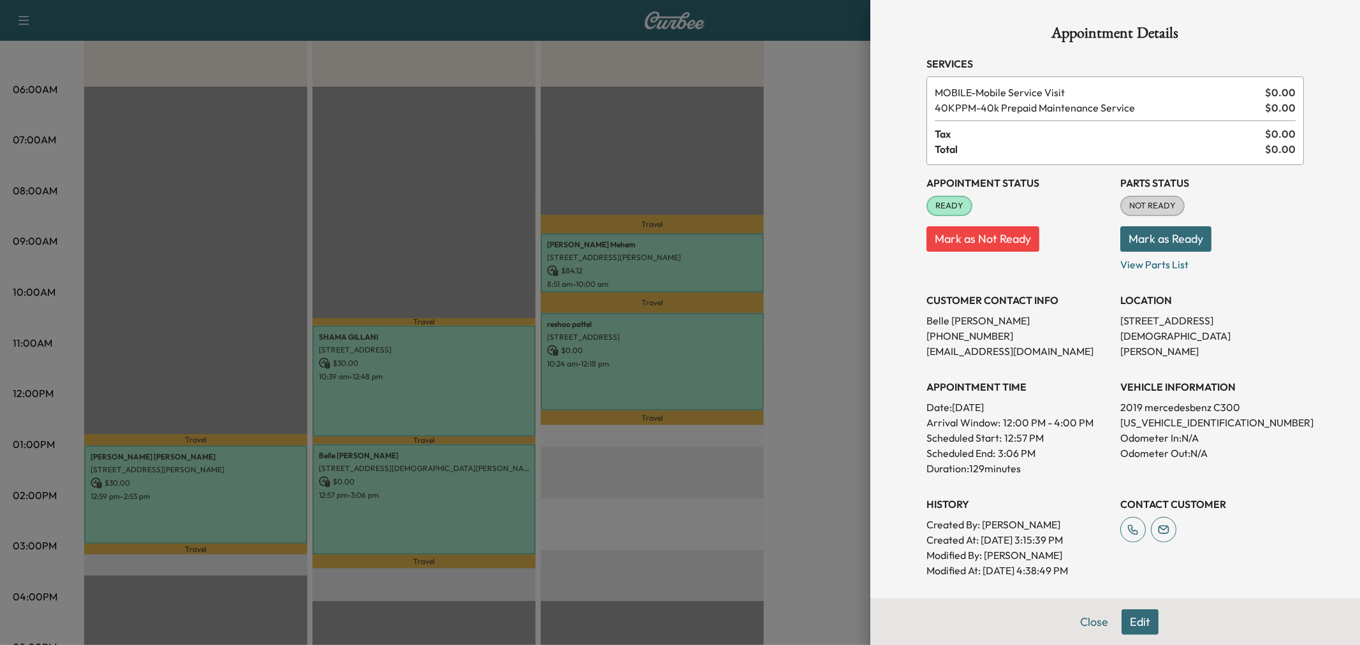
click at [1129, 615] on button "Edit" at bounding box center [1140, 623] width 37 height 26
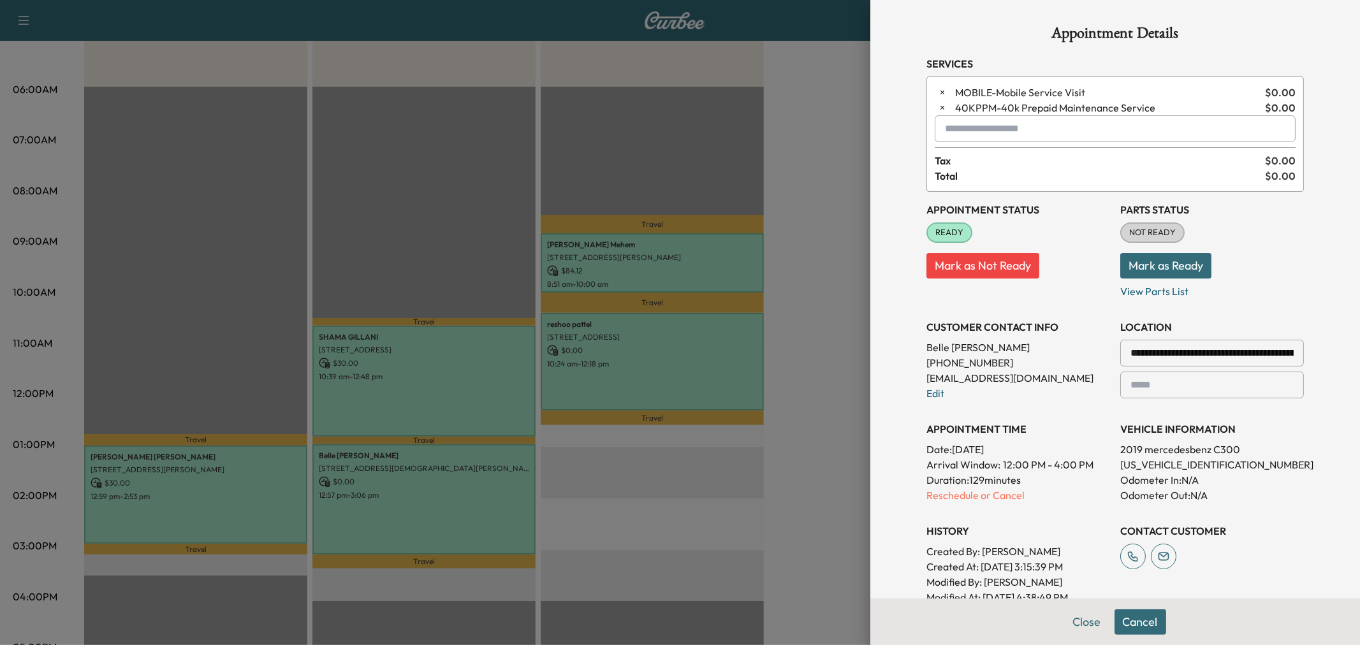
click at [969, 124] on input "text" at bounding box center [1115, 128] width 361 height 27
click at [991, 157] on p "MORNING - Morning Appointment" at bounding box center [1069, 163] width 277 height 18
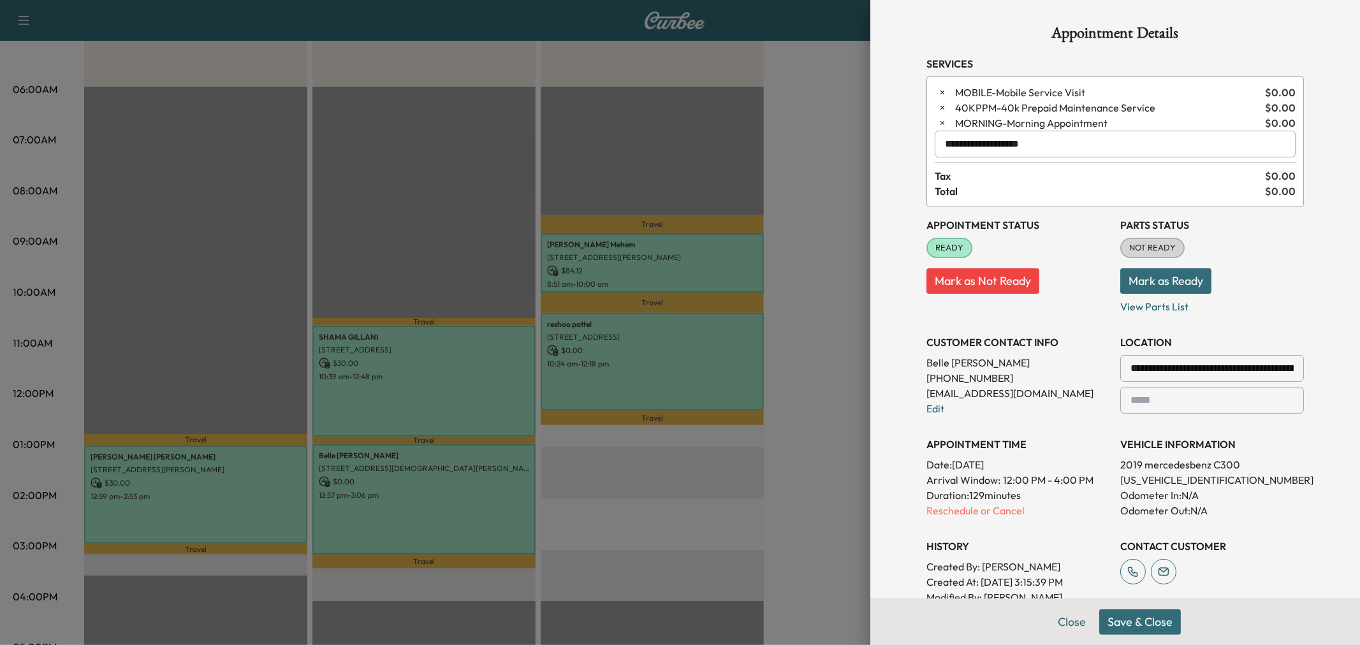
type input "**********"
click at [1118, 625] on button "Save & Close" at bounding box center [1141, 623] width 82 height 26
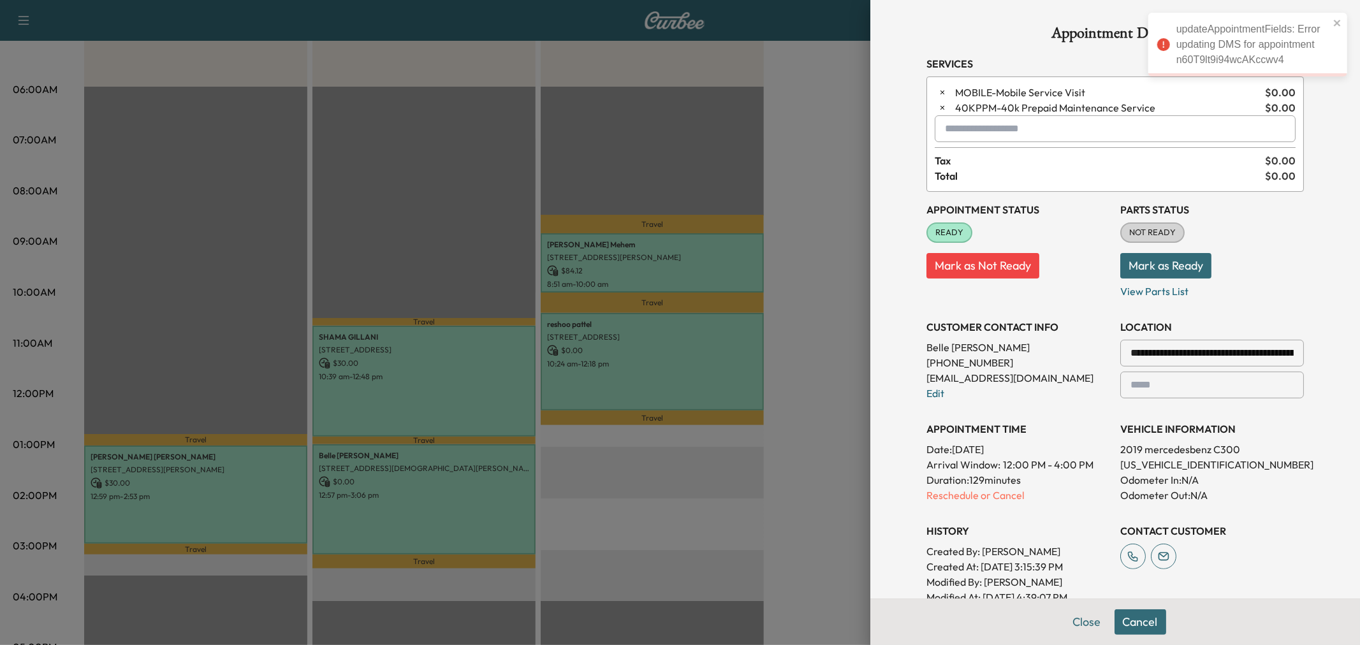
click at [795, 476] on div at bounding box center [680, 322] width 1360 height 645
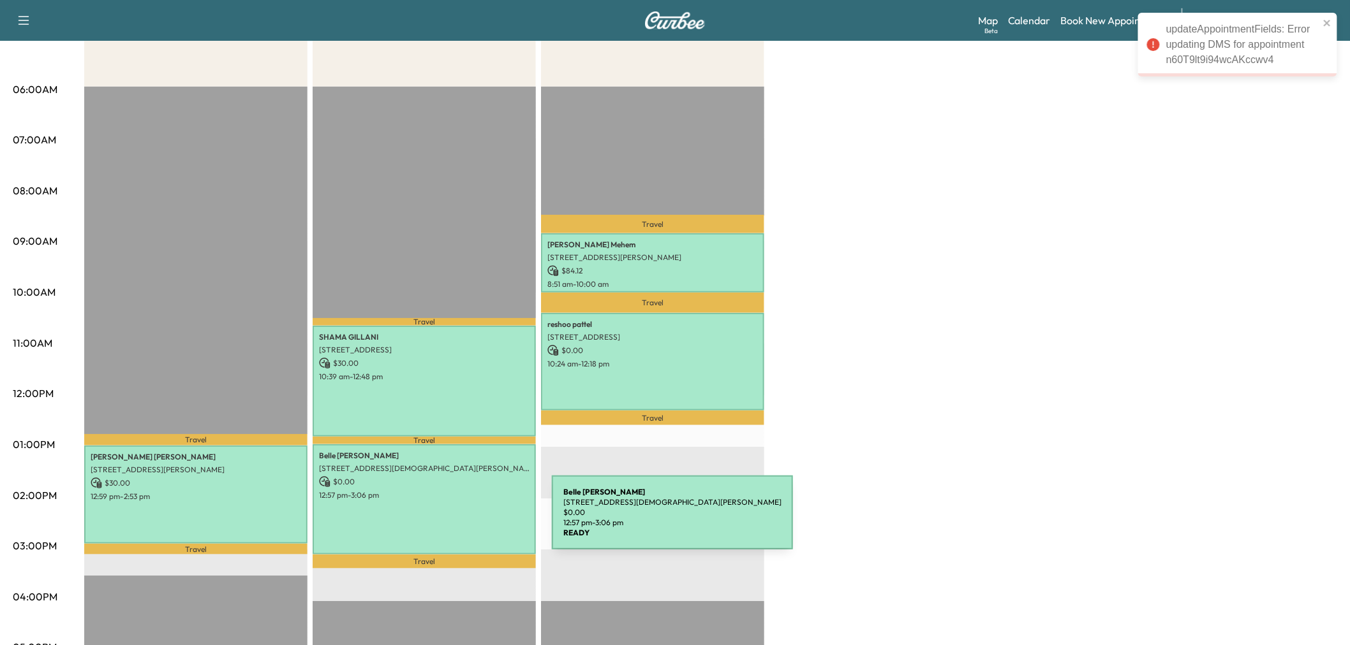
click at [456, 520] on div "[PERSON_NAME] [STREET_ADDRESS][DEMOGRAPHIC_DATA][PERSON_NAME] $ 0.00 12:57 pm -…" at bounding box center [424, 500] width 223 height 111
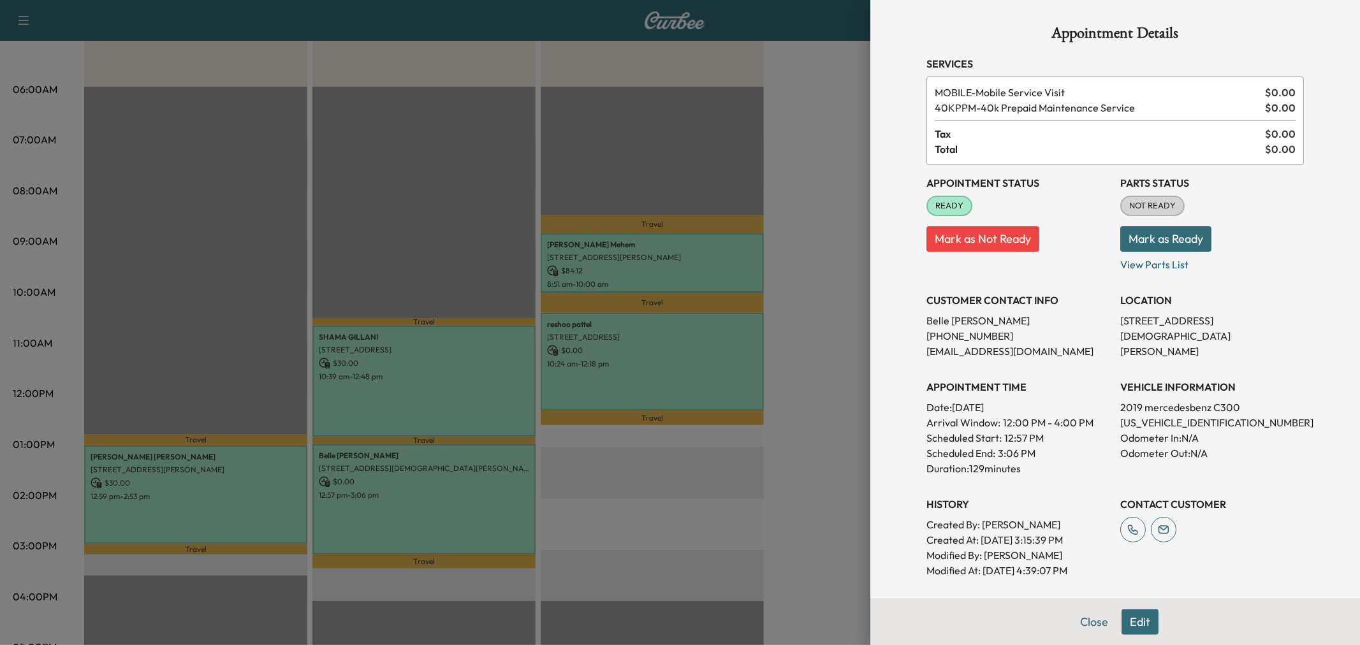
click at [810, 455] on div at bounding box center [680, 322] width 1360 height 645
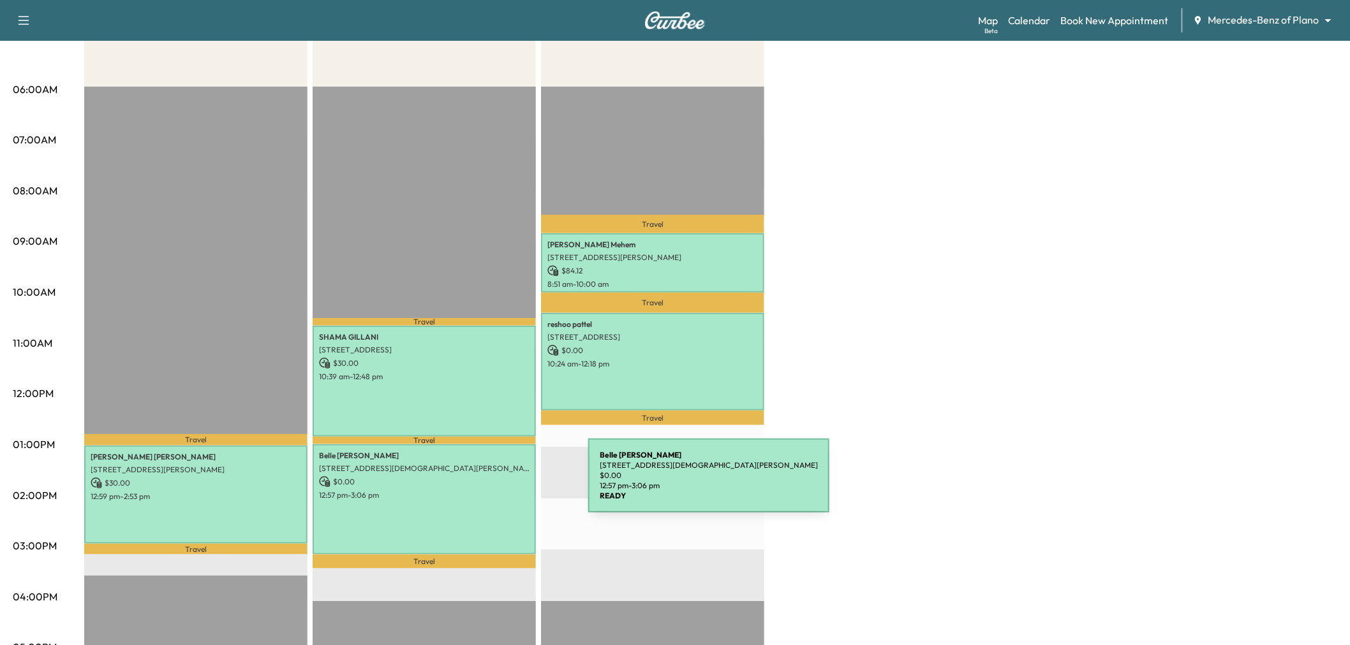
click at [492, 483] on div "[PERSON_NAME] [STREET_ADDRESS][DEMOGRAPHIC_DATA][PERSON_NAME] $ 0.00 12:57 pm -…" at bounding box center [424, 500] width 223 height 111
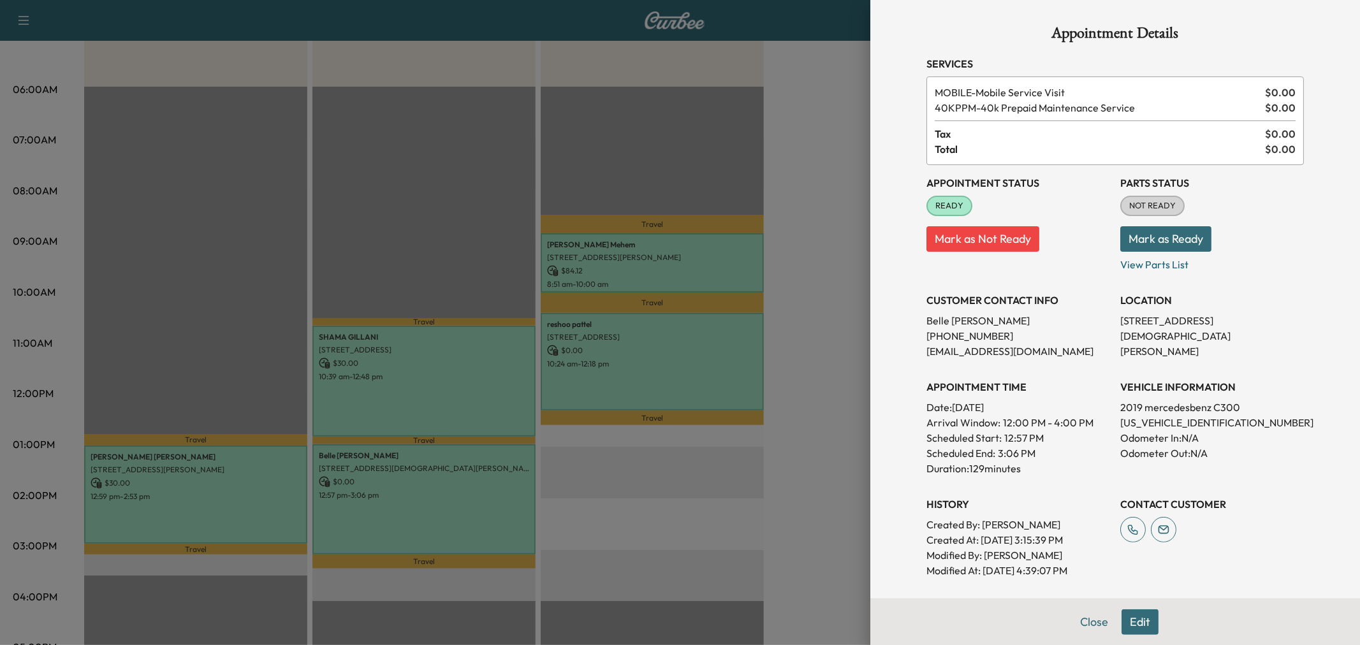
click at [480, 506] on div at bounding box center [680, 322] width 1360 height 645
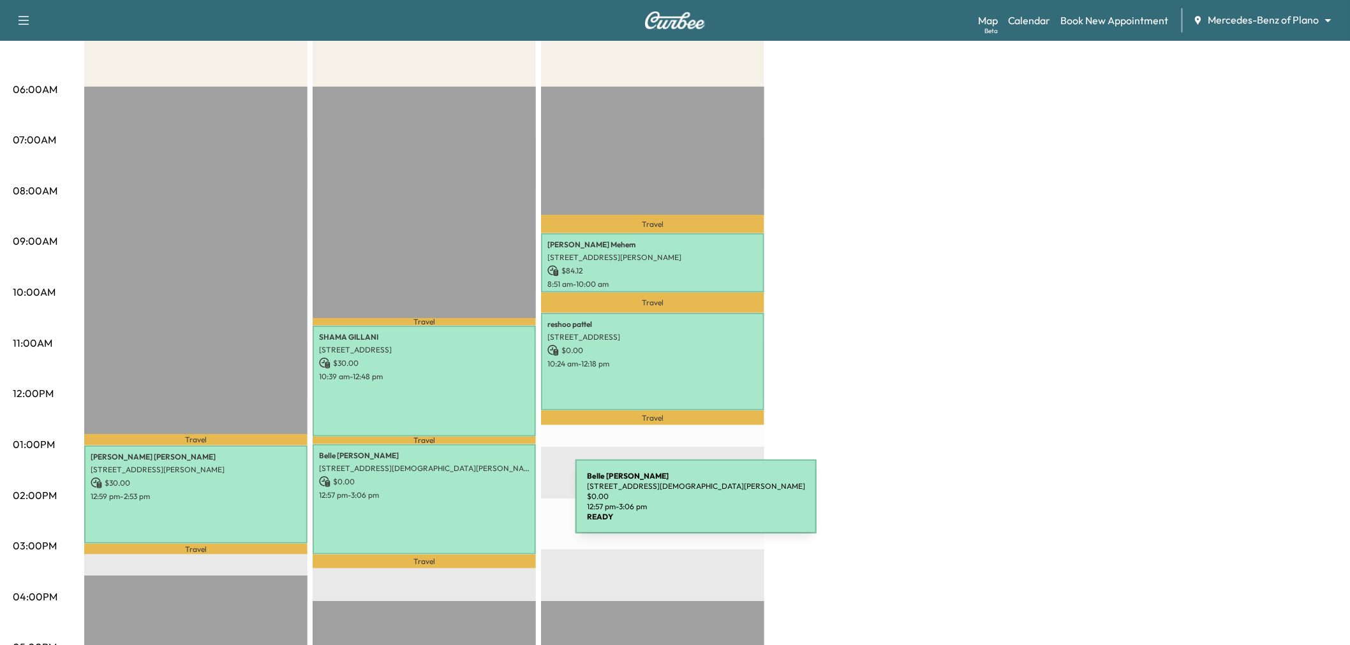
click at [480, 504] on div "[PERSON_NAME] [STREET_ADDRESS][DEMOGRAPHIC_DATA][PERSON_NAME] $ 0.00 12:57 pm -…" at bounding box center [424, 500] width 223 height 111
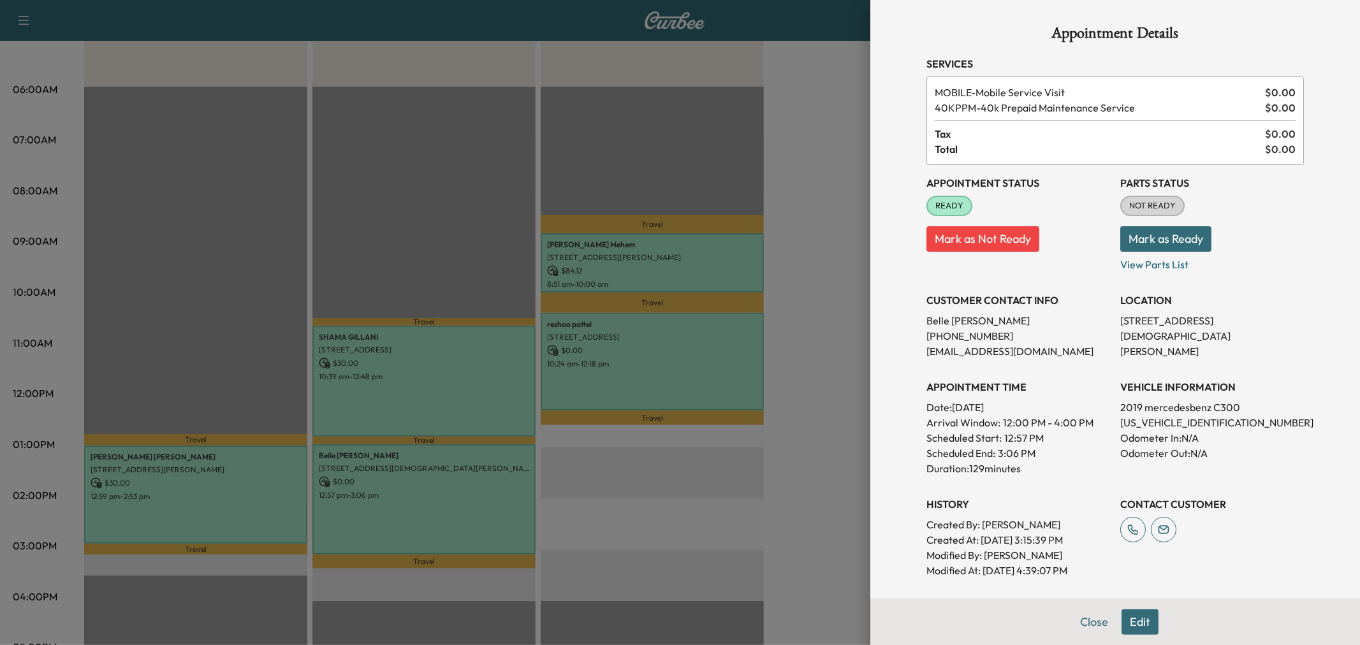
click at [405, 499] on div at bounding box center [680, 322] width 1360 height 645
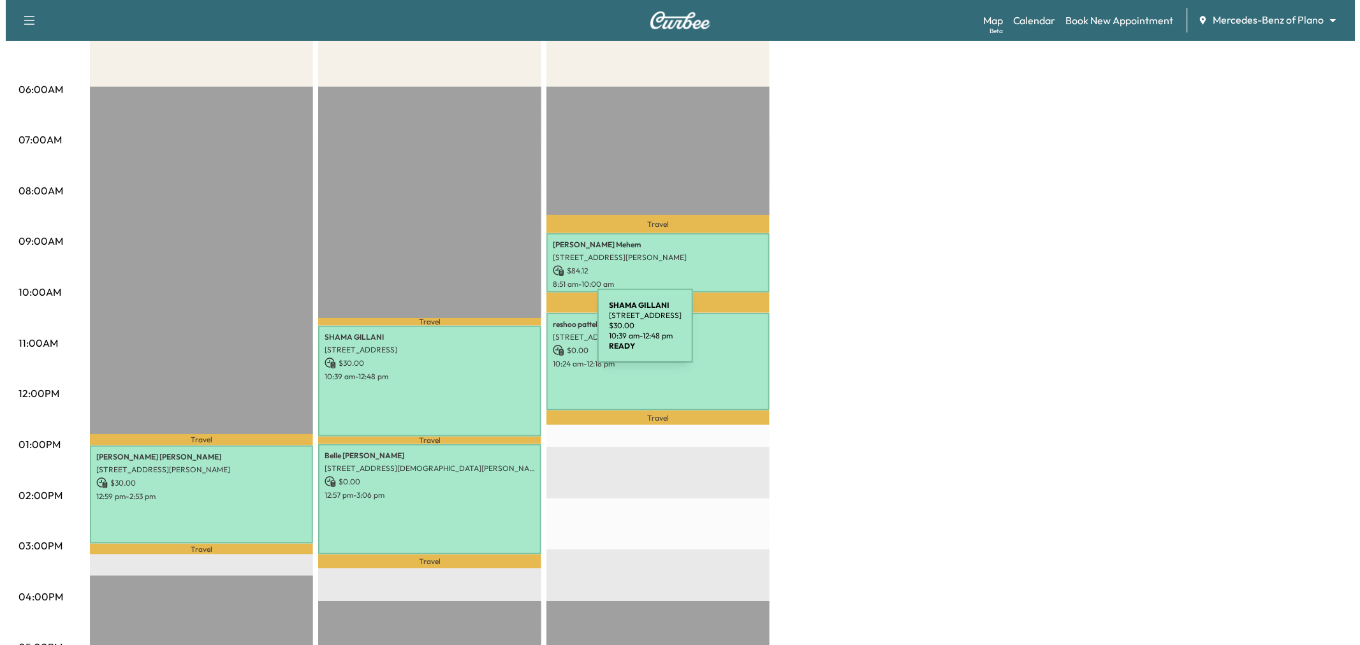
scroll to position [71, 0]
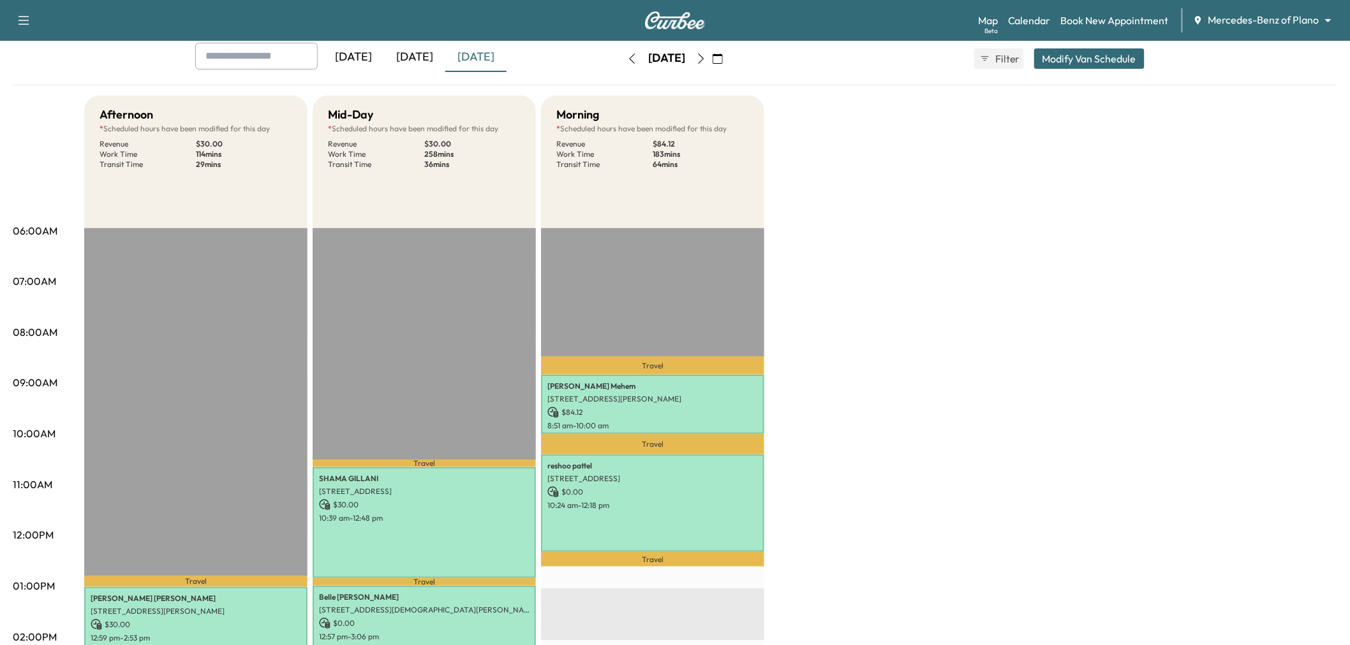
click at [1080, 56] on button "Modify Van Schedule" at bounding box center [1089, 58] width 110 height 20
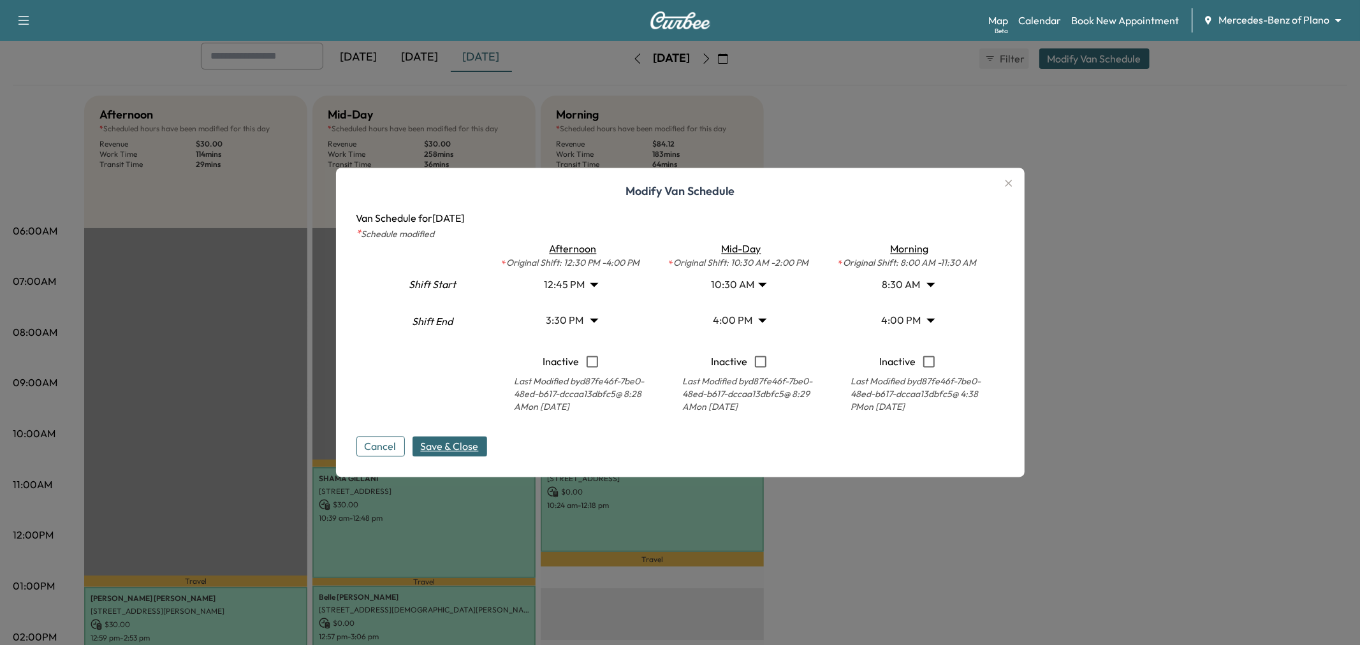
click at [585, 290] on body "Support Log Out Map Beta Calendar Book New Appointment Mercedes-Benz of Plano *…" at bounding box center [680, 251] width 1360 height 645
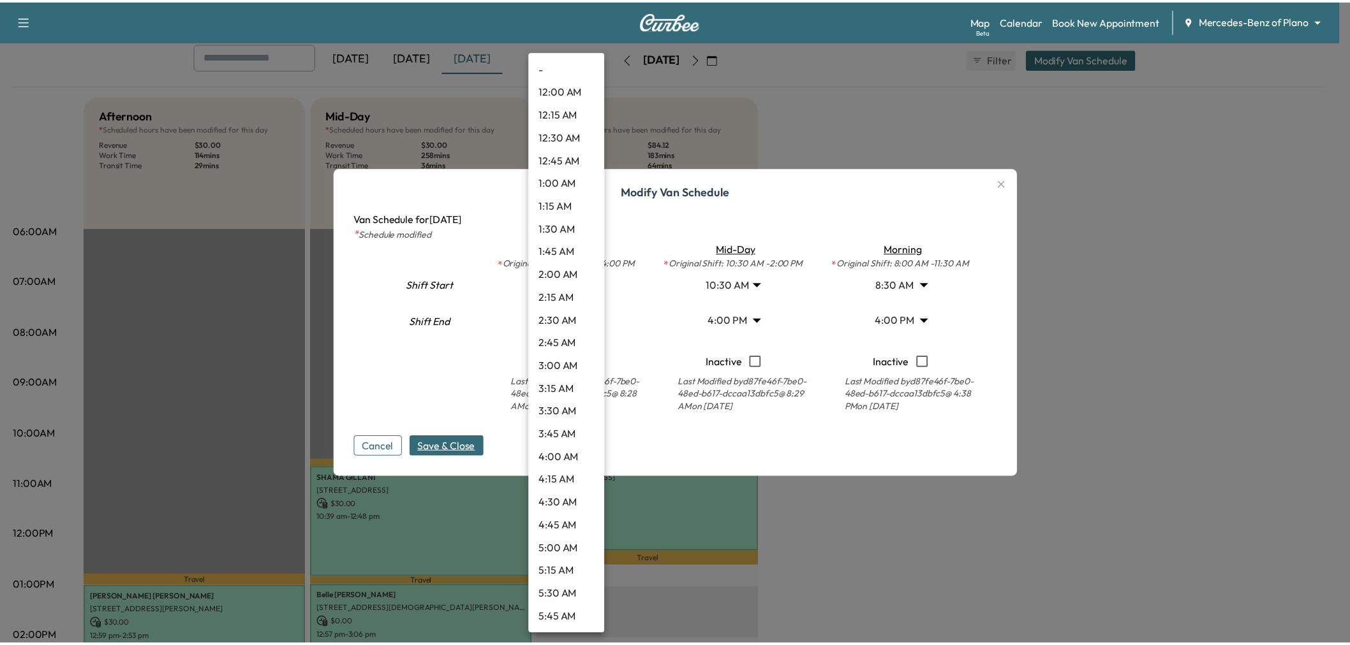
scroll to position [917, 0]
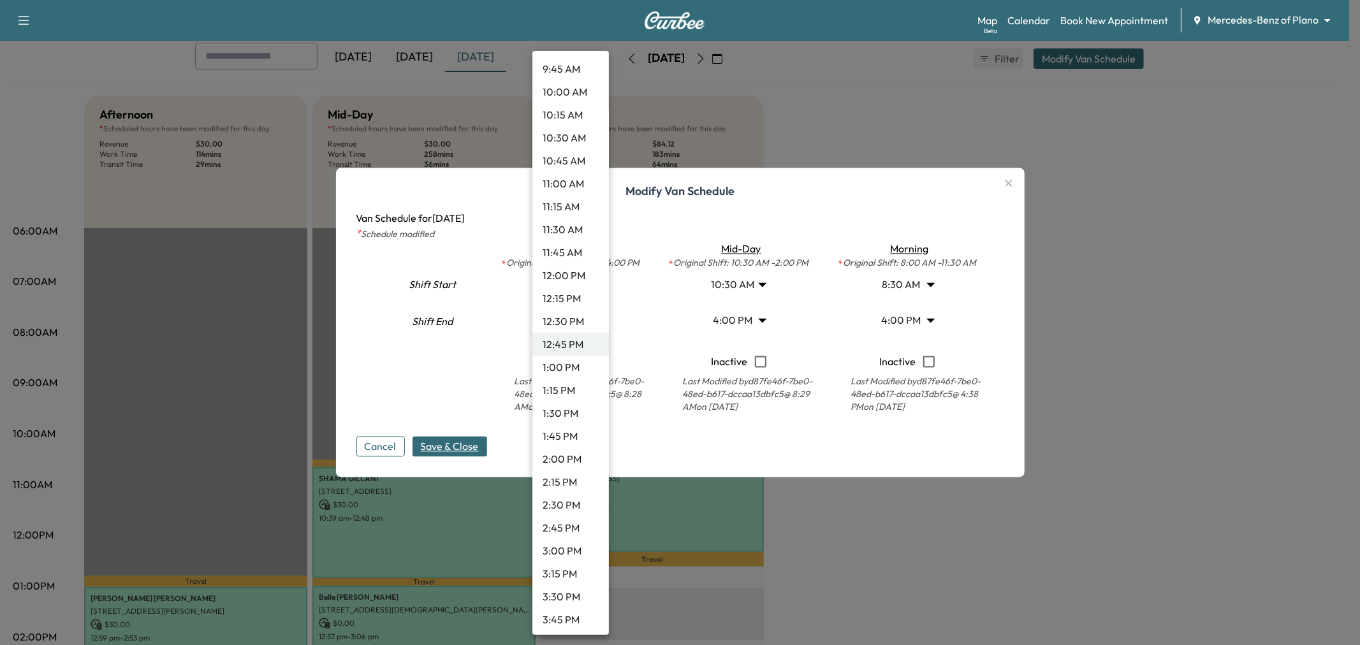
click at [571, 131] on li "10:30 AM" at bounding box center [571, 137] width 77 height 23
type input "****"
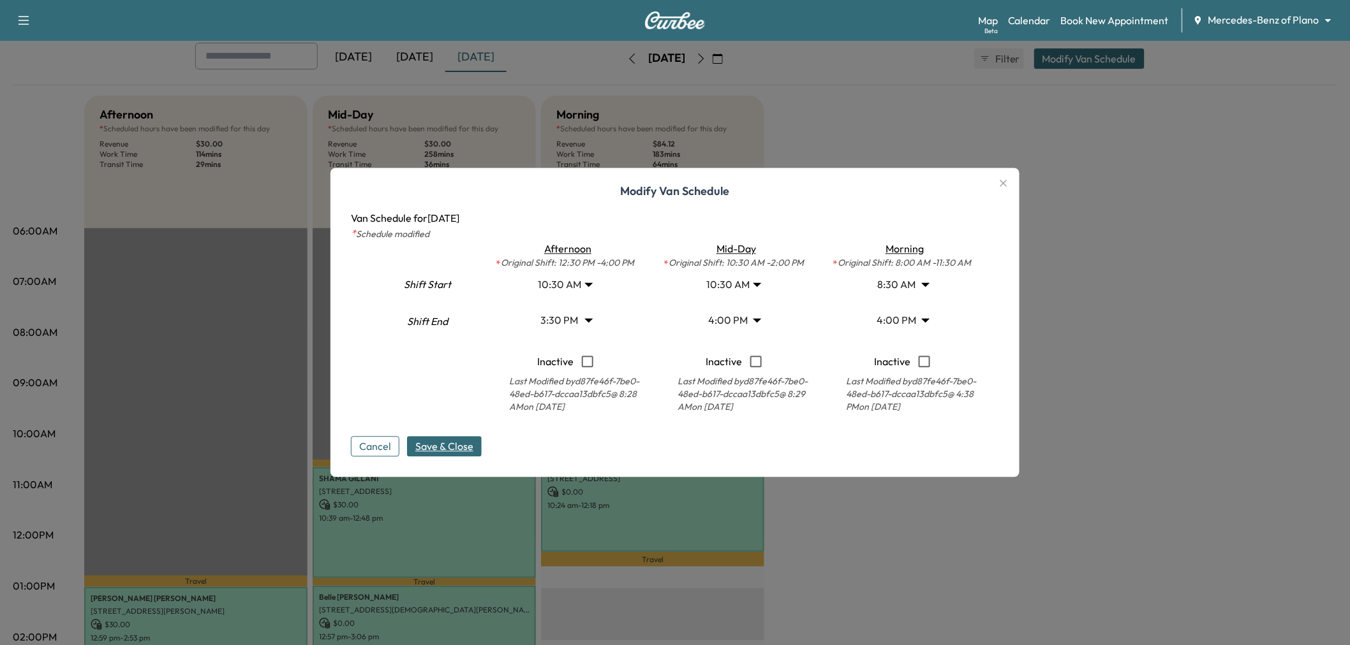
click at [455, 437] on button "Save & Close" at bounding box center [444, 447] width 75 height 20
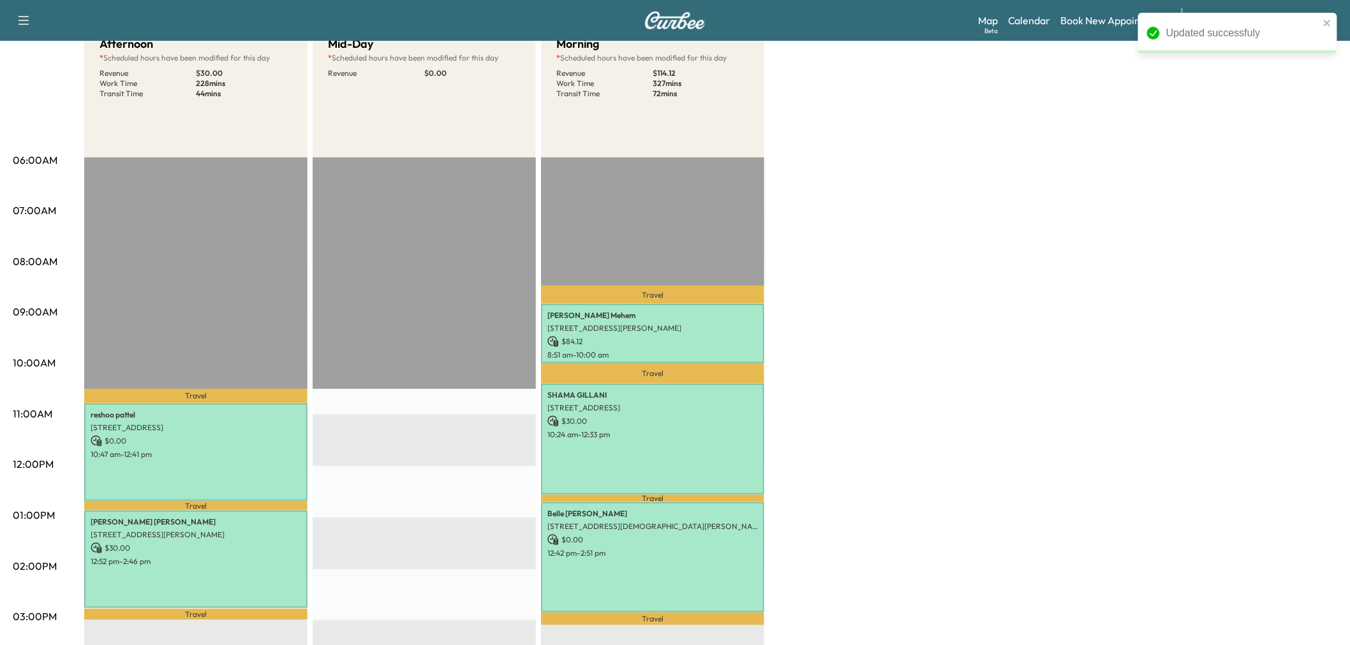
scroll to position [212, 0]
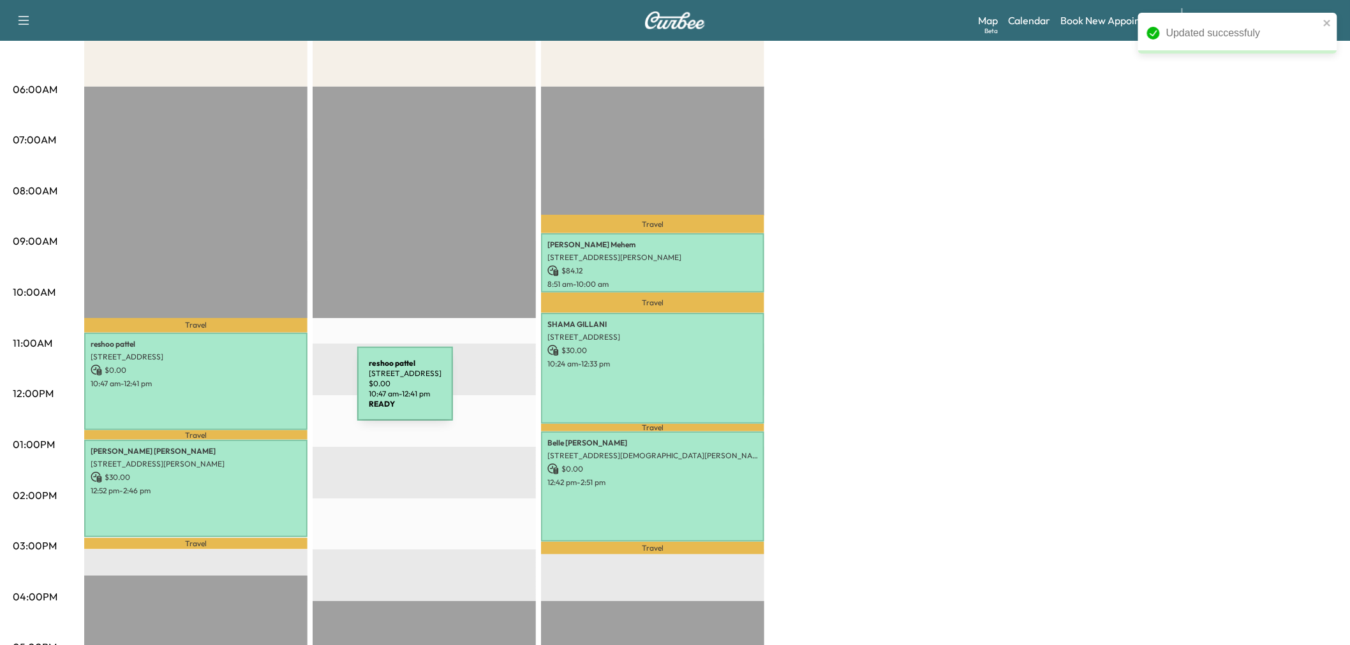
click at [254, 386] on div "[PERSON_NAME] [STREET_ADDRESS] $ 0.00 10:47 am - 12:41 pm" at bounding box center [195, 382] width 223 height 98
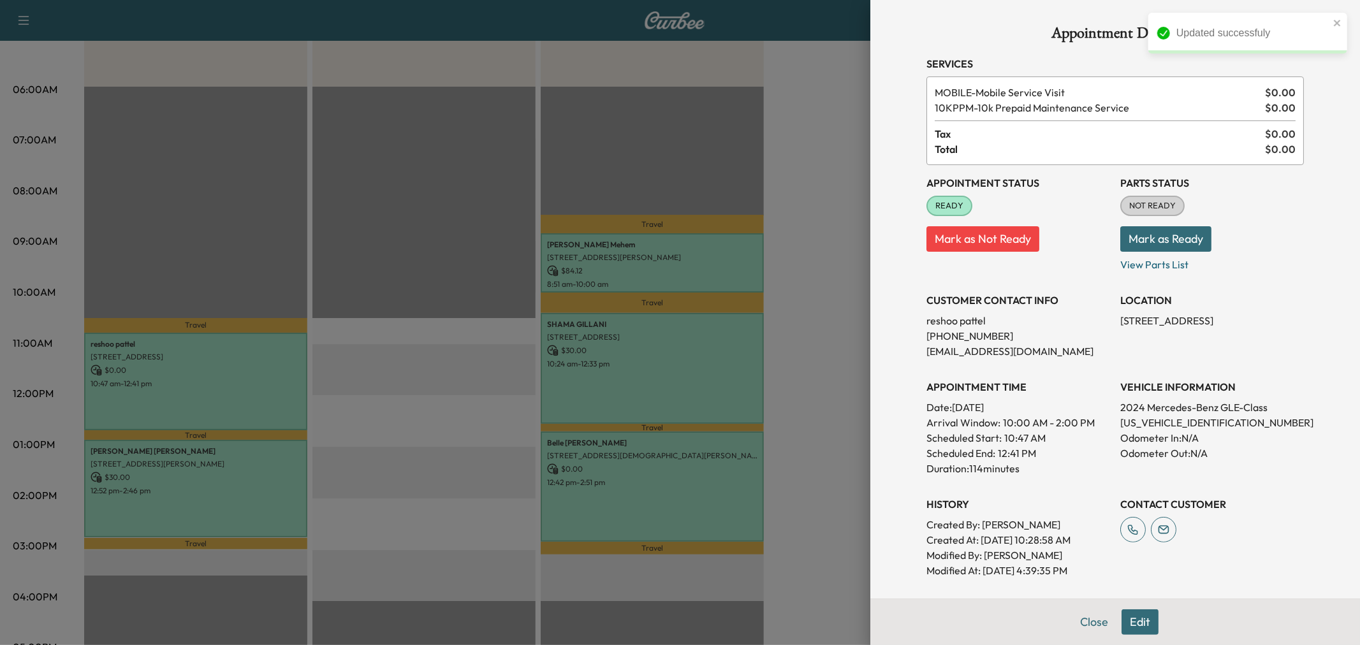
click at [254, 386] on div at bounding box center [680, 322] width 1360 height 645
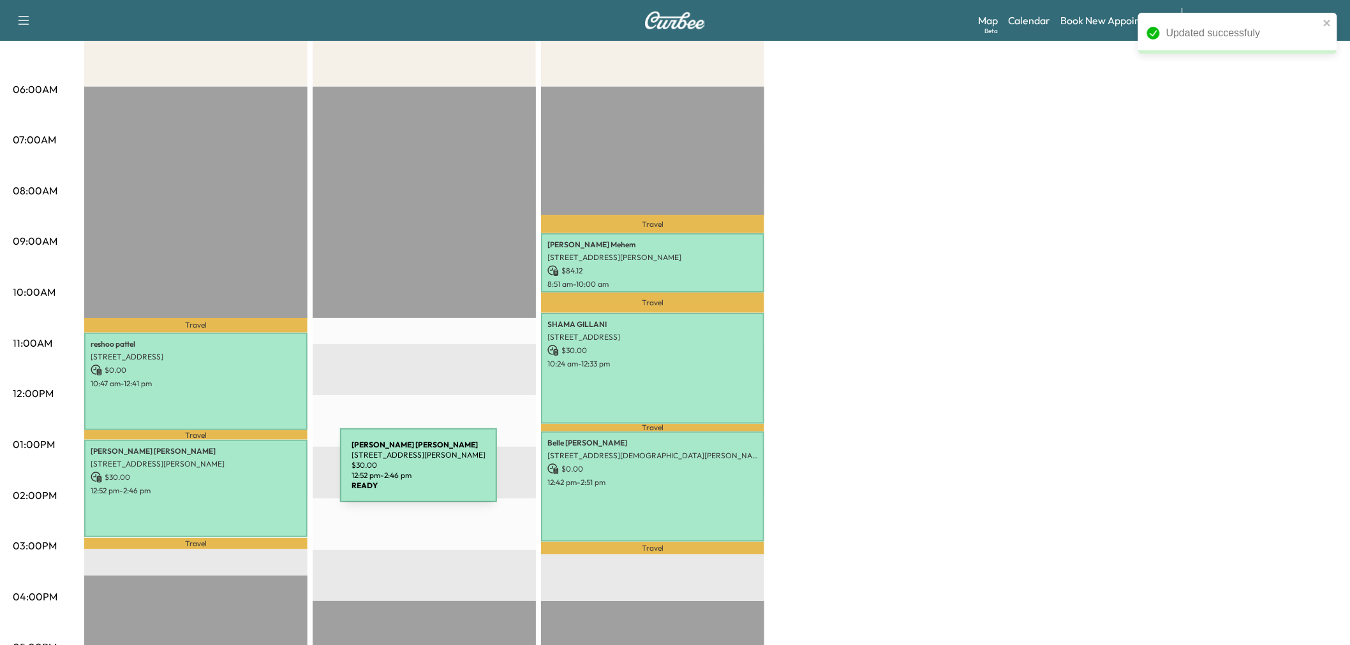
click at [244, 473] on p "$ 30.00" at bounding box center [196, 477] width 210 height 11
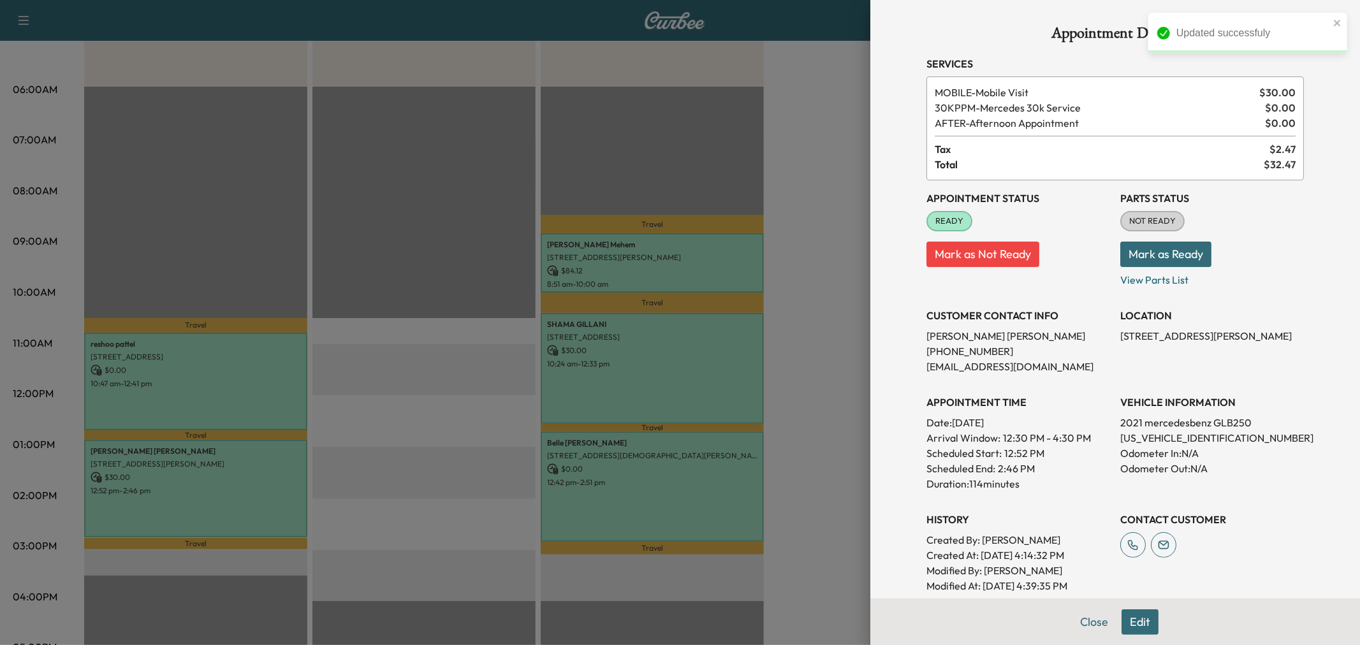
click at [244, 473] on div at bounding box center [680, 322] width 1360 height 645
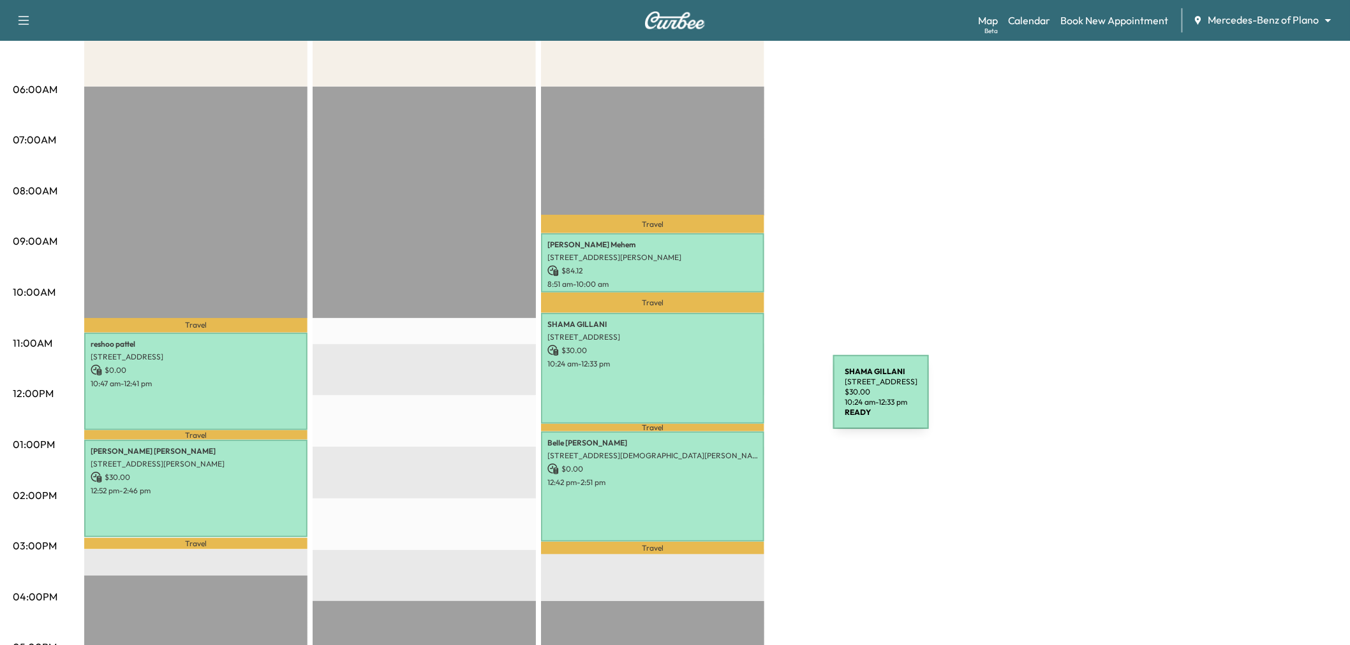
click at [737, 400] on div "[PERSON_NAME] [STREET_ADDRESS] $ 30.00 10:24 am - 12:33 pm" at bounding box center [652, 368] width 223 height 111
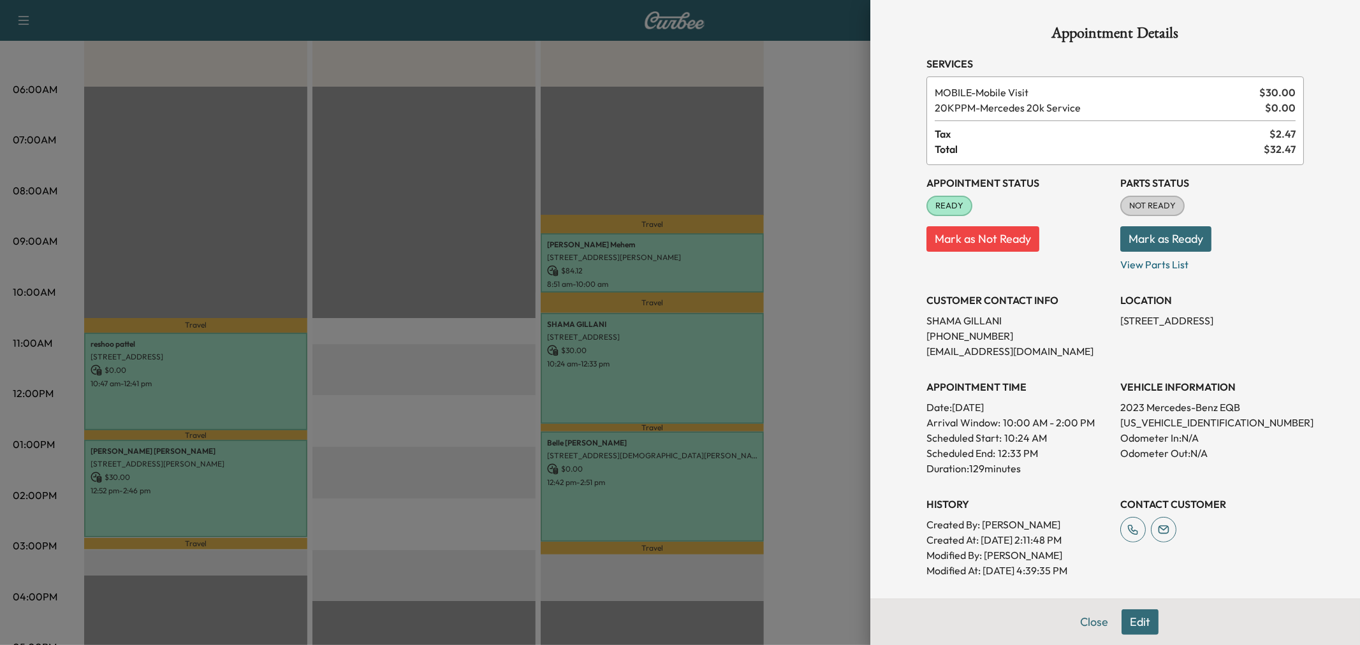
click at [705, 392] on div at bounding box center [680, 322] width 1360 height 645
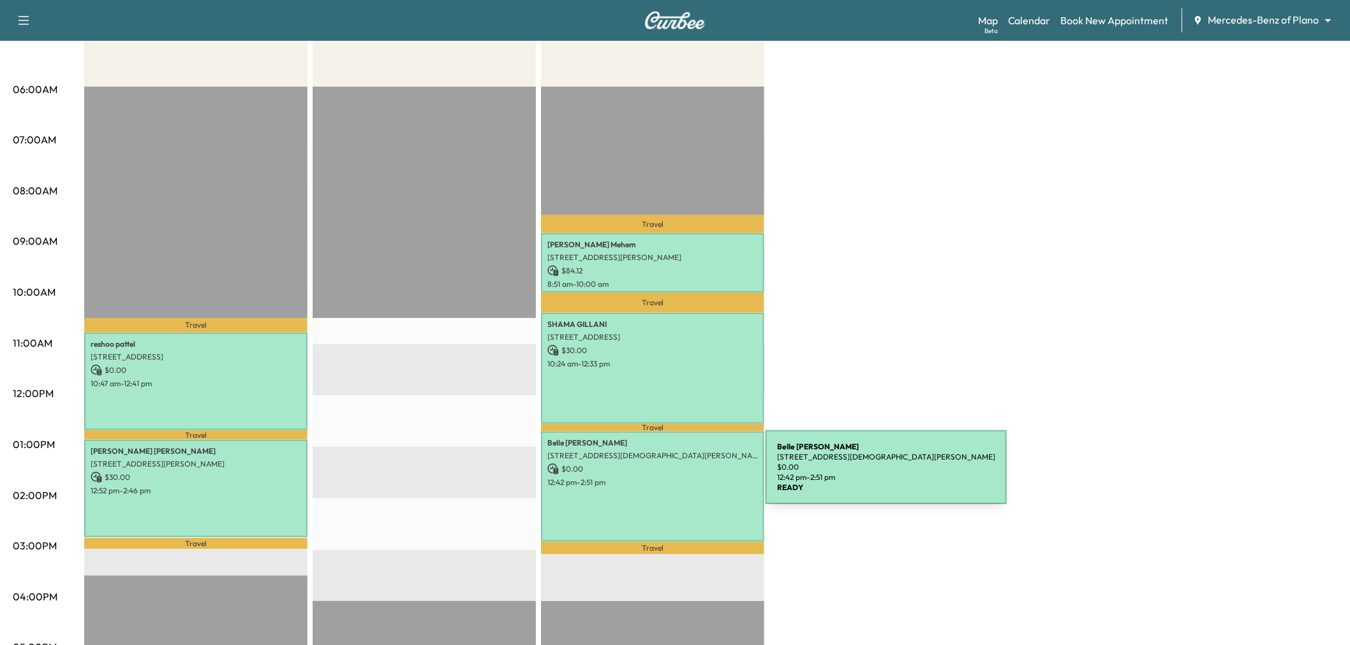
click at [660, 503] on div "[PERSON_NAME] [STREET_ADDRESS][DEMOGRAPHIC_DATA][PERSON_NAME] $ 0.00 12:42 pm -…" at bounding box center [652, 487] width 223 height 111
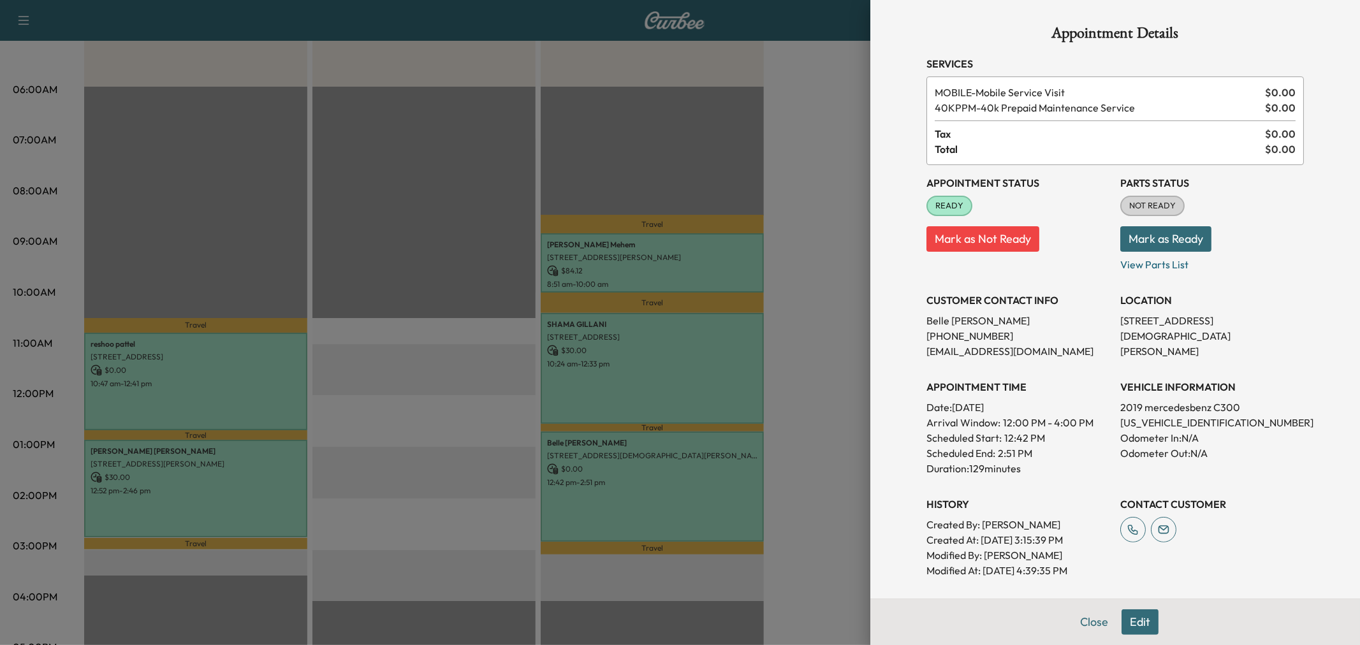
click at [654, 481] on div at bounding box center [680, 322] width 1360 height 645
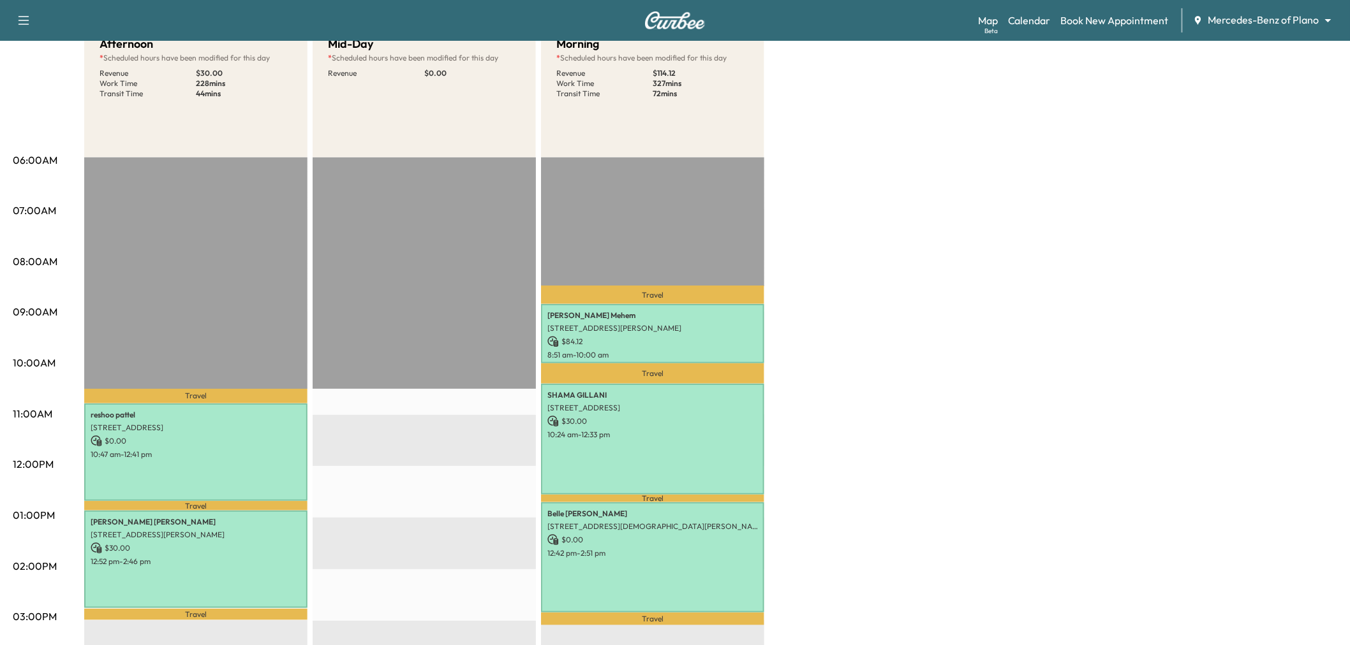
scroll to position [0, 0]
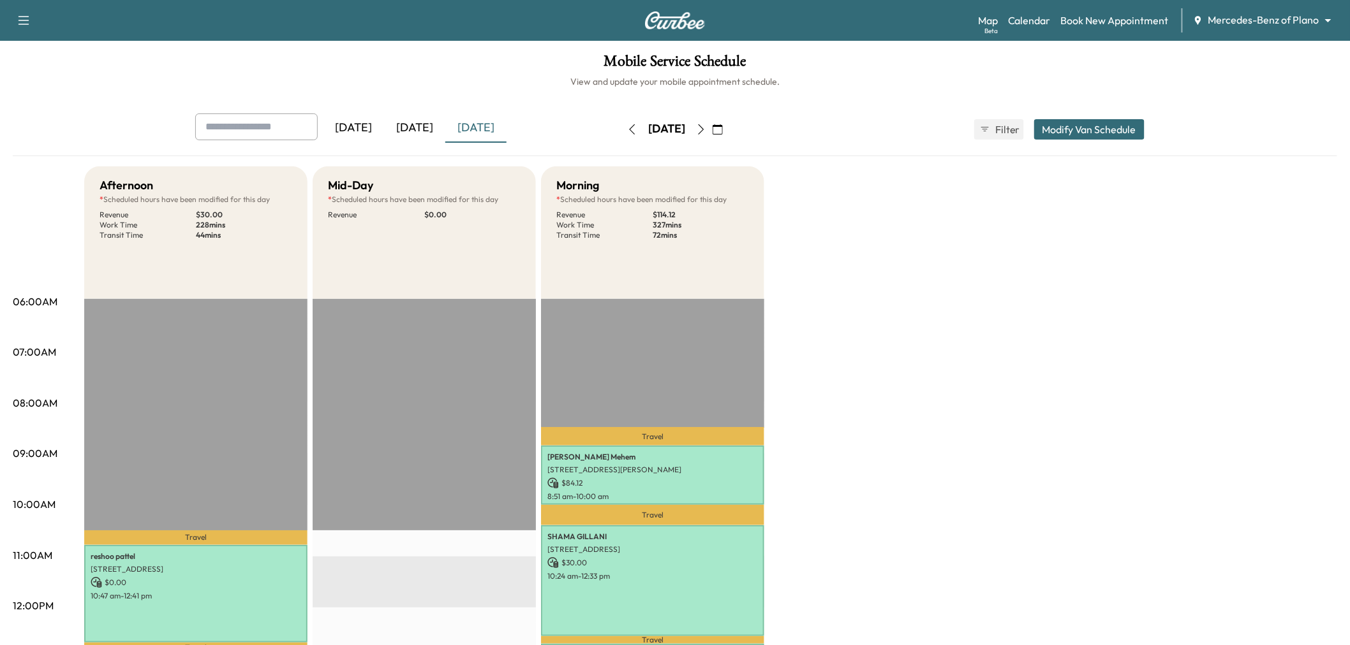
click at [1099, 132] on button "Modify Van Schedule" at bounding box center [1089, 129] width 110 height 20
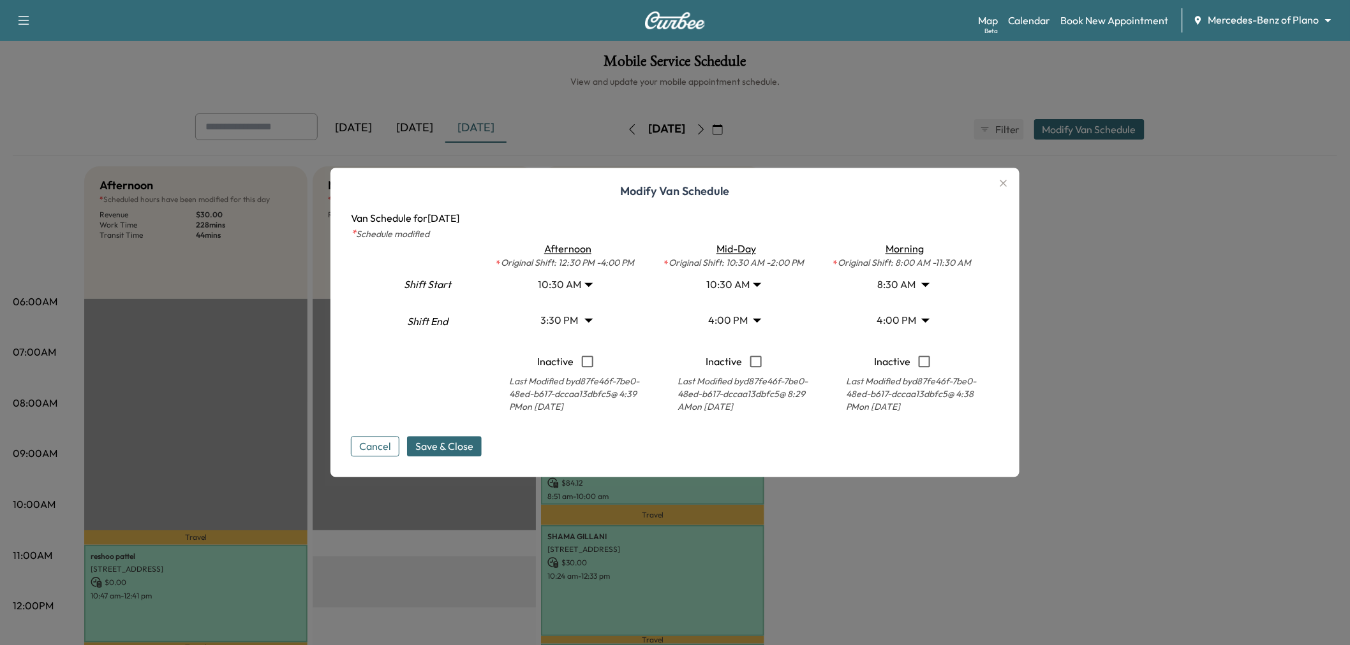
drag, startPoint x: 1123, startPoint y: 571, endPoint x: 944, endPoint y: 557, distance: 179.8
click at [1114, 568] on div at bounding box center [675, 322] width 1350 height 645
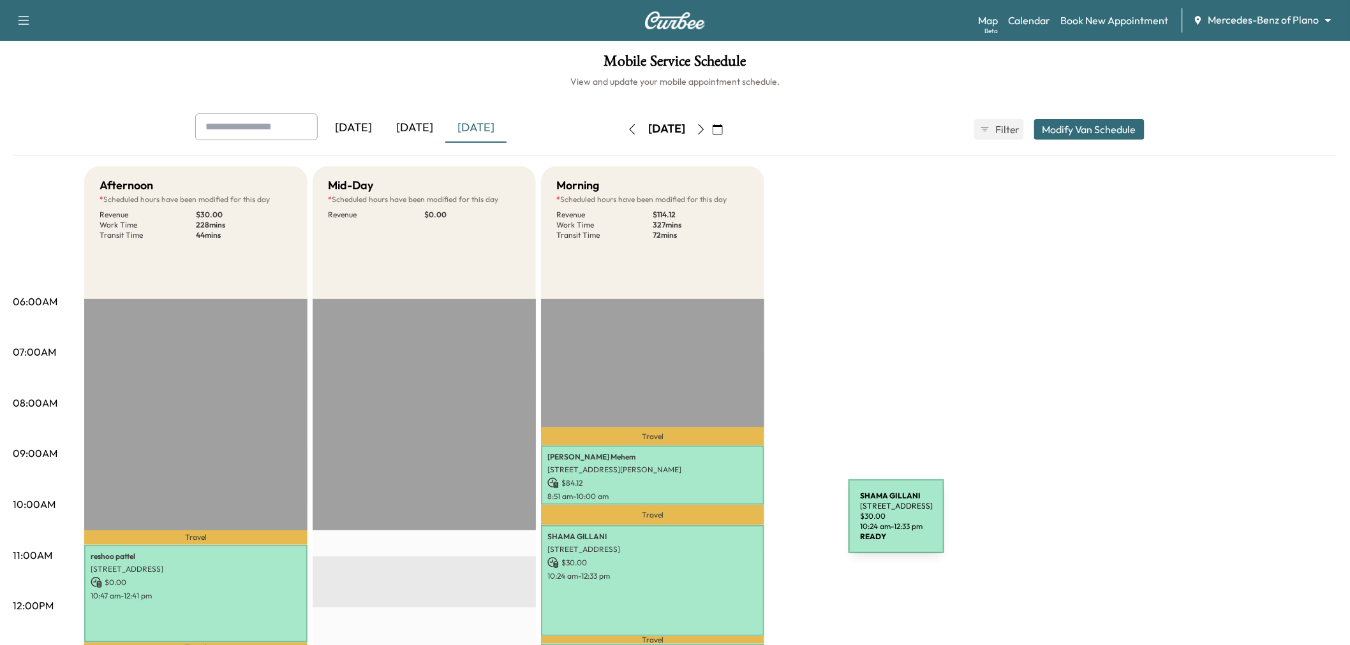
scroll to position [212, 0]
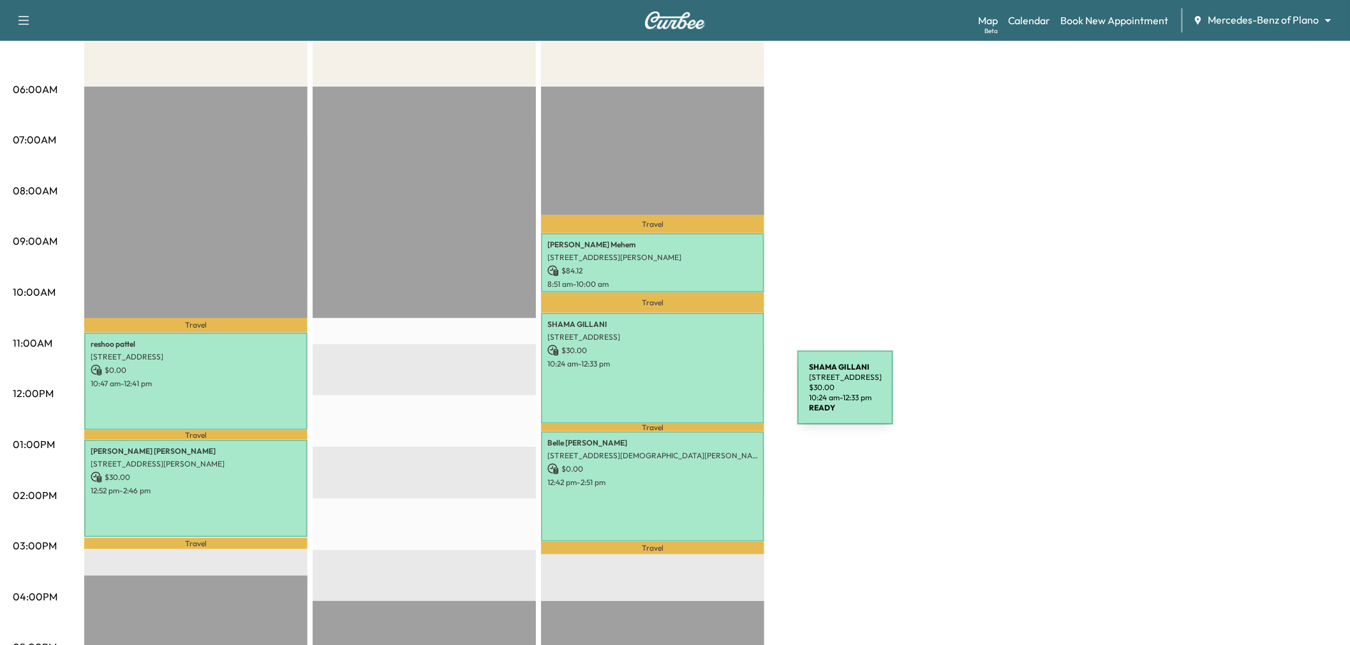
click at [702, 395] on div "[PERSON_NAME] [STREET_ADDRESS] $ 30.00 10:24 am - 12:33 pm" at bounding box center [652, 368] width 223 height 111
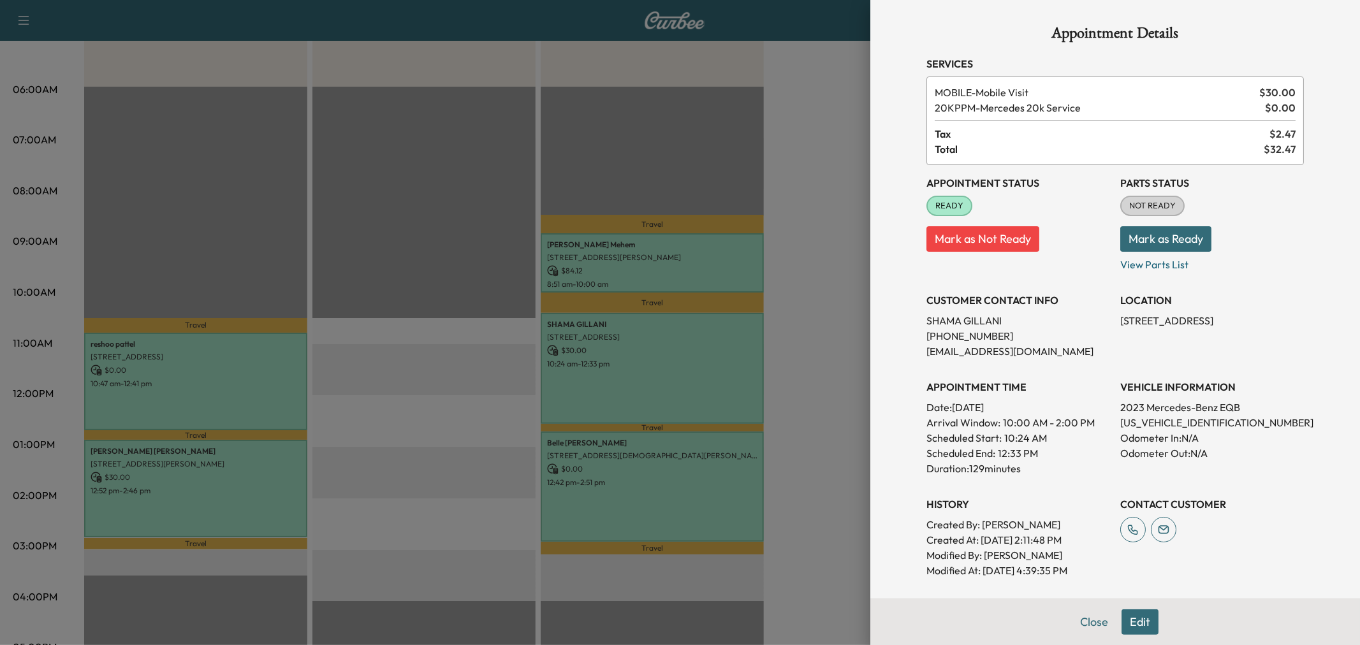
click at [693, 492] on div at bounding box center [680, 322] width 1360 height 645
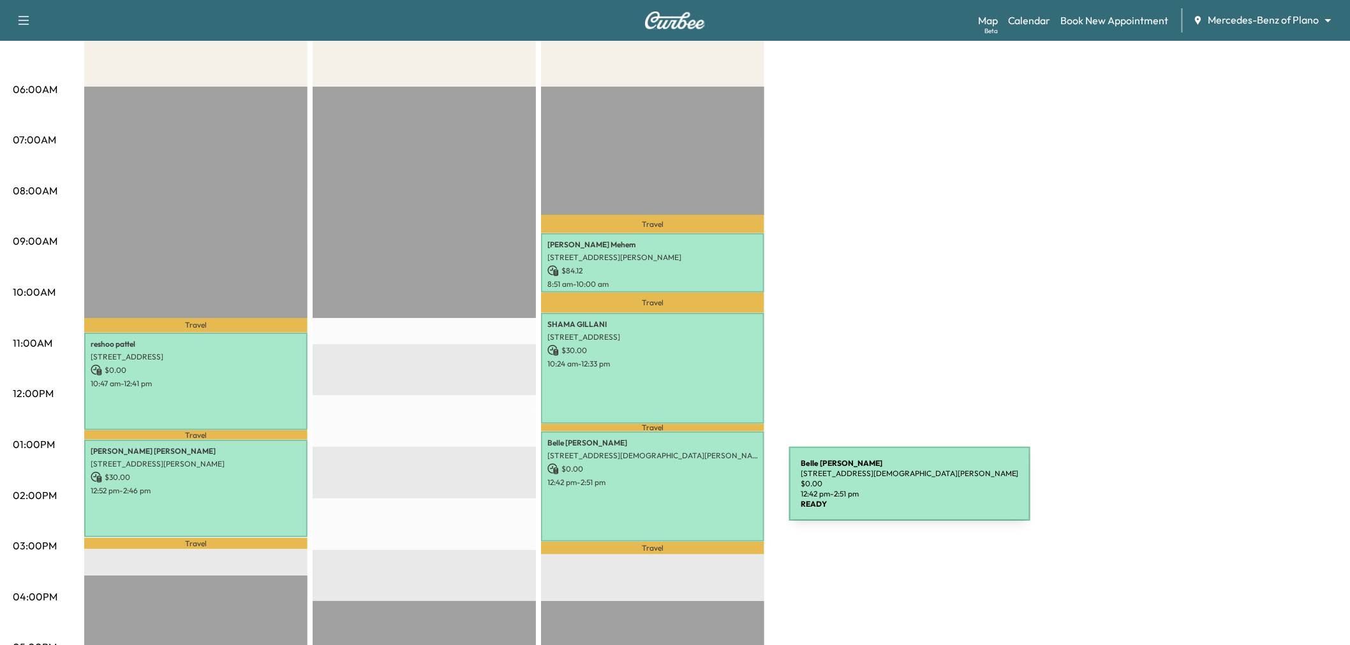
click at [693, 492] on div "[PERSON_NAME] [STREET_ADDRESS][DEMOGRAPHIC_DATA][PERSON_NAME] $ 0.00 12:42 pm -…" at bounding box center [652, 487] width 223 height 111
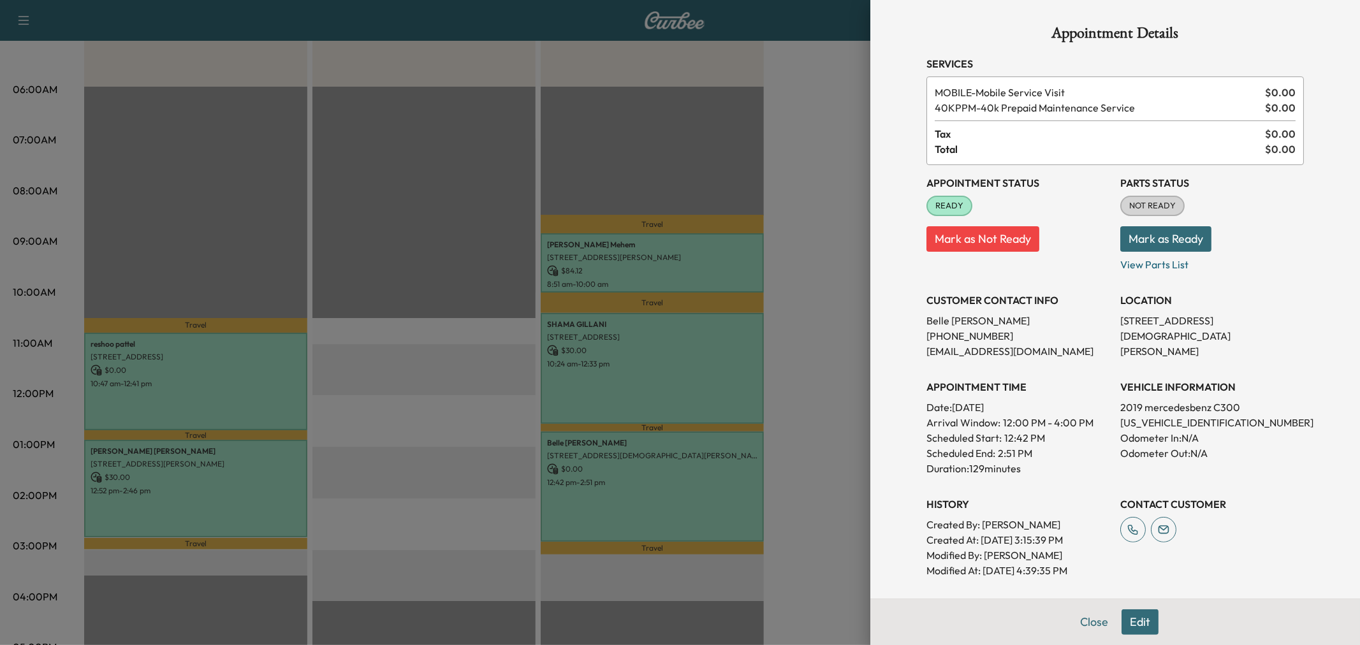
click at [659, 493] on div at bounding box center [680, 322] width 1360 height 645
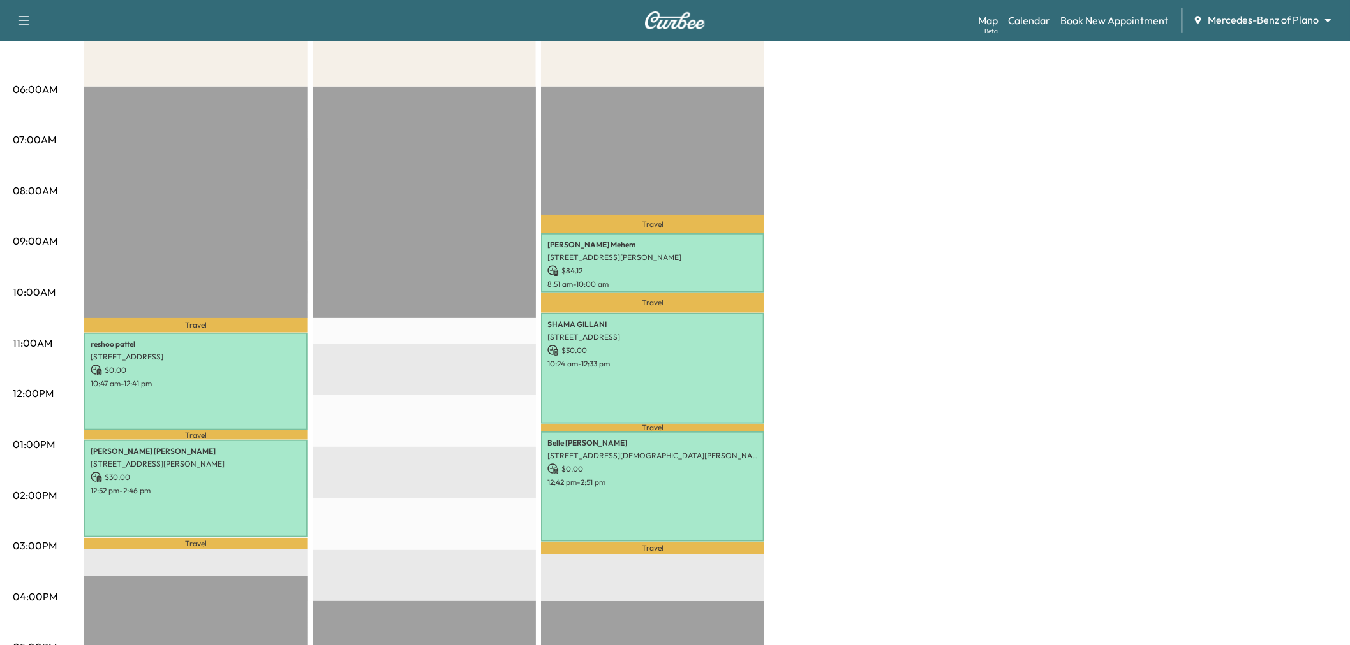
click at [274, 387] on div "[PERSON_NAME] [STREET_ADDRESS] $ 0.00 10:47 am - 12:41 pm" at bounding box center [195, 382] width 223 height 98
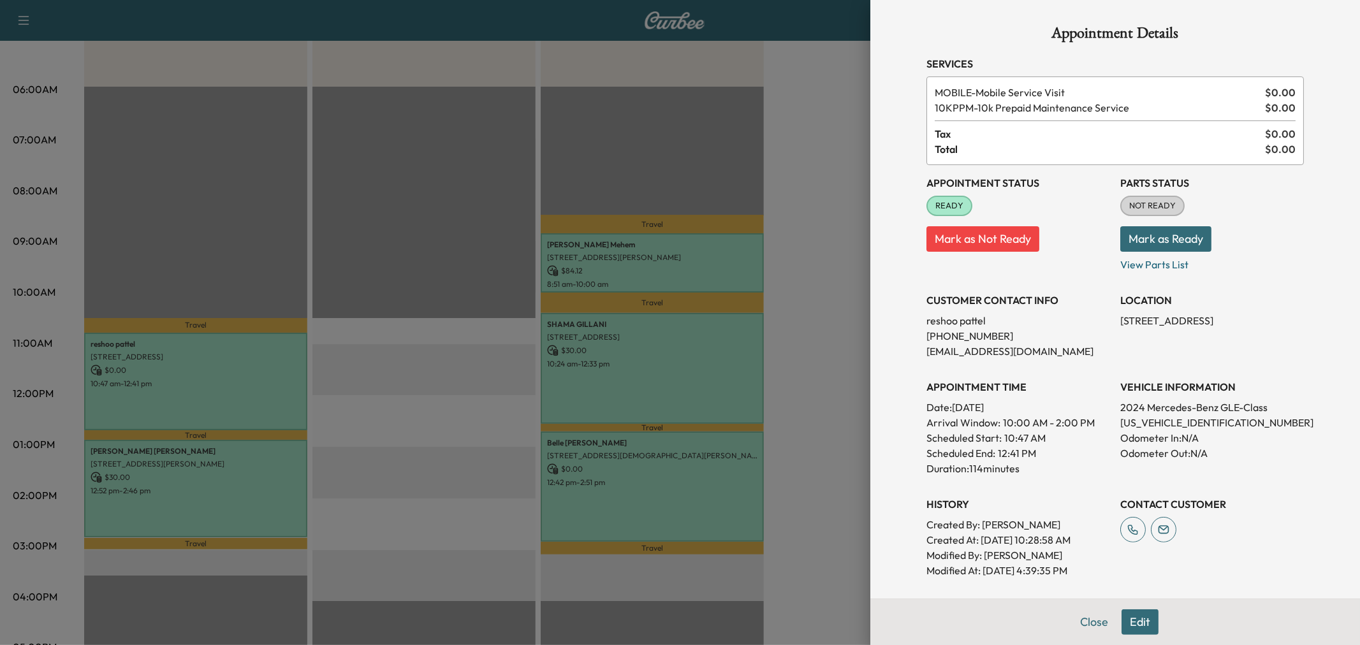
click at [271, 387] on div at bounding box center [680, 322] width 1360 height 645
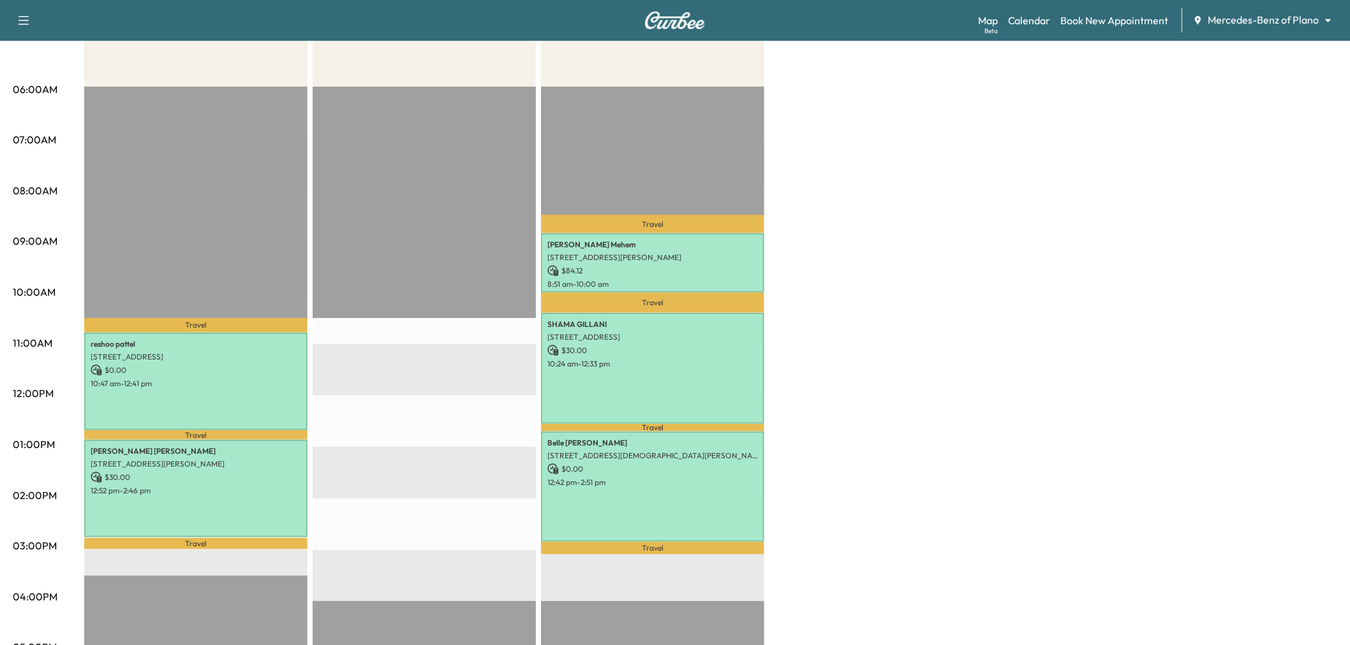
click at [273, 513] on div "[PERSON_NAME] [STREET_ADDRESS][PERSON_NAME] $ 30.00 12:52 pm - 2:46 pm" at bounding box center [195, 489] width 223 height 98
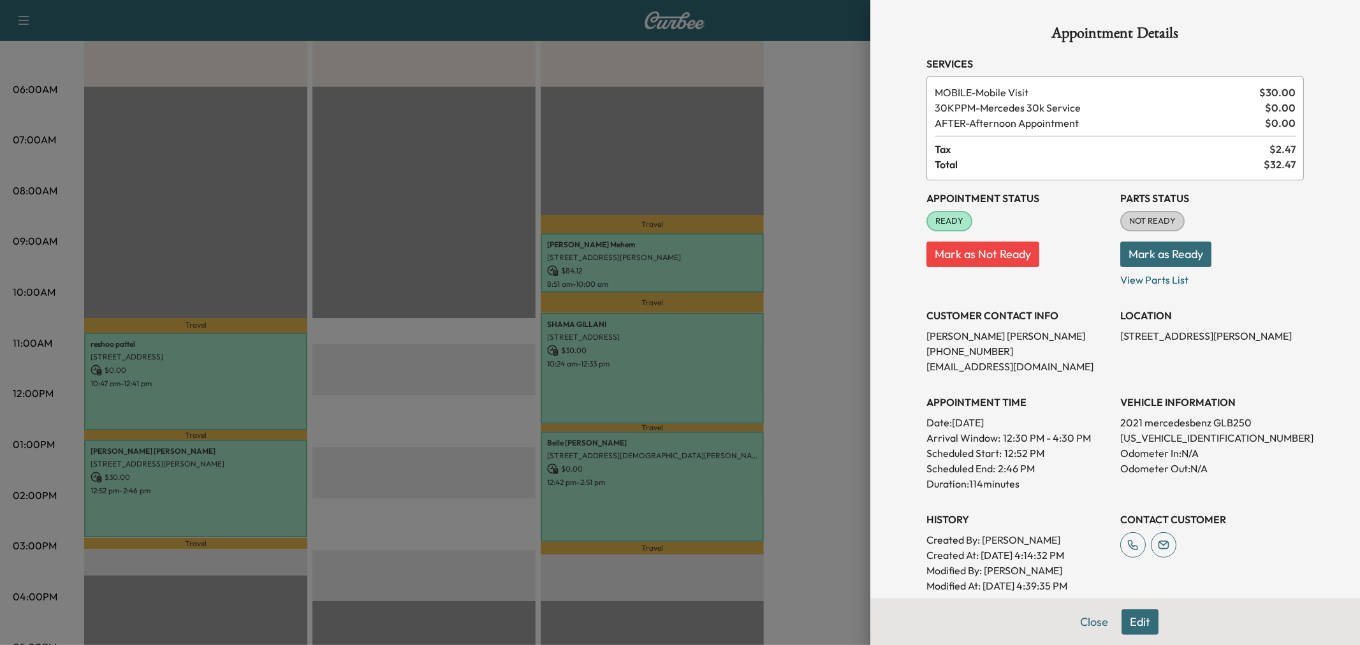
click at [277, 494] on div at bounding box center [680, 322] width 1360 height 645
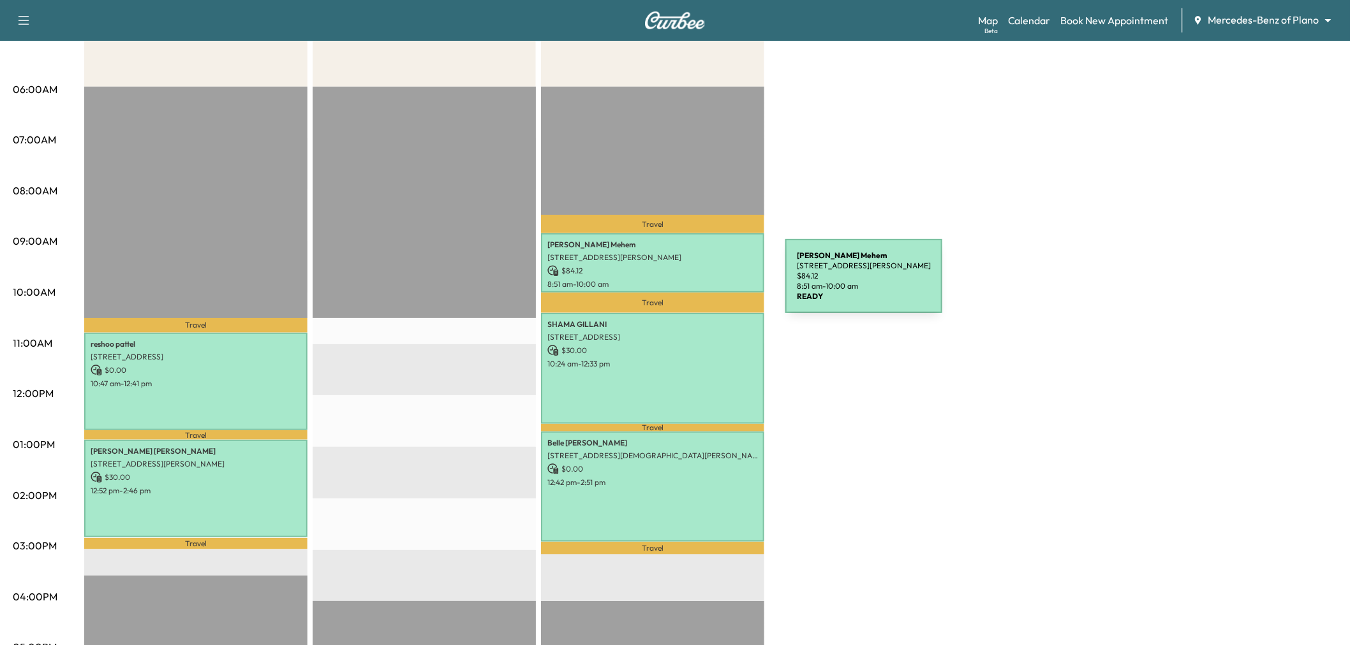
click at [688, 283] on p "8:51 am - 10:00 am" at bounding box center [652, 284] width 210 height 10
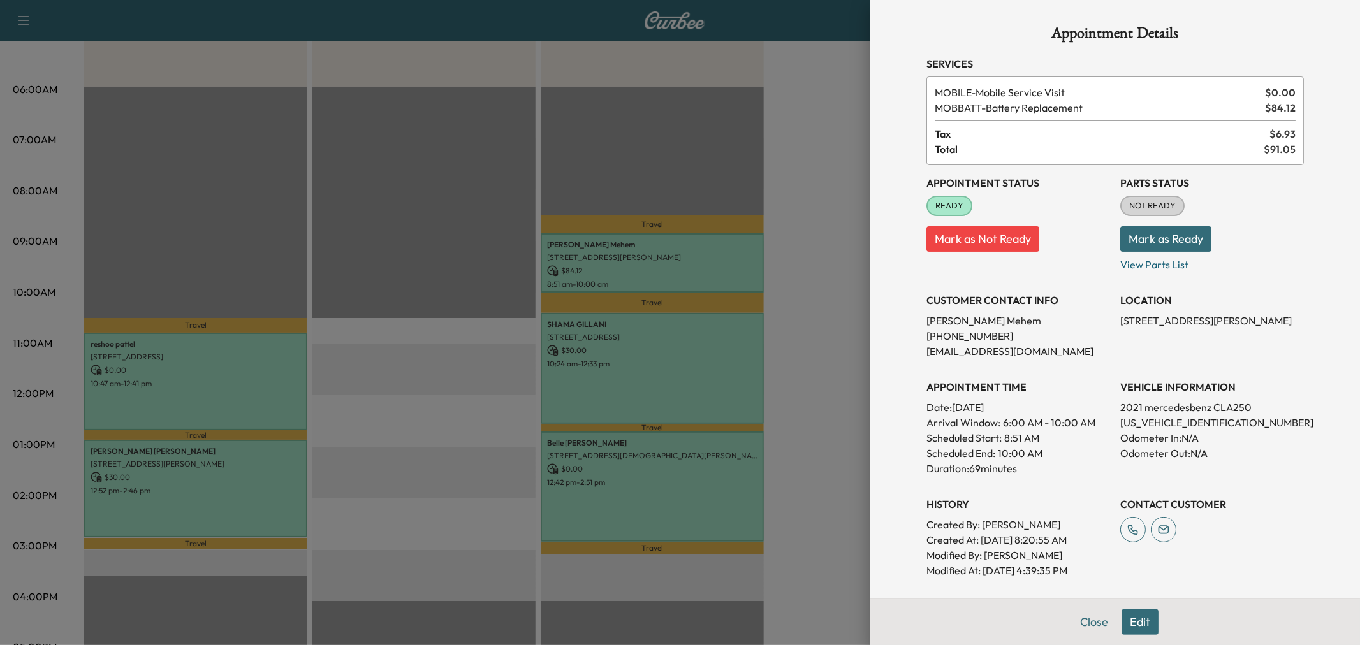
click at [693, 268] on div at bounding box center [680, 322] width 1360 height 645
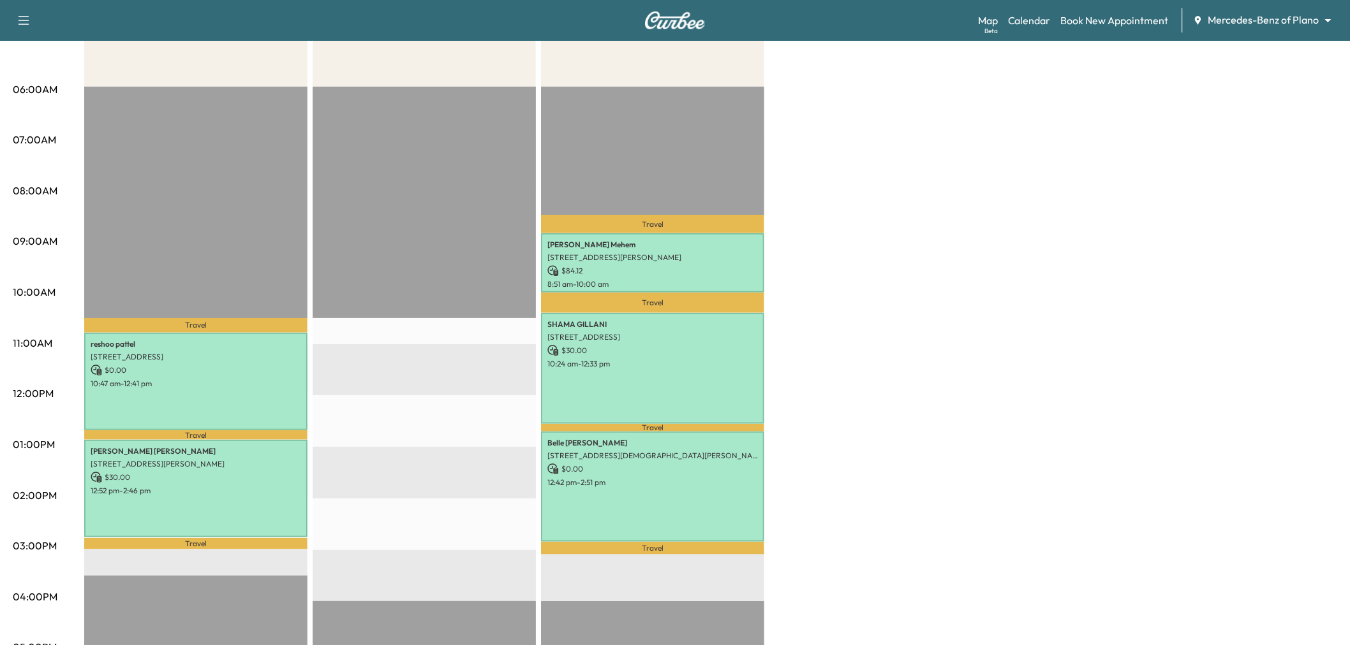
click at [685, 348] on p "$ 30.00" at bounding box center [652, 350] width 210 height 11
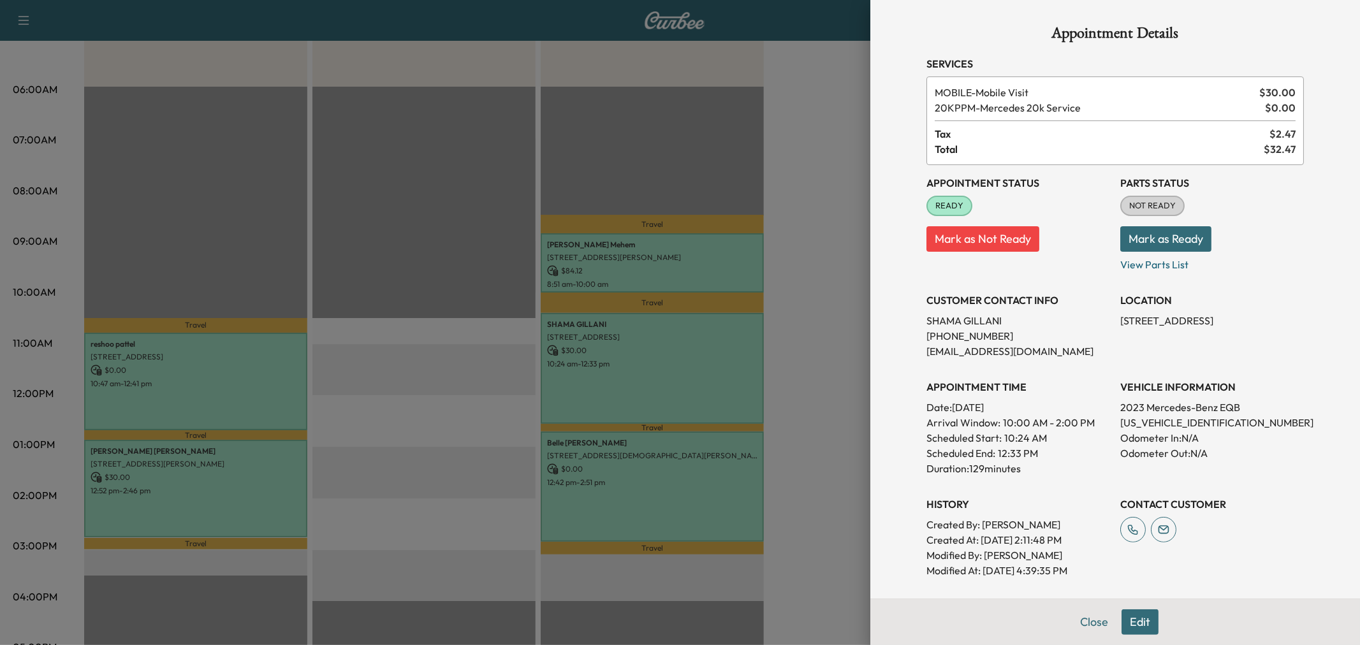
click at [697, 269] on div at bounding box center [680, 322] width 1360 height 645
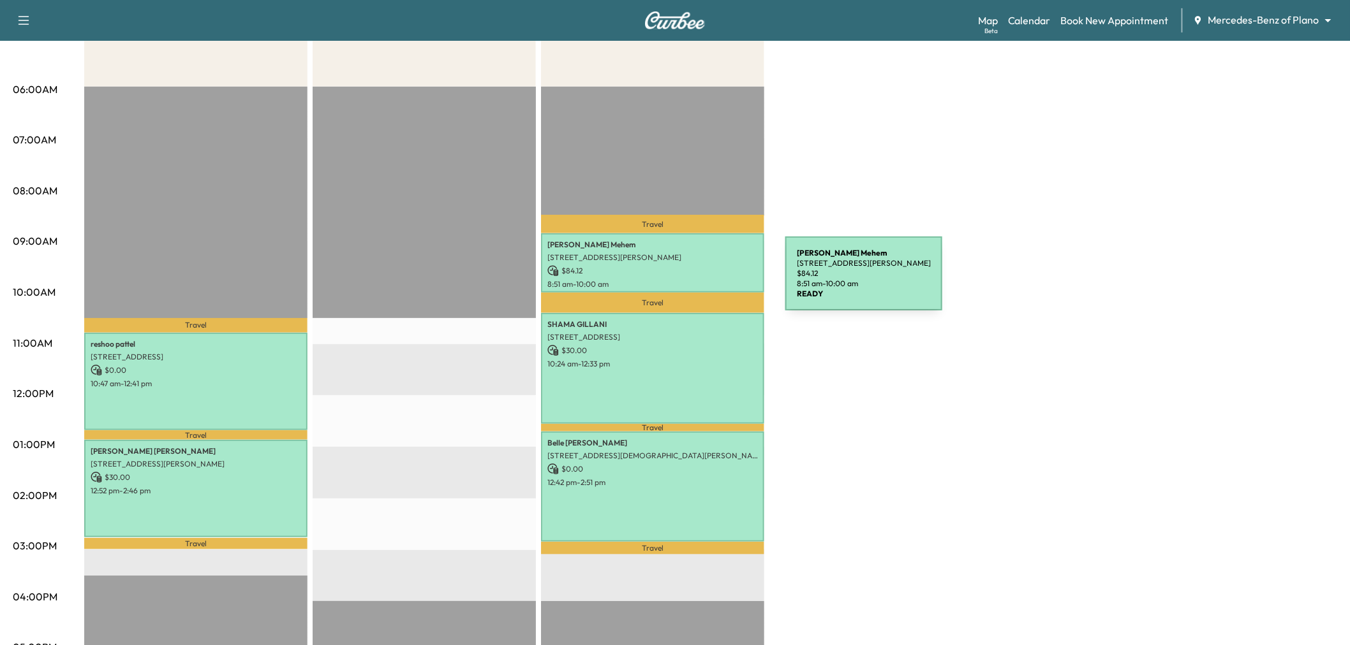
click at [689, 281] on p "8:51 am - 10:00 am" at bounding box center [652, 284] width 210 height 10
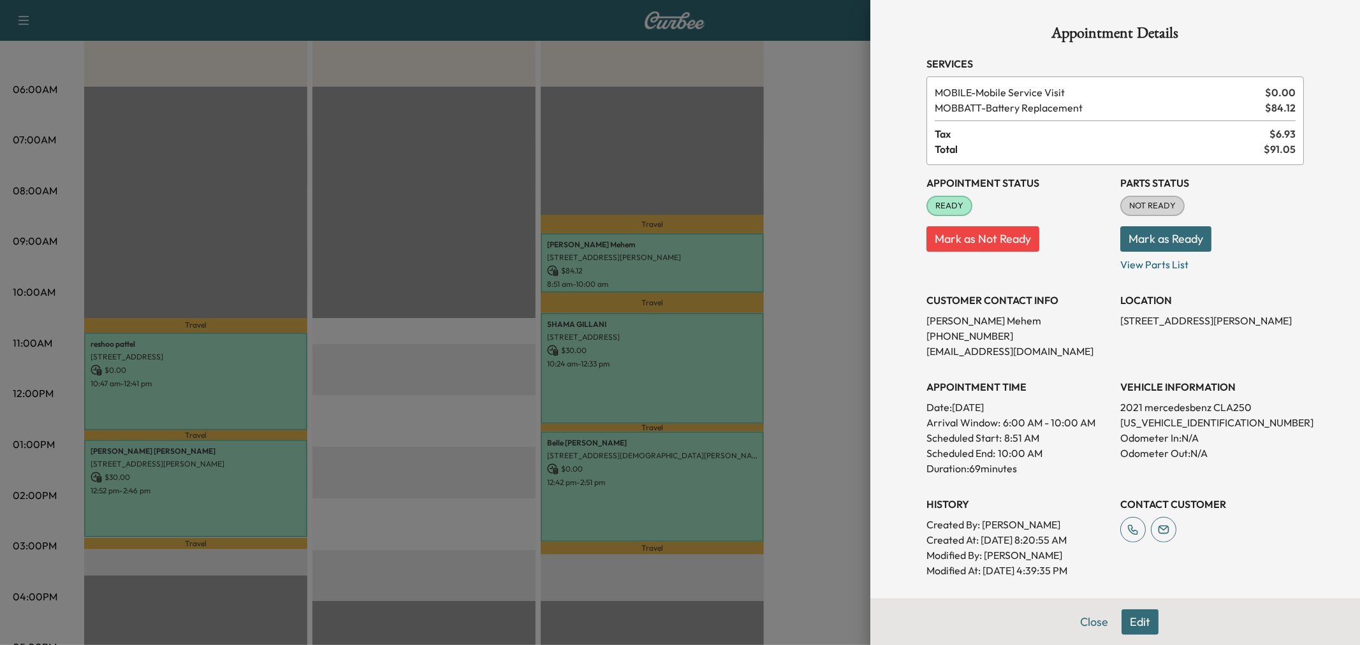
click at [642, 398] on div at bounding box center [680, 322] width 1360 height 645
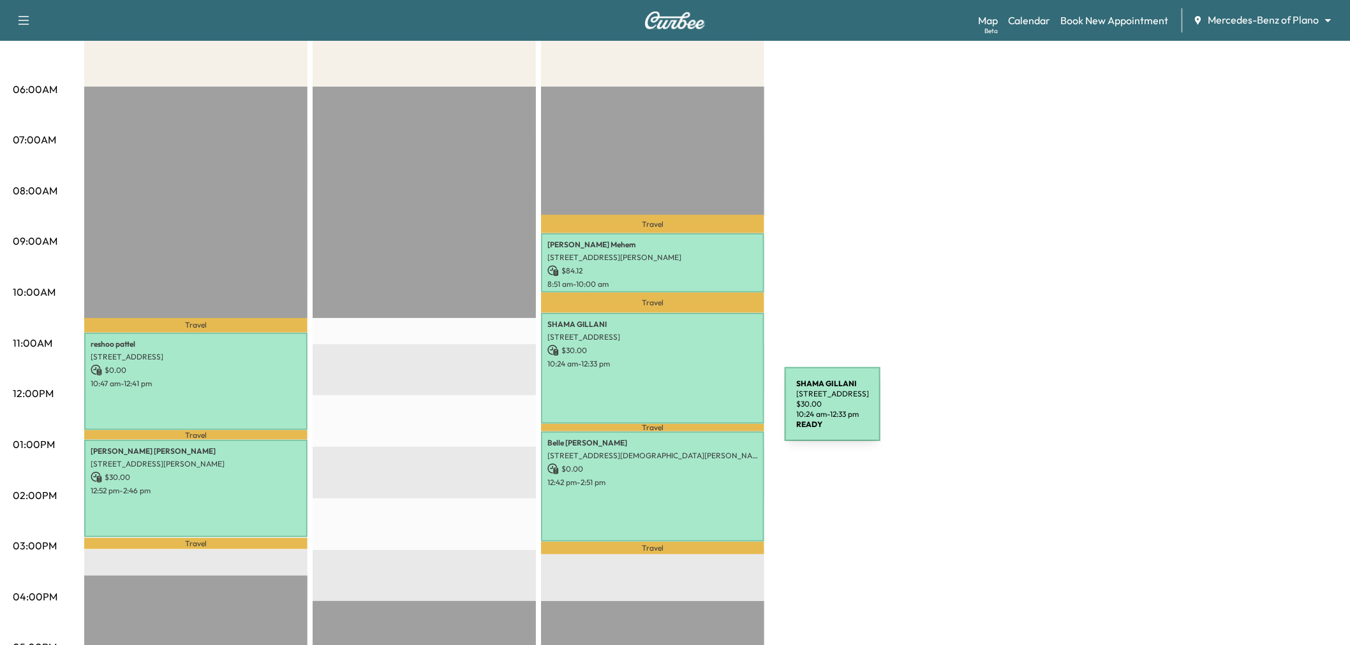
click at [689, 412] on div "[PERSON_NAME] [STREET_ADDRESS] $ 30.00 10:24 am - 12:33 pm" at bounding box center [652, 368] width 223 height 111
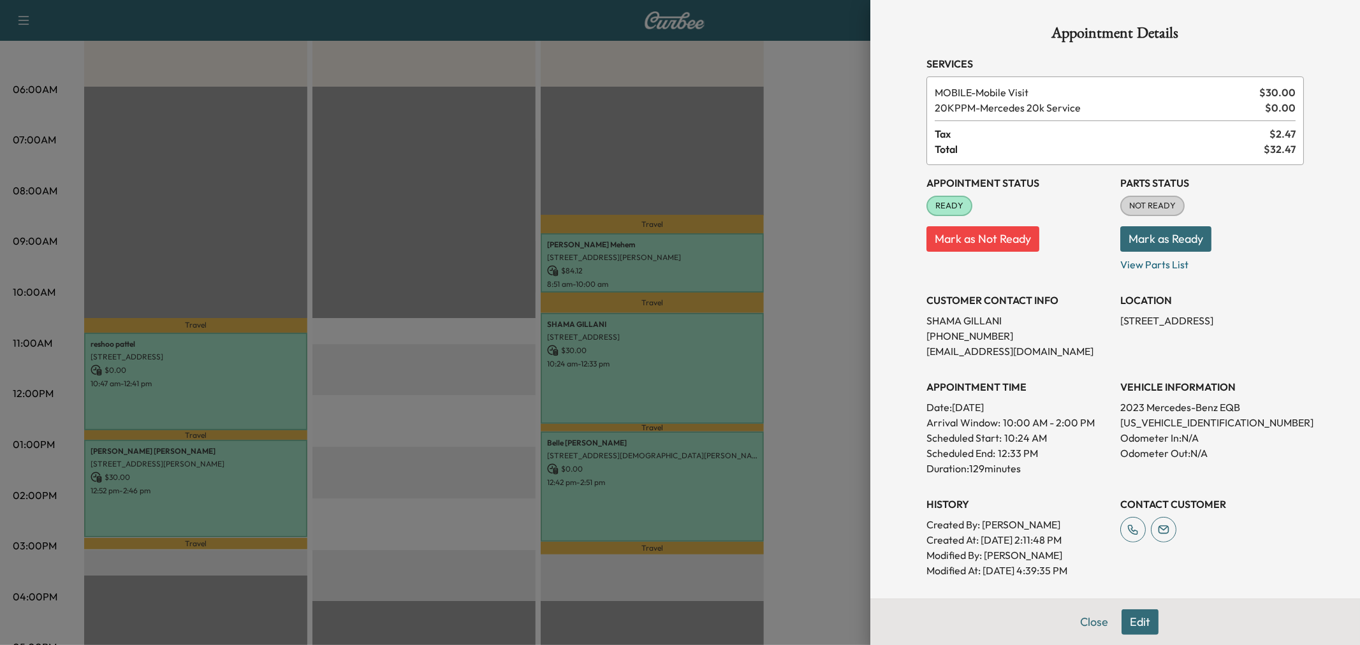
click at [679, 468] on div at bounding box center [680, 322] width 1360 height 645
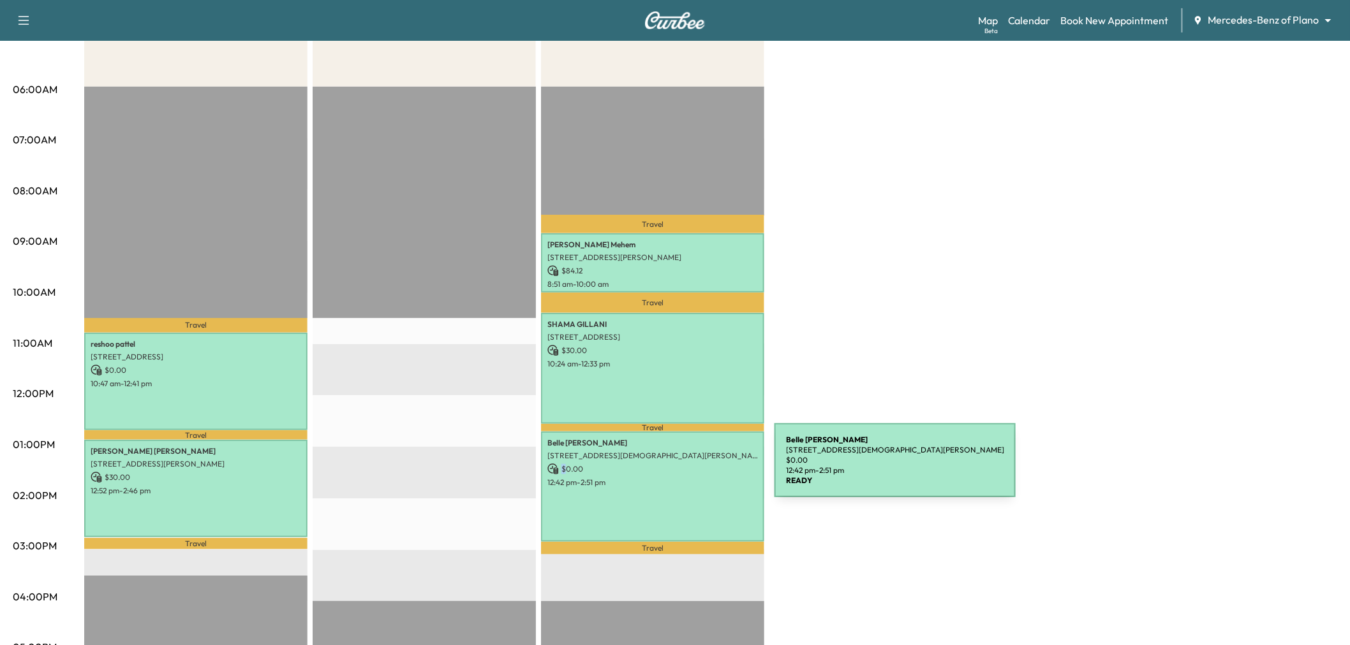
click at [679, 468] on p "$ 0.00" at bounding box center [652, 469] width 210 height 11
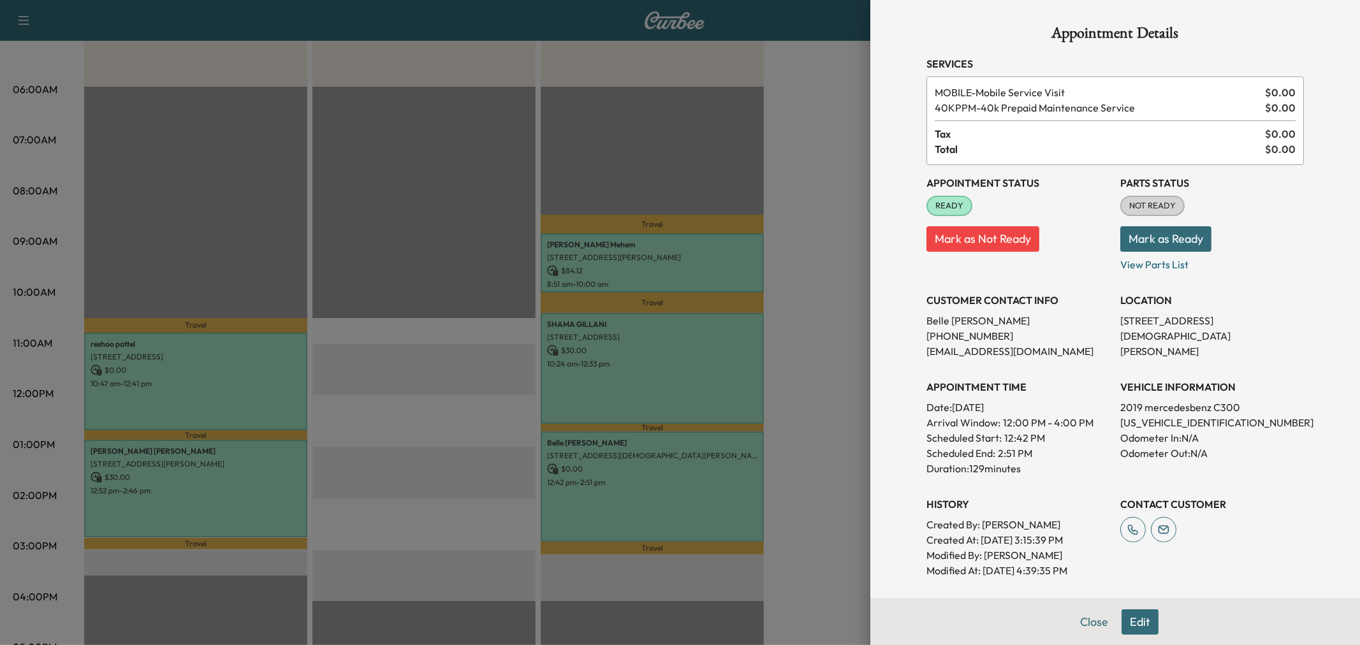
click at [679, 468] on div at bounding box center [680, 322] width 1360 height 645
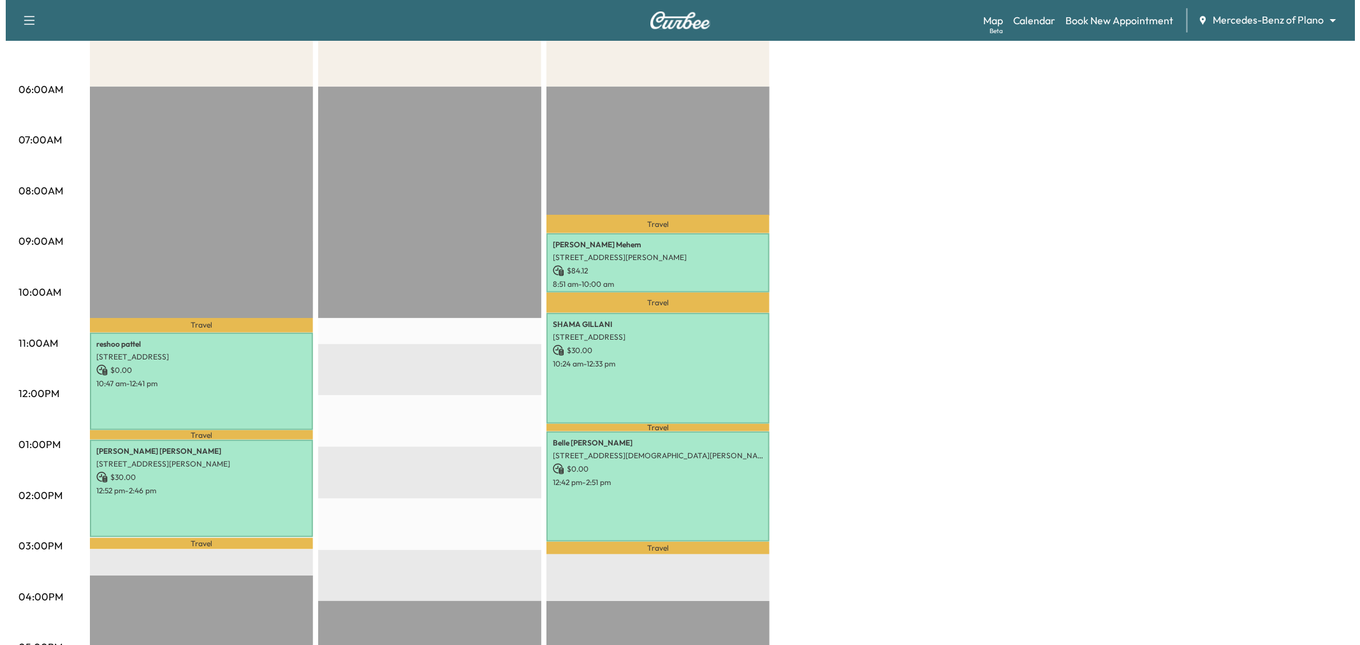
scroll to position [71, 0]
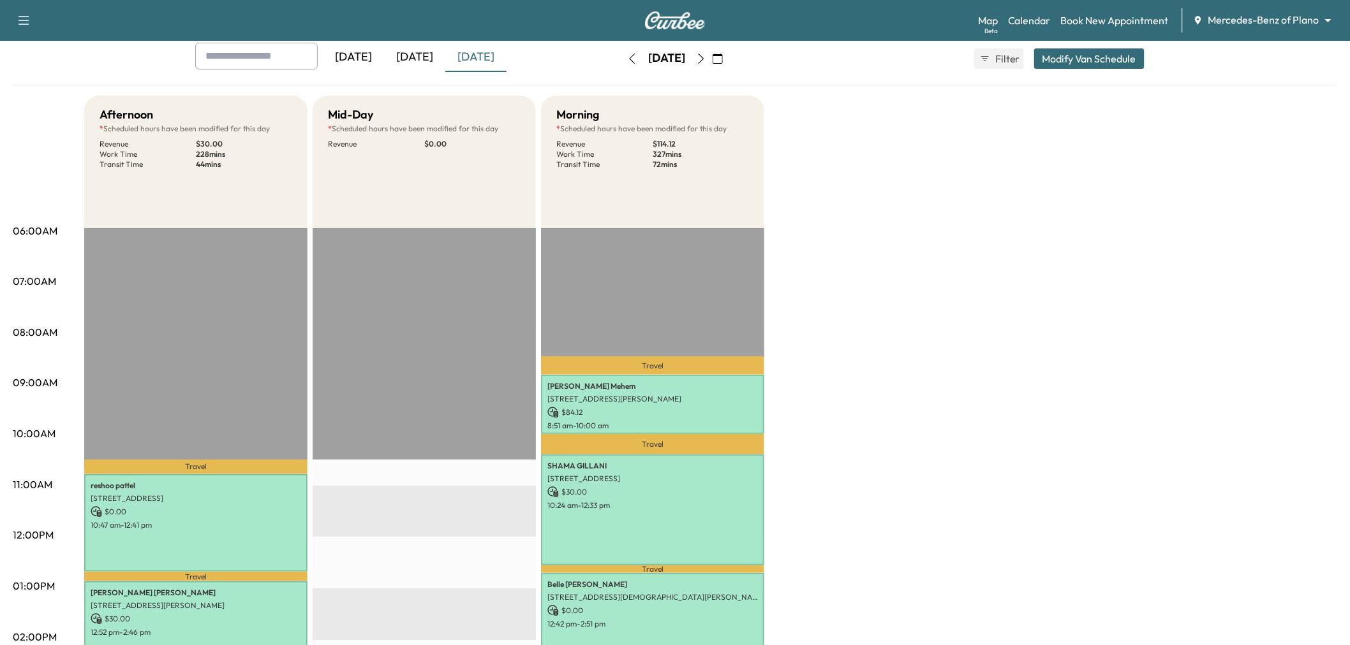
click at [1110, 57] on button "Modify Van Schedule" at bounding box center [1089, 58] width 110 height 20
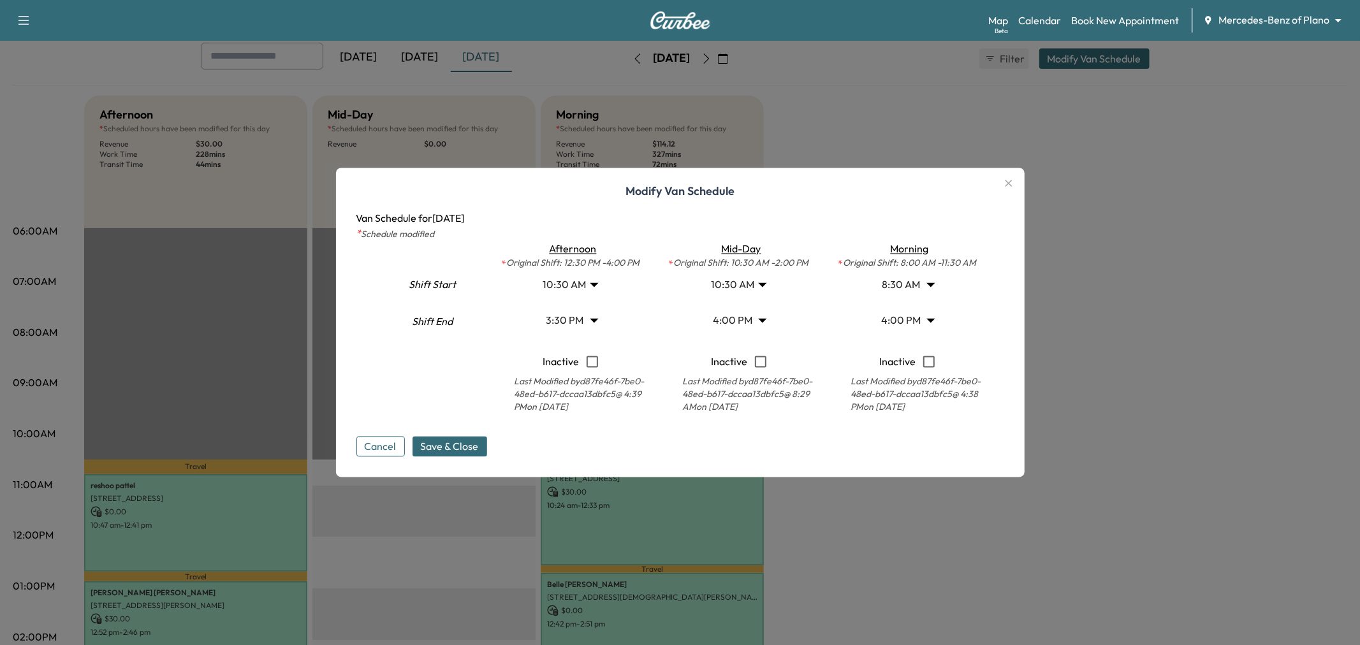
click at [735, 320] on body "Support Log Out Map Beta Calendar Book New Appointment Mercedes-Benz of Plano *…" at bounding box center [680, 251] width 1360 height 645
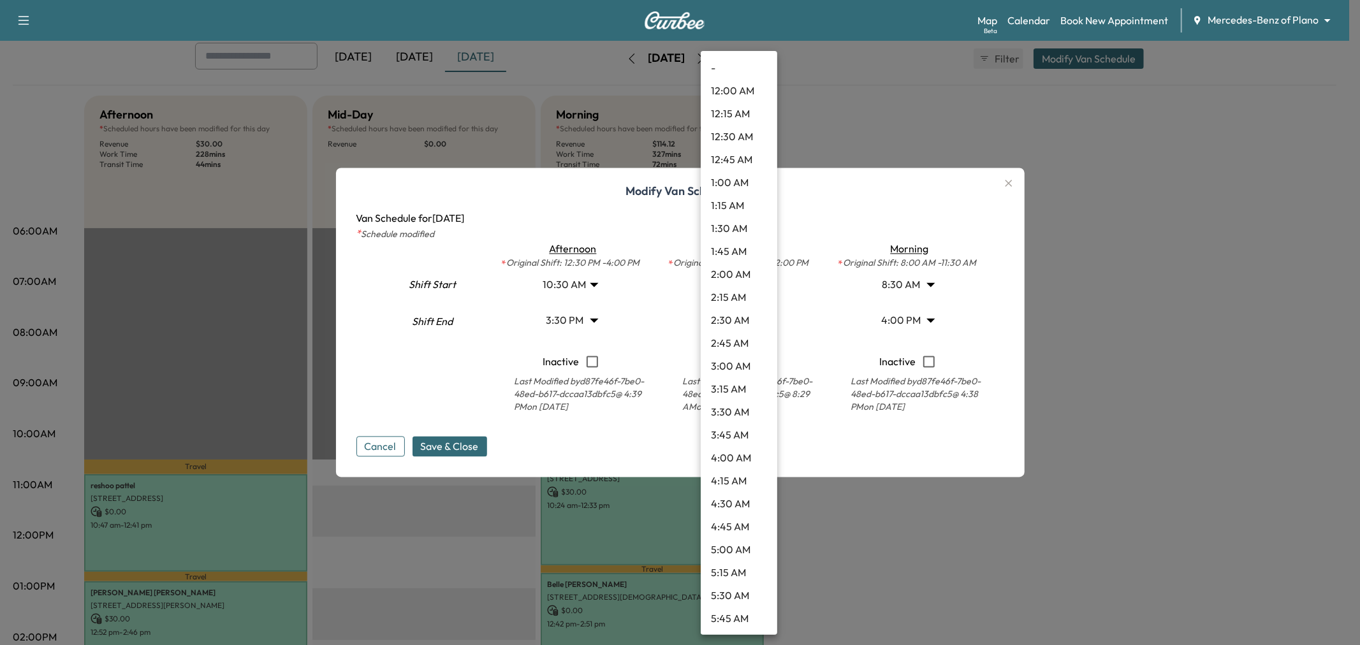
scroll to position [1216, 0]
click at [830, 321] on div at bounding box center [680, 322] width 1360 height 645
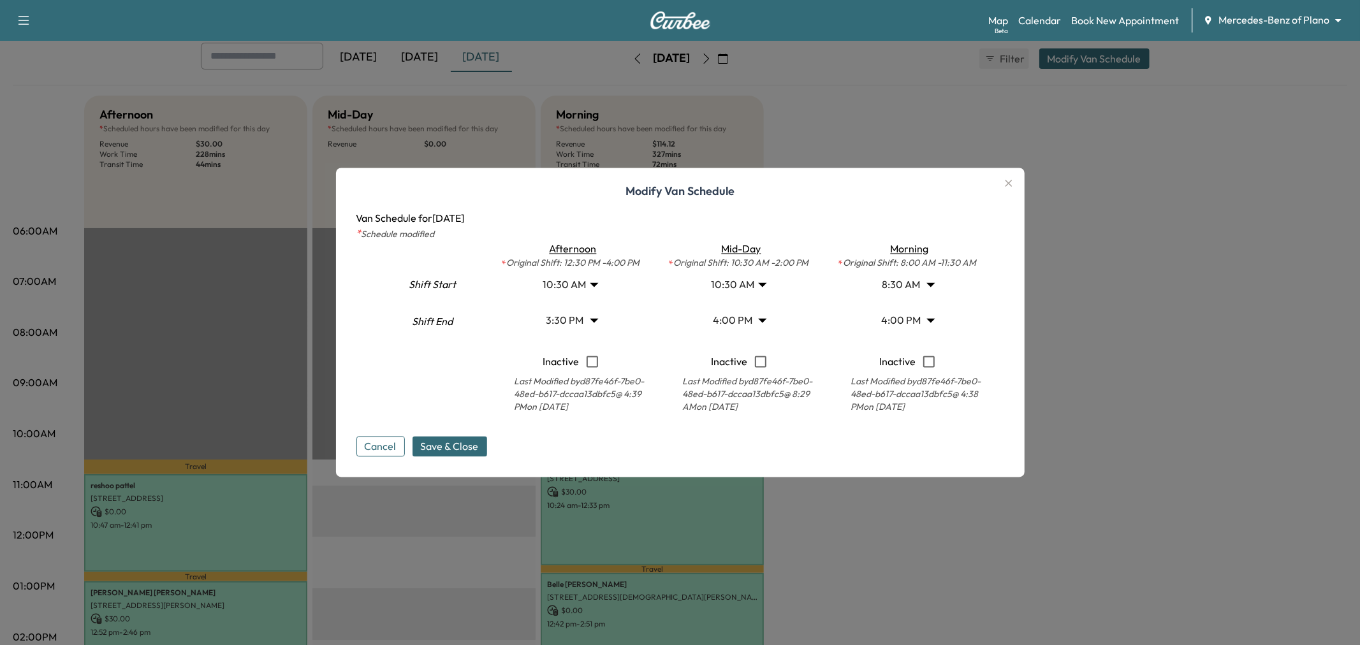
click at [735, 313] on body "Support Log Out Map Beta Calendar Book New Appointment Mercedes-Benz of Plano *…" at bounding box center [680, 251] width 1360 height 645
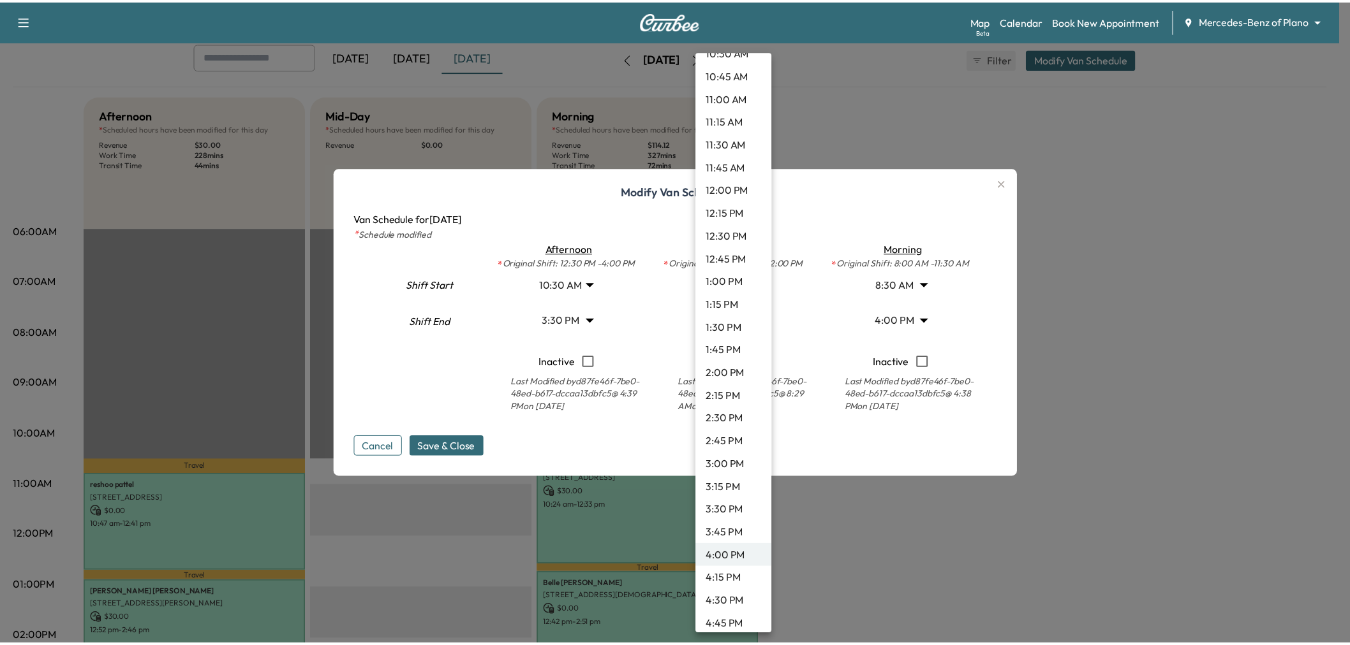
scroll to position [932, 0]
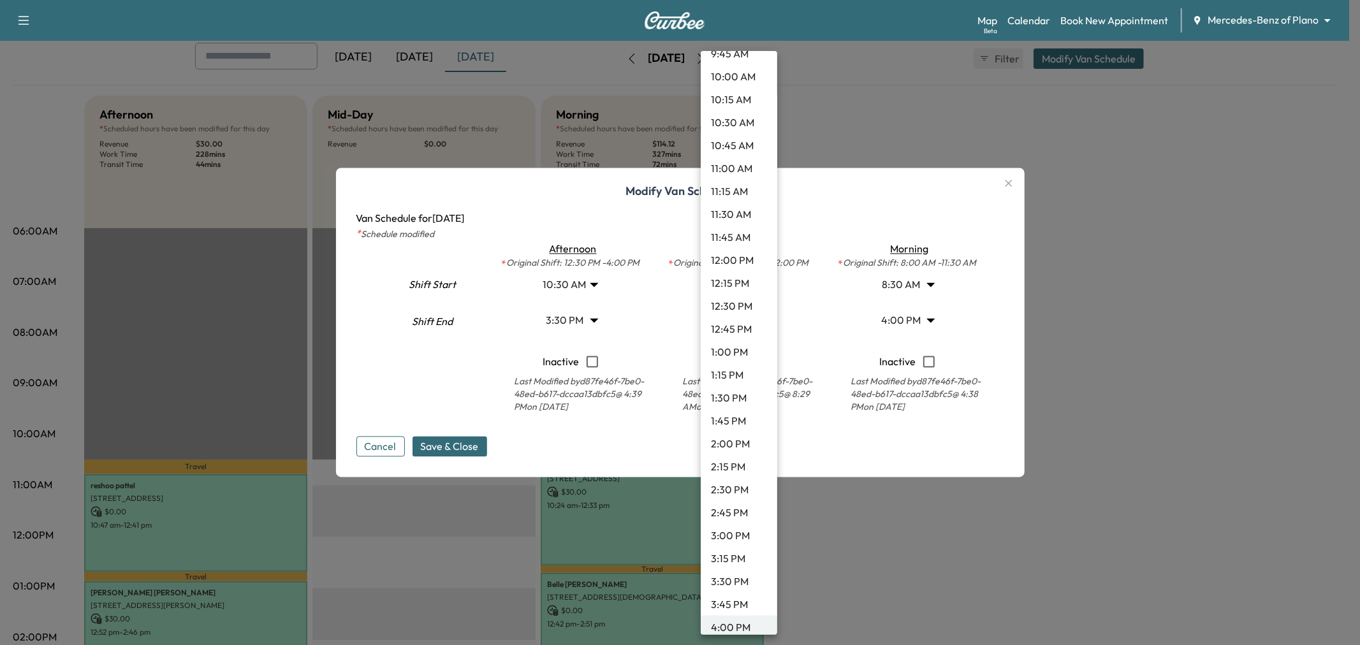
click at [741, 151] on li "10:45 AM" at bounding box center [739, 145] width 77 height 23
type input "*****"
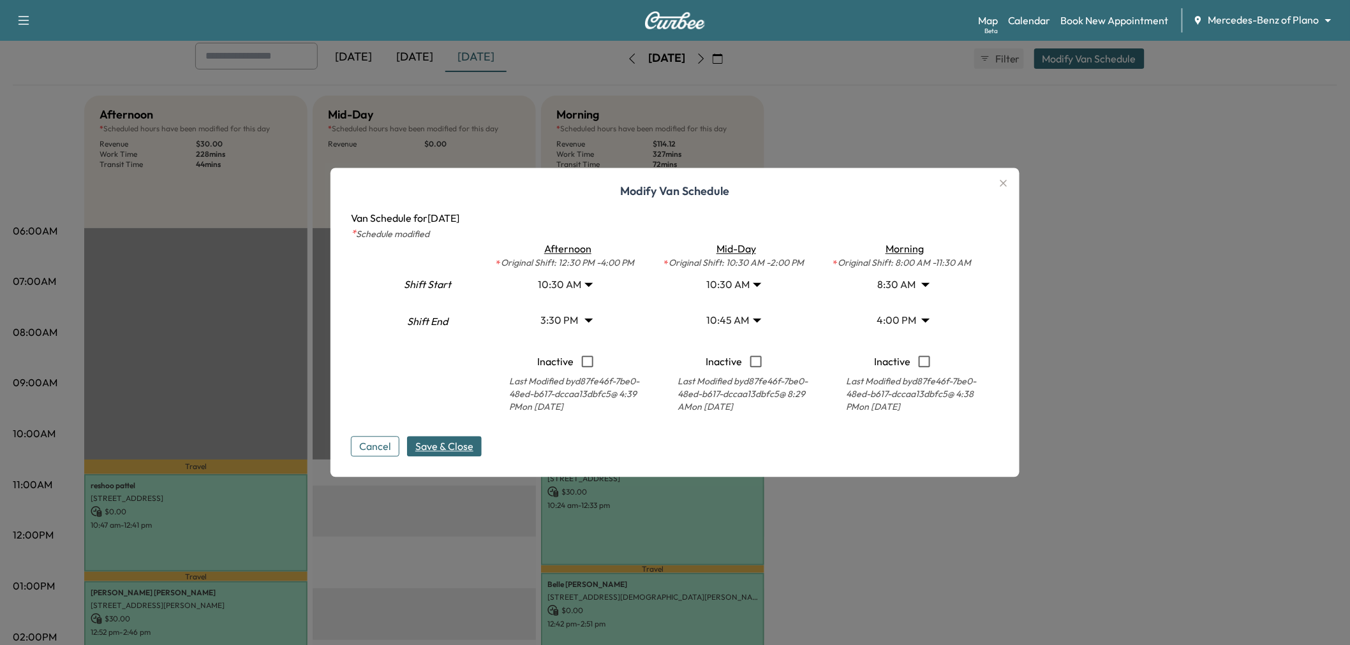
click at [471, 439] on span "Save & Close" at bounding box center [444, 446] width 58 height 15
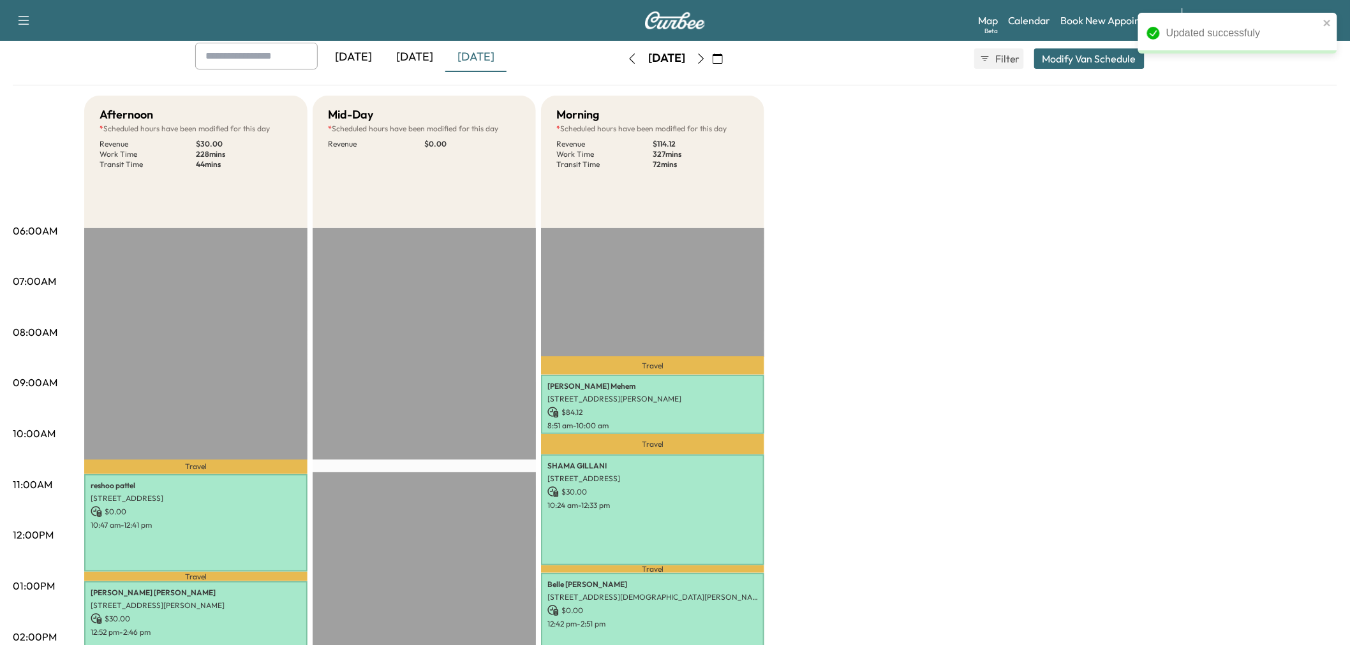
scroll to position [283, 0]
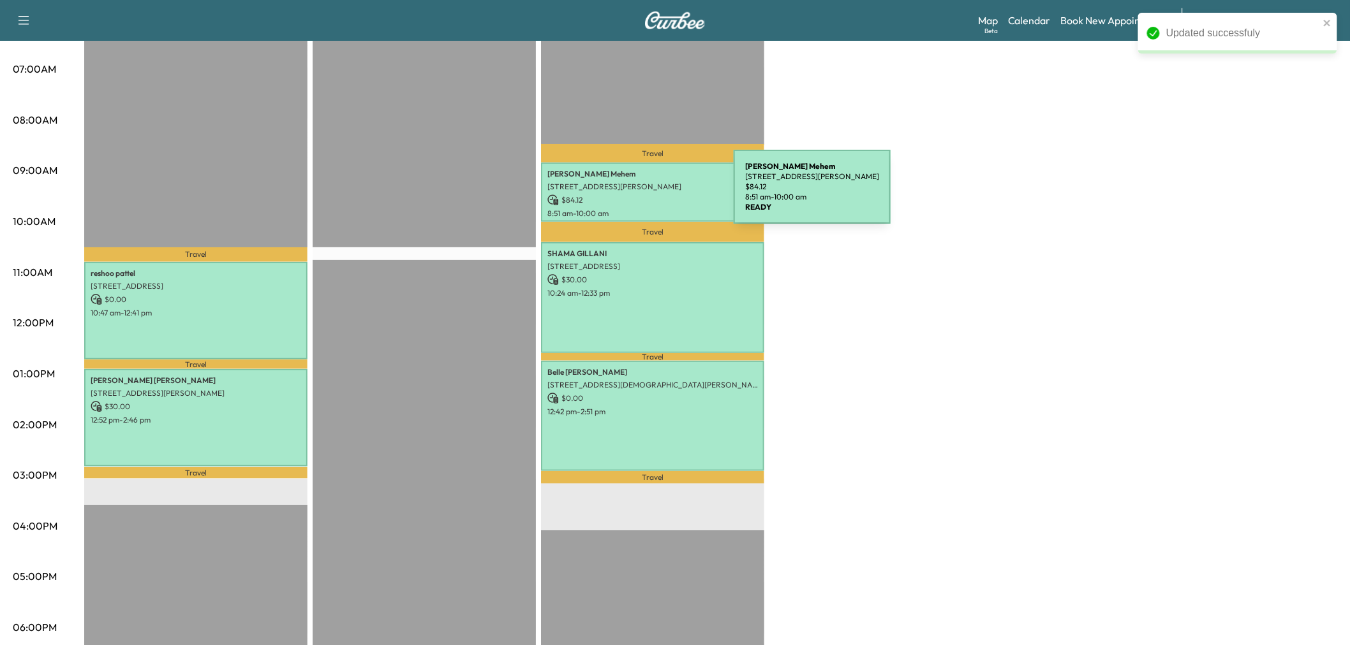
click at [638, 195] on p "$ 84.12" at bounding box center [652, 200] width 210 height 11
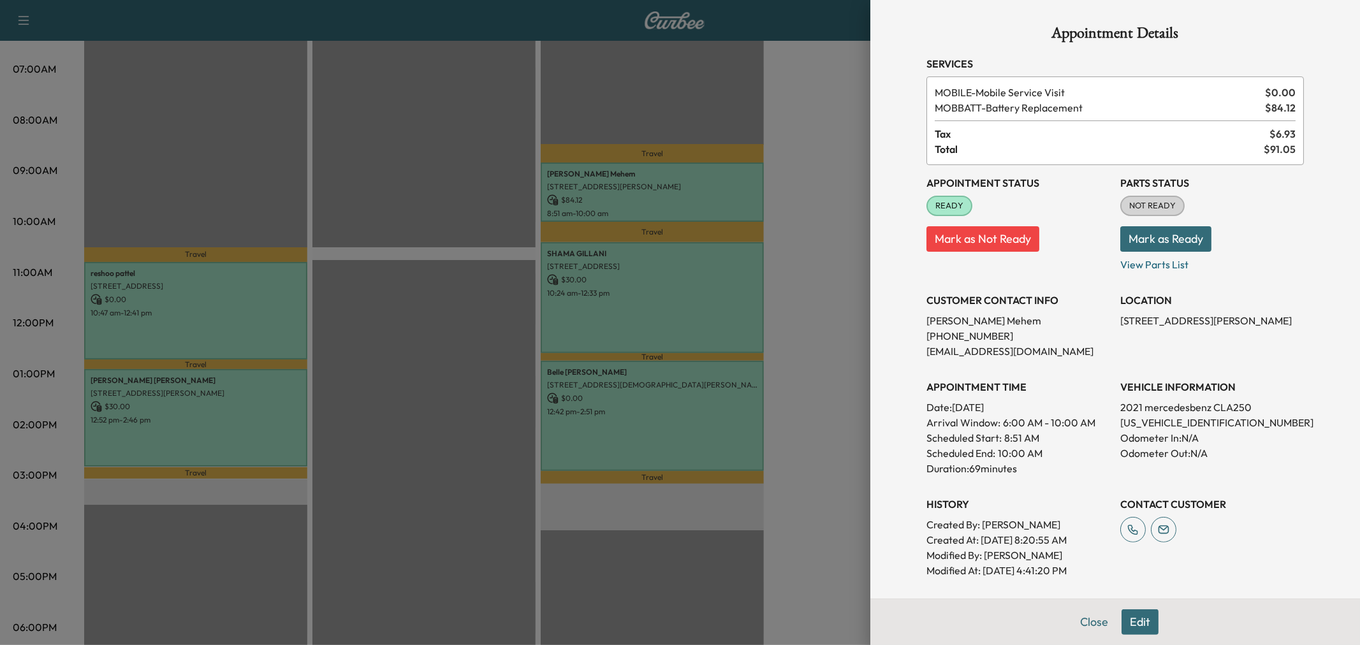
click at [719, 318] on div at bounding box center [680, 322] width 1360 height 645
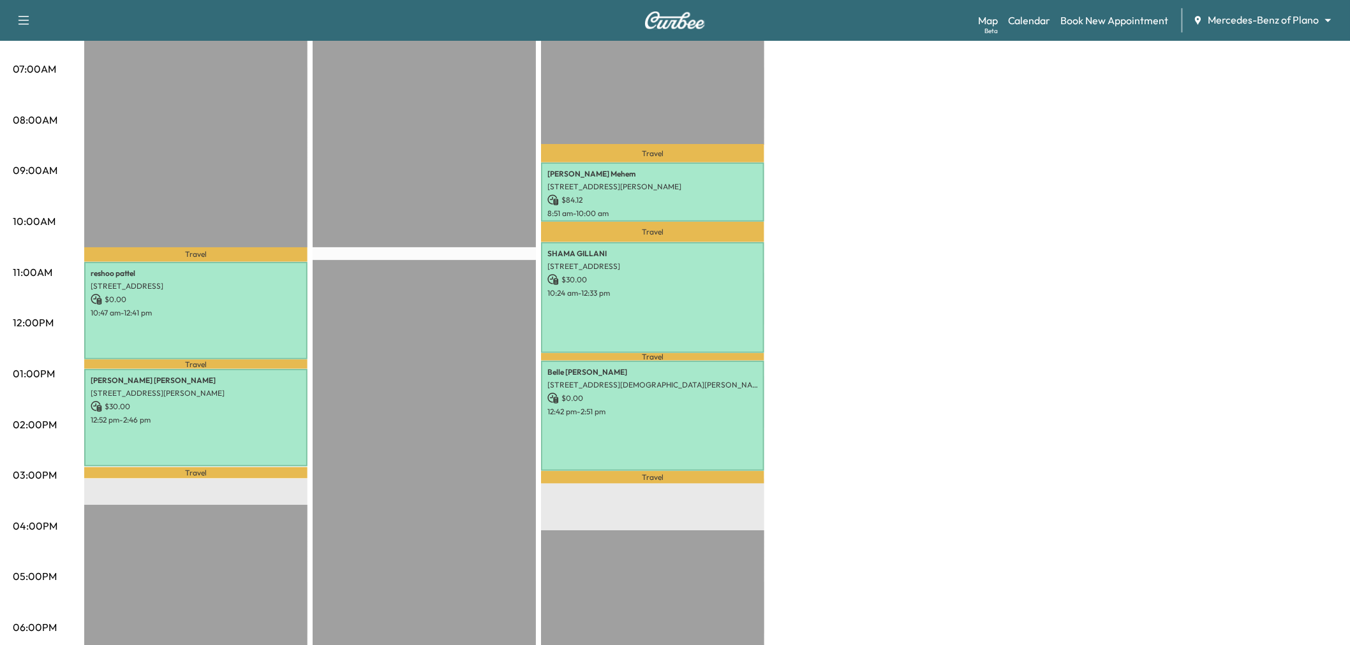
scroll to position [142, 0]
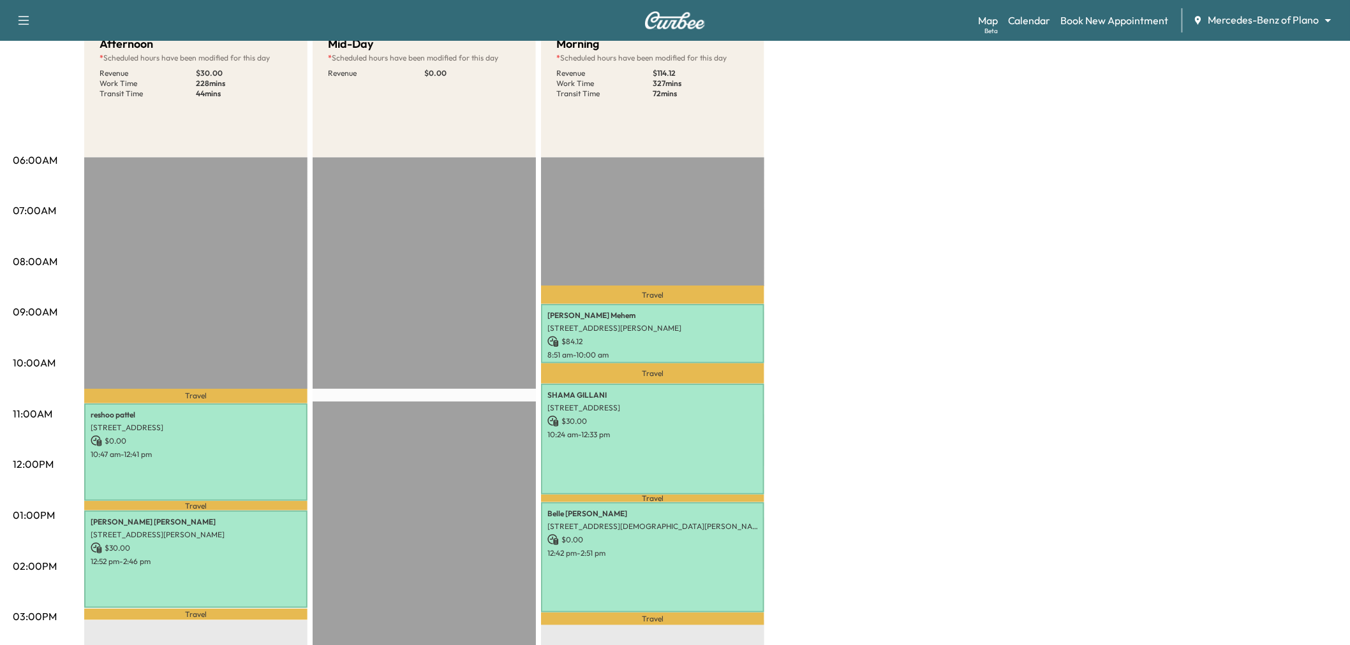
click at [1167, 217] on div "Afternoon * Scheduled hours have been modified for this day Revenue $ 30.00 Wor…" at bounding box center [710, 503] width 1253 height 957
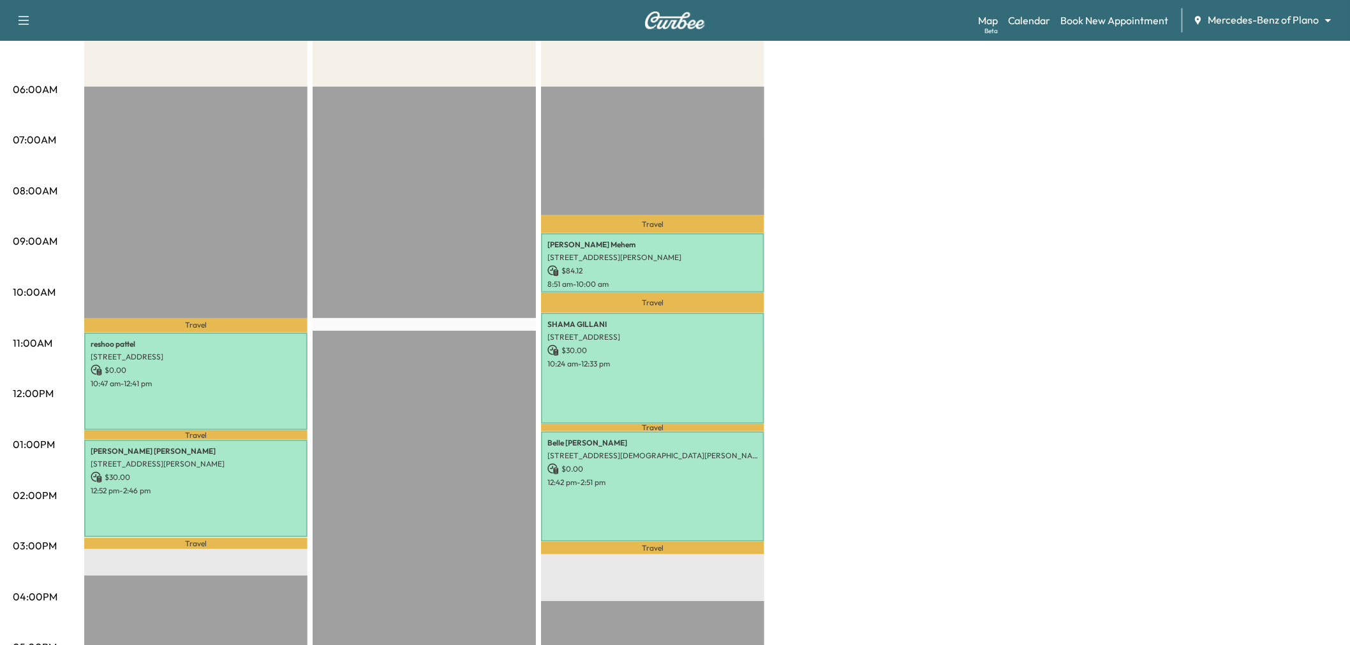
scroll to position [0, 0]
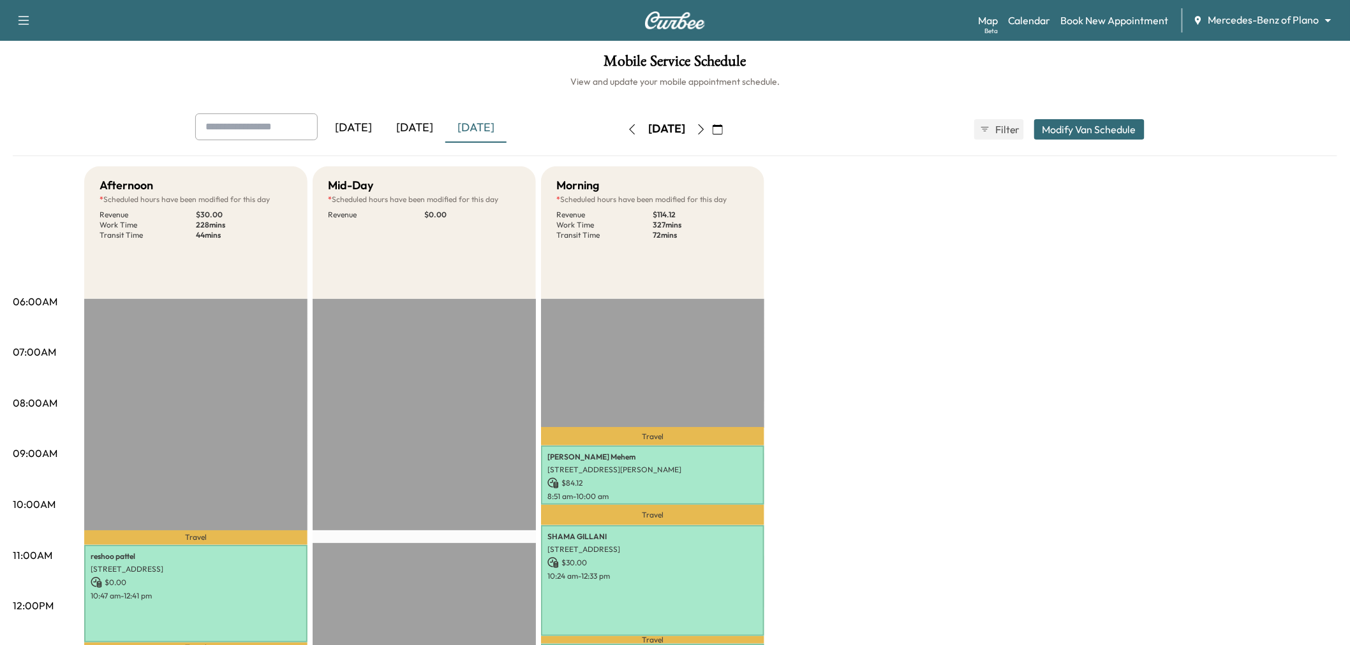
click at [879, 306] on div "Afternoon * Scheduled hours have been modified for this day Revenue $ 30.00 Wor…" at bounding box center [710, 644] width 1253 height 957
